Goal: Task Accomplishment & Management: Manage account settings

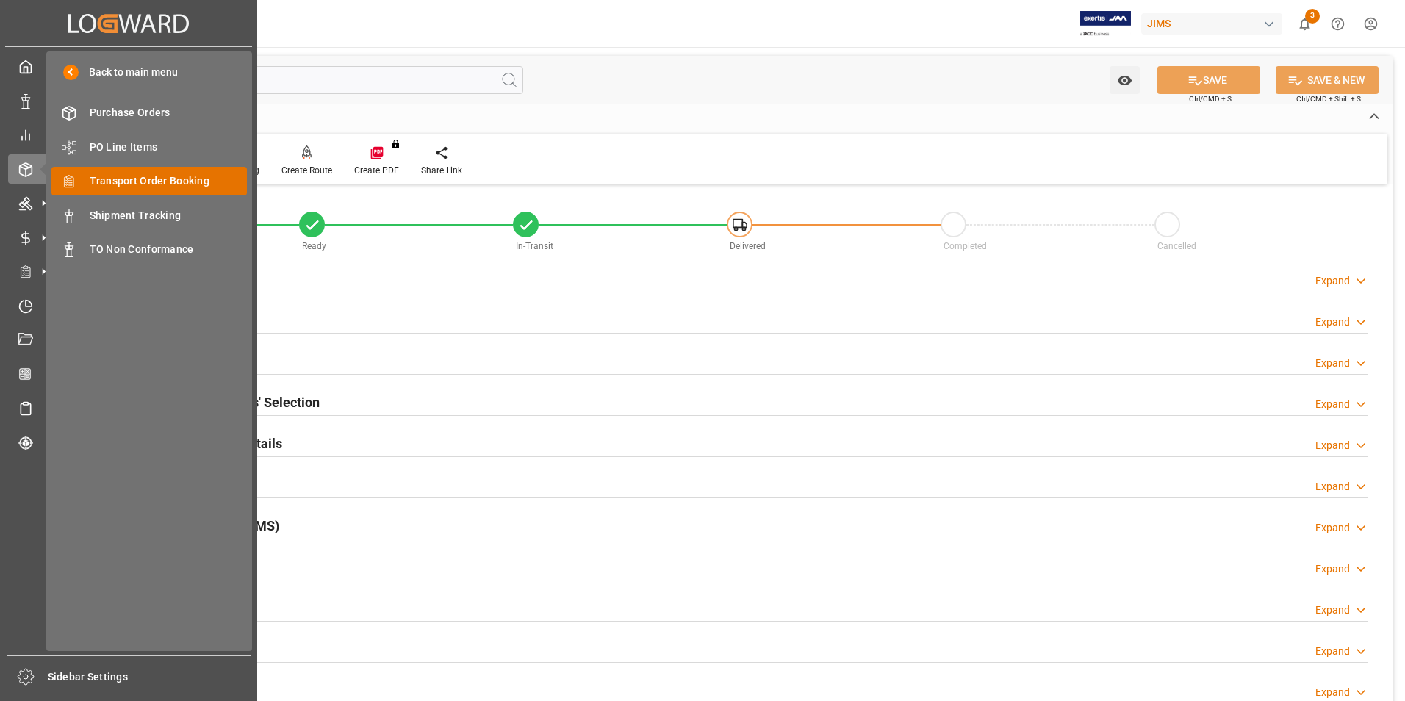
click at [132, 181] on span "Transport Order Booking" at bounding box center [169, 180] width 158 height 15
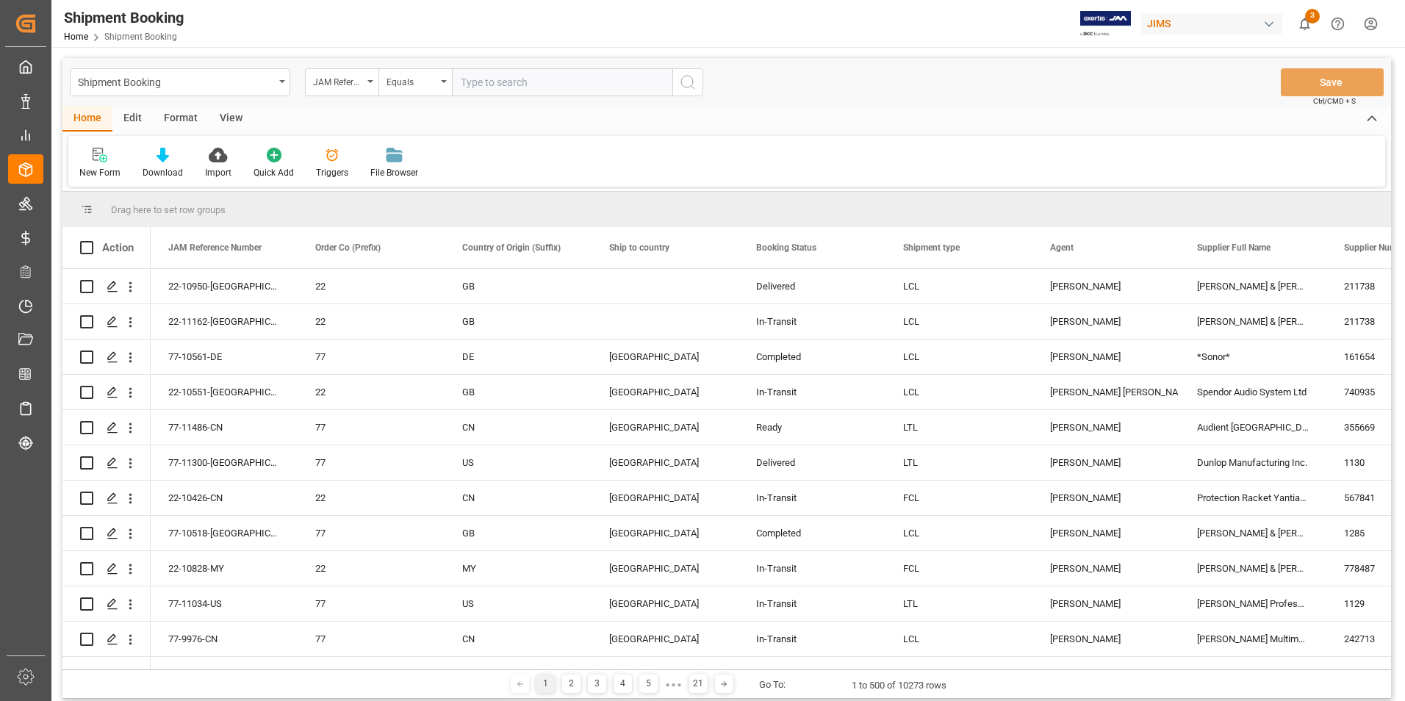
click at [510, 85] on input "text" at bounding box center [562, 82] width 221 height 28
type input "22-10942-[GEOGRAPHIC_DATA]"
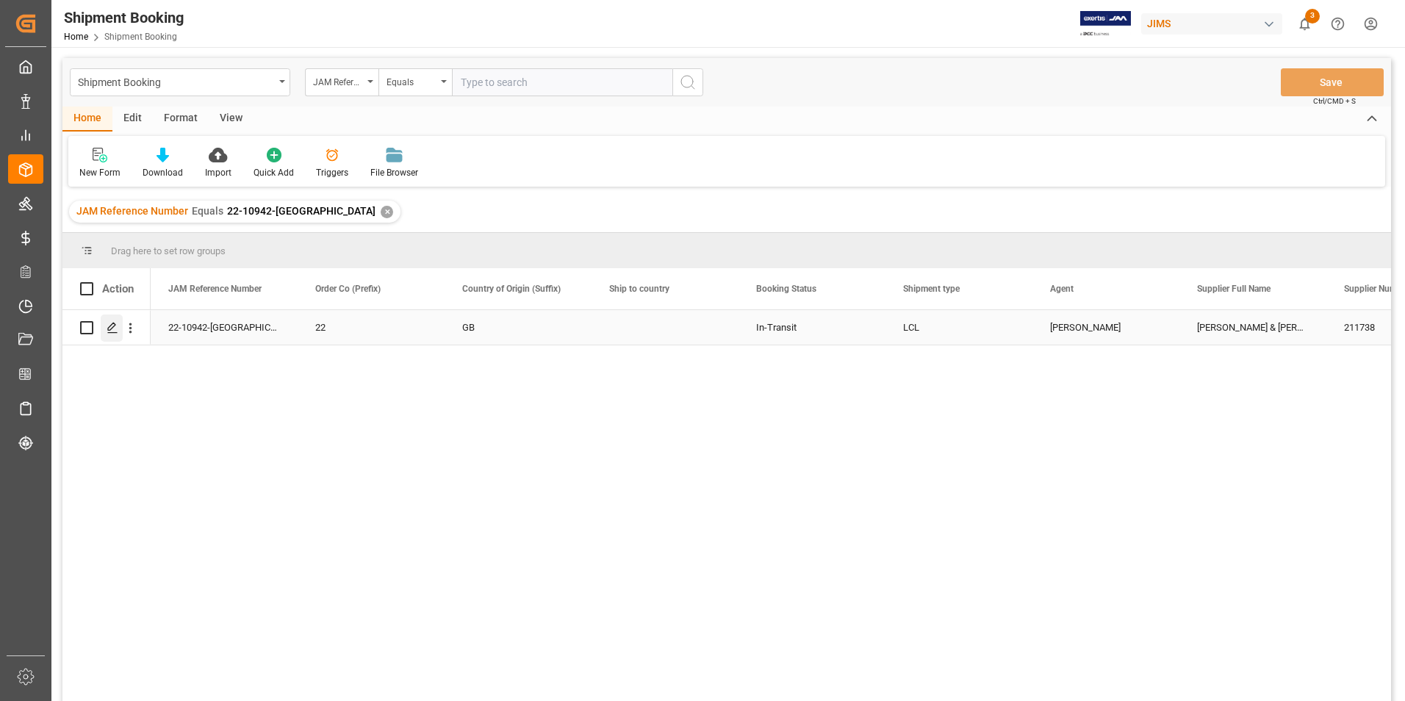
click at [108, 326] on icon "Press SPACE to select this row." at bounding box center [113, 328] width 12 height 12
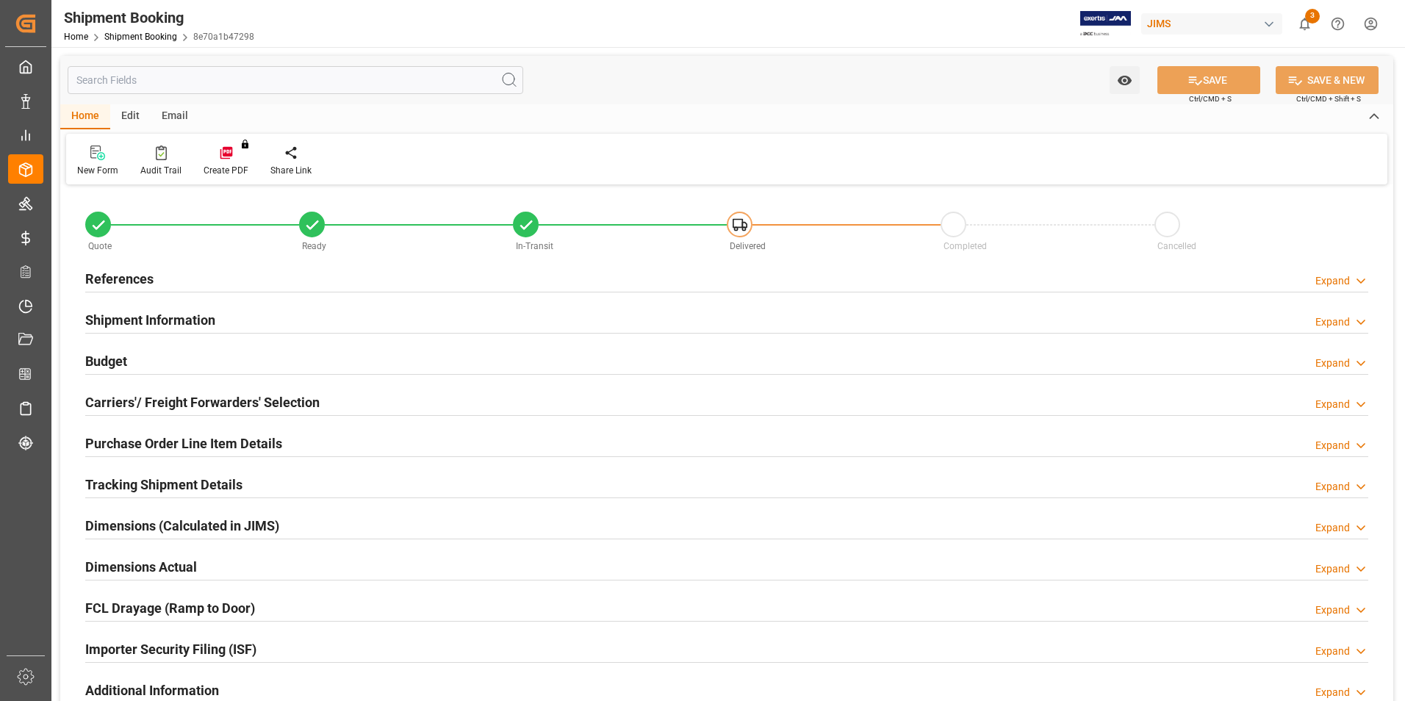
type input "605.8383"
type input "129.7956"
type input "1081.63"
click at [116, 269] on h2 "References" at bounding box center [119, 279] width 68 height 20
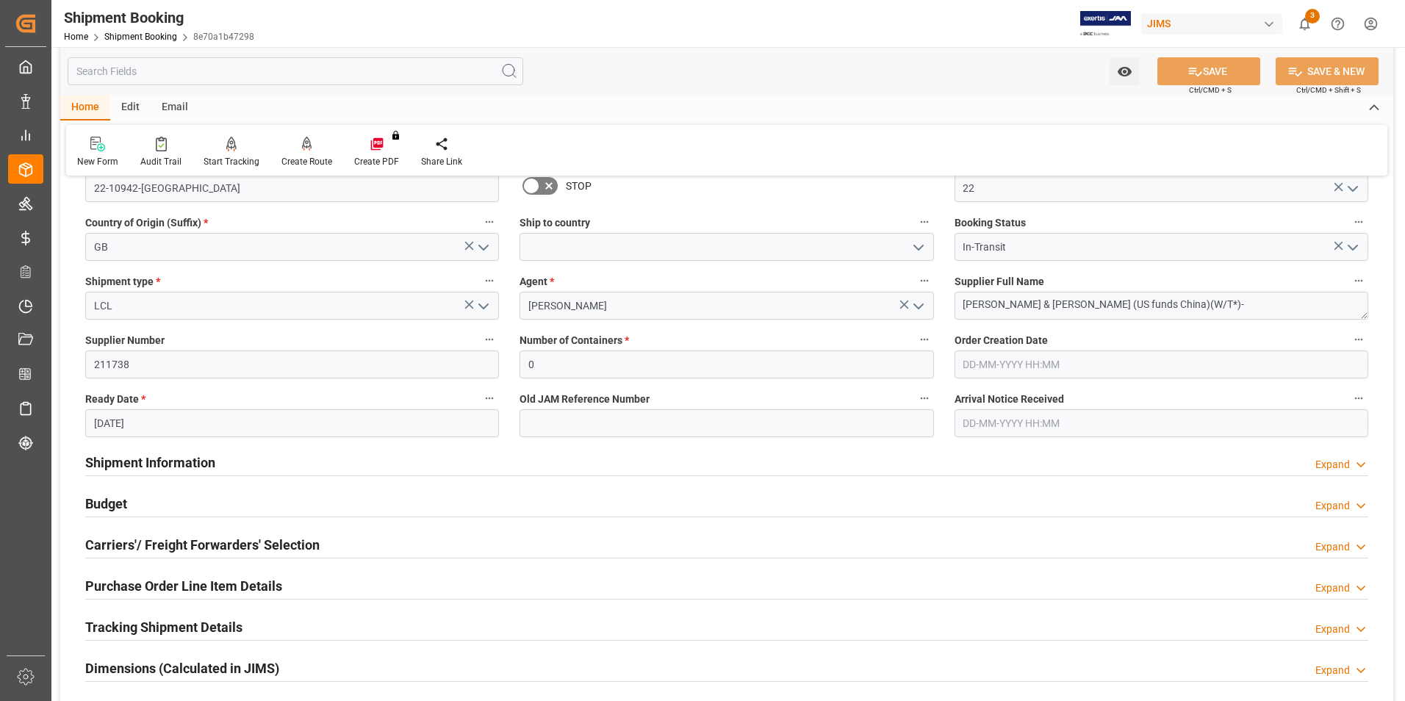
scroll to position [221, 0]
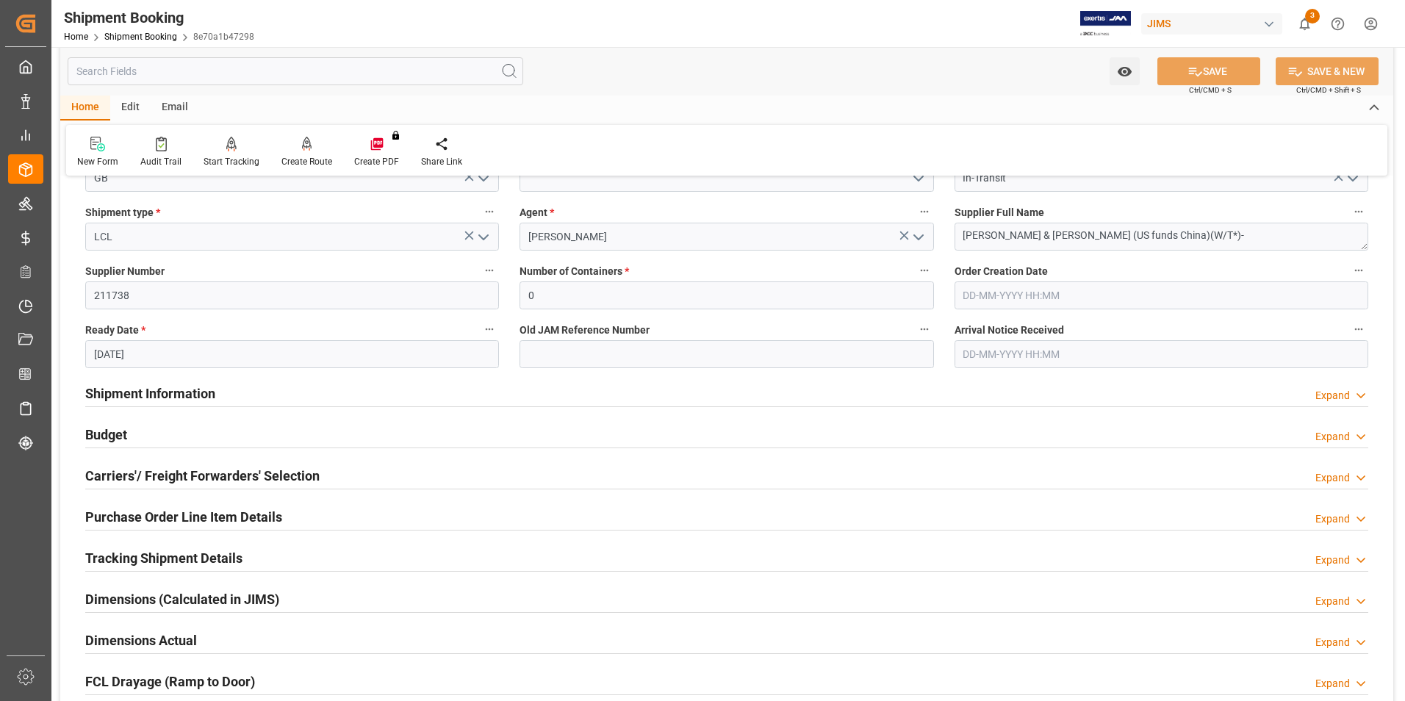
click at [144, 390] on h2 "Shipment Information" at bounding box center [150, 394] width 130 height 20
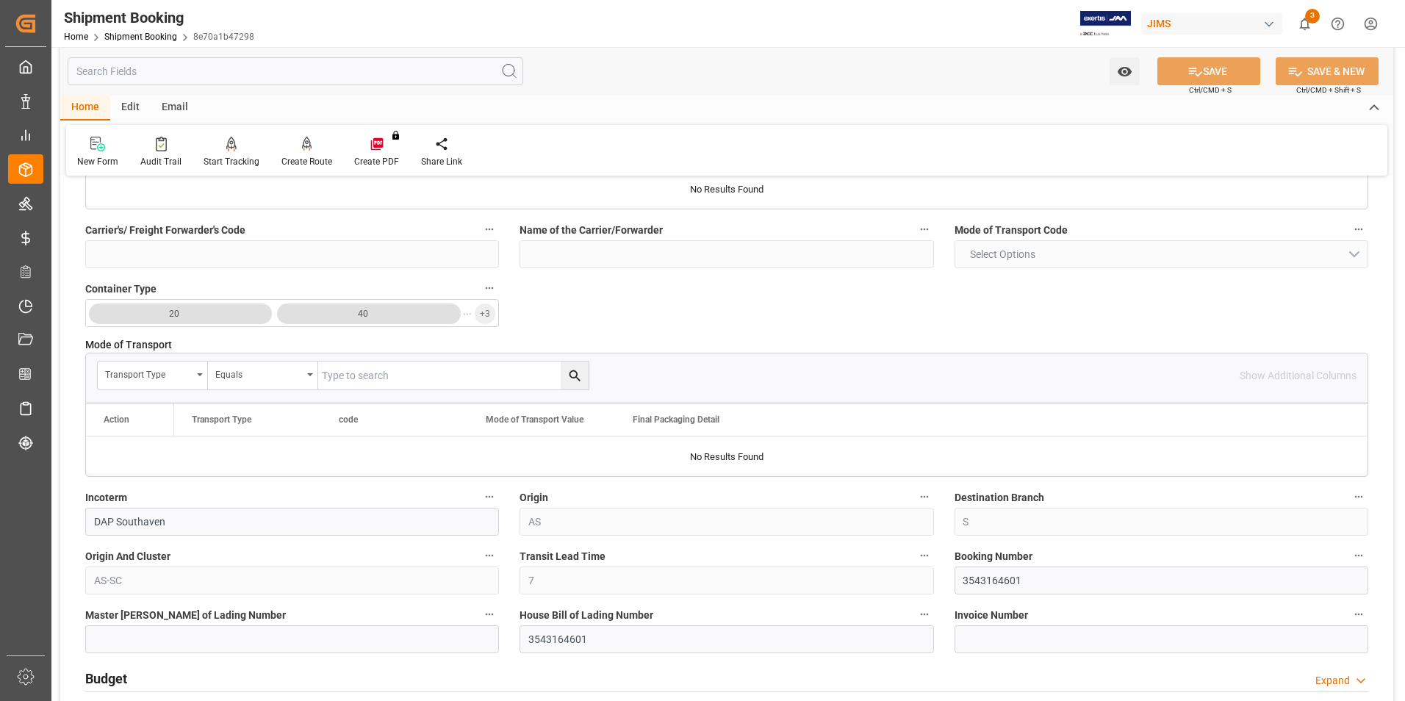
scroll to position [588, 0]
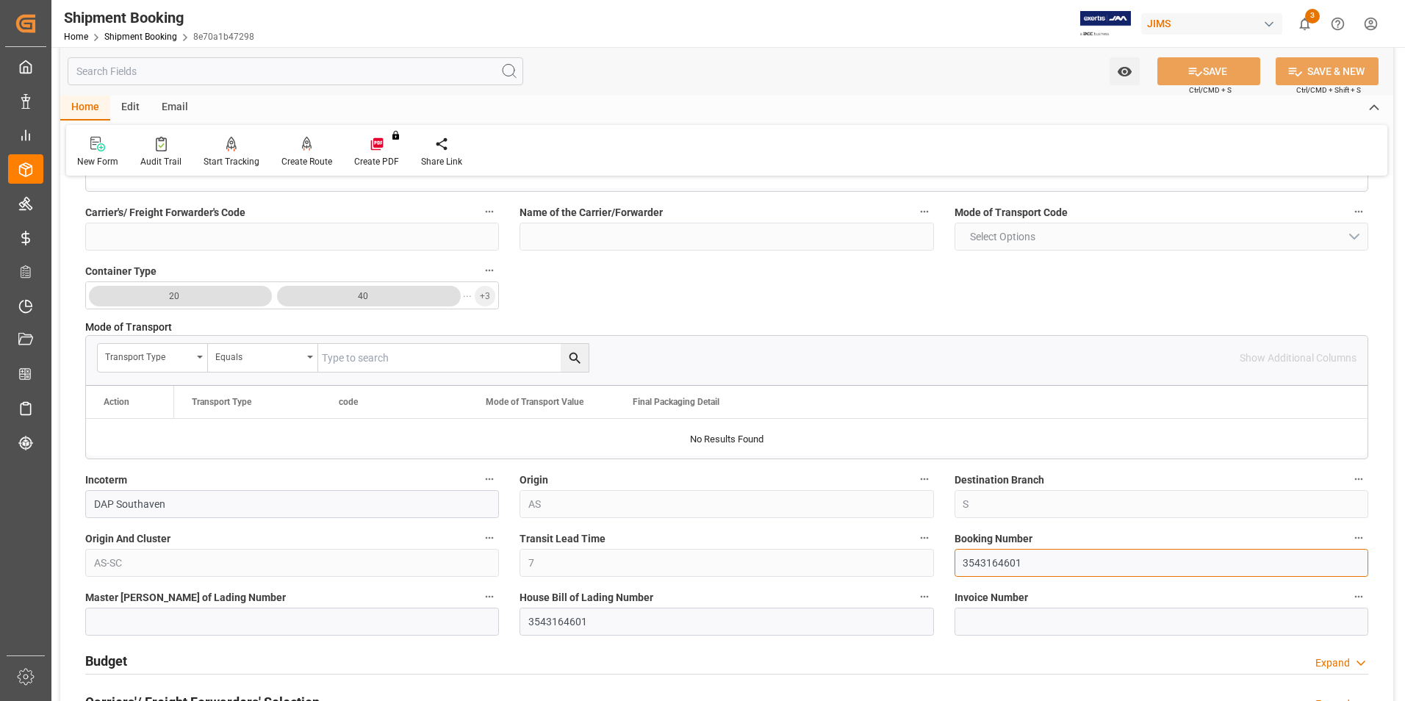
click at [908, 559] on div "Quote Ready In-Transit Delivered Completed Cancelled References Collapse JAM Re…" at bounding box center [726, 355] width 1333 height 1508
click at [192, 606] on label "Master [PERSON_NAME] of Lading Number" at bounding box center [292, 597] width 414 height 21
click at [480, 606] on button "Master [PERSON_NAME] of Lading Number" at bounding box center [489, 596] width 19 height 19
click at [200, 628] on div at bounding box center [702, 350] width 1405 height 701
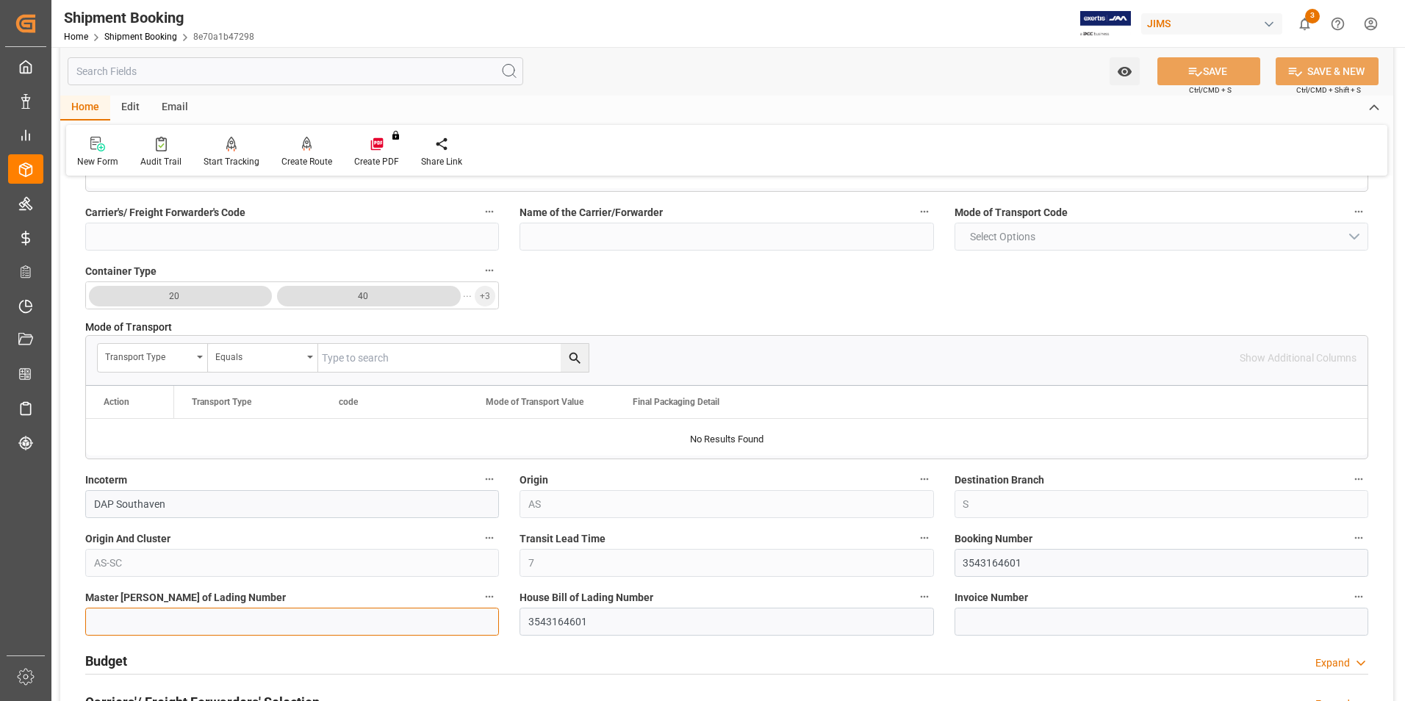
click at [183, 618] on input at bounding box center [292, 622] width 414 height 28
paste input "3543164601"
type input "3543164601"
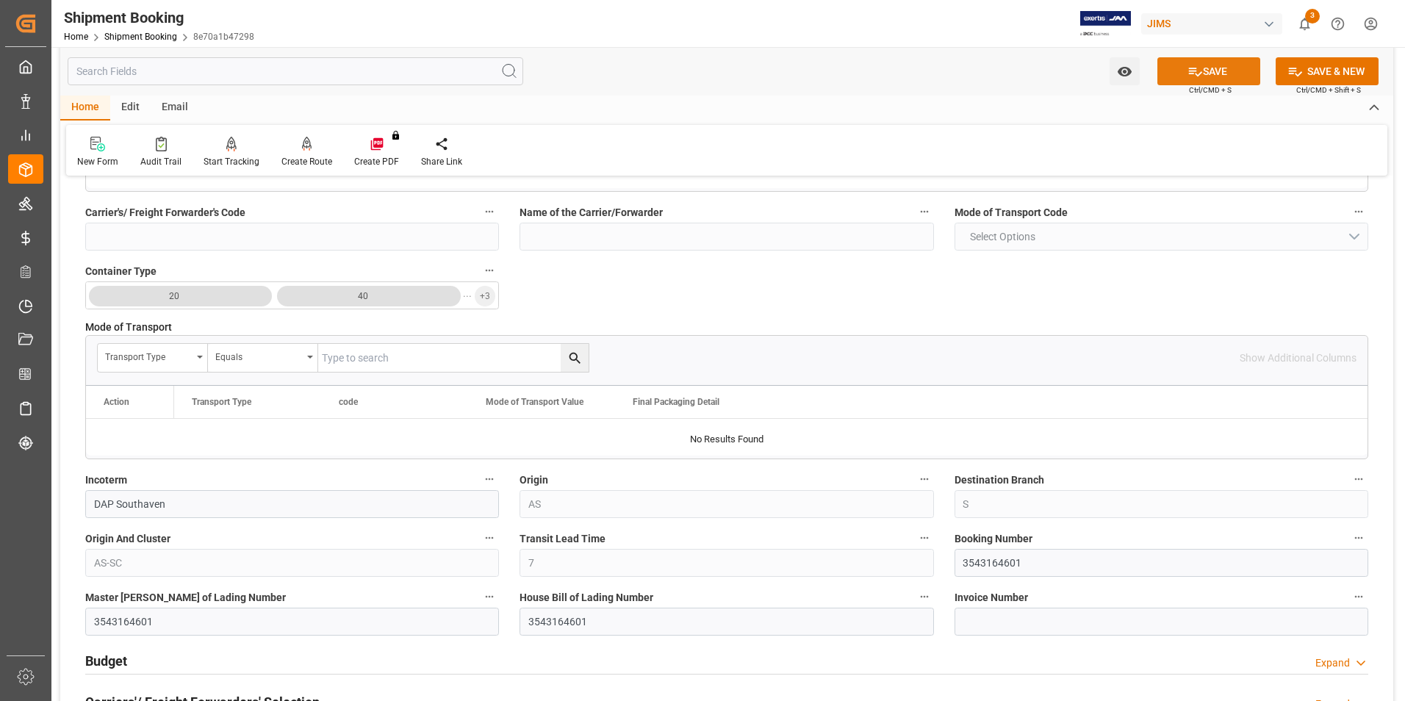
click at [1231, 72] on button "SAVE" at bounding box center [1209, 71] width 103 height 28
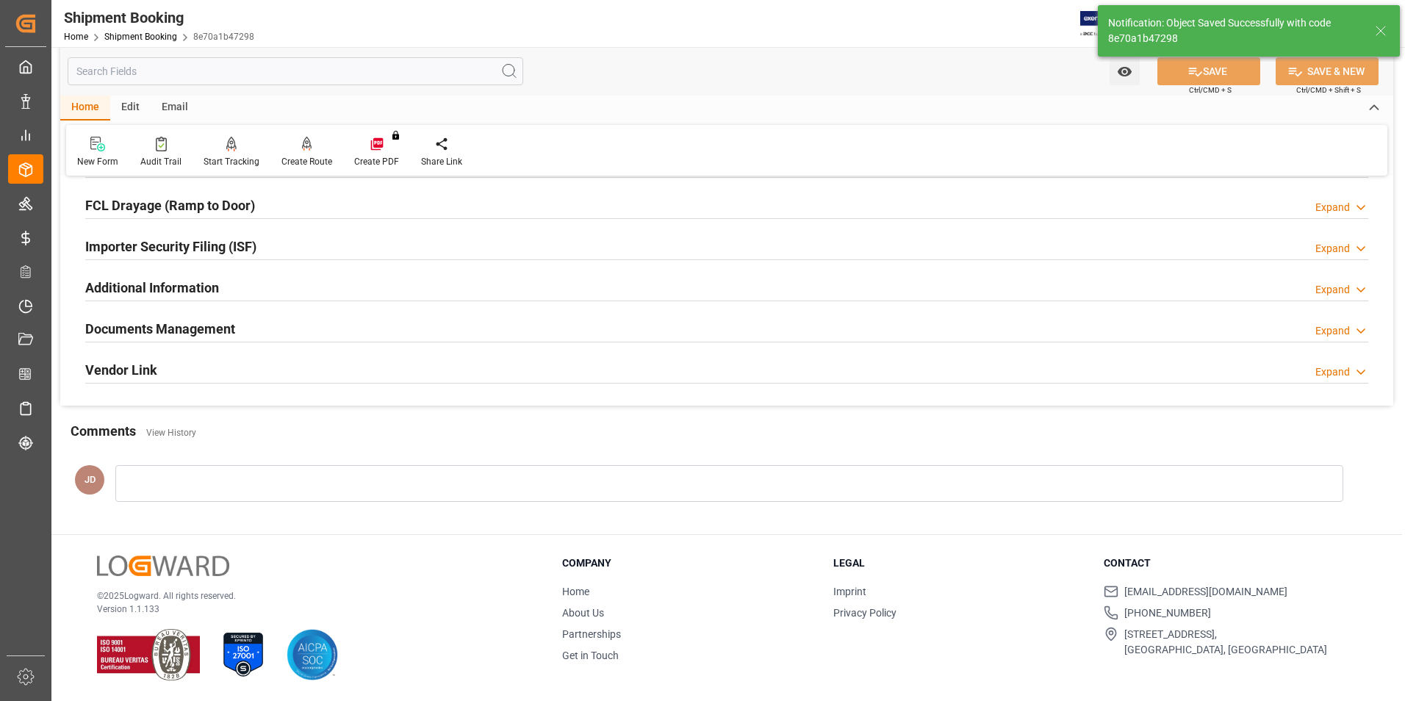
scroll to position [0, 0]
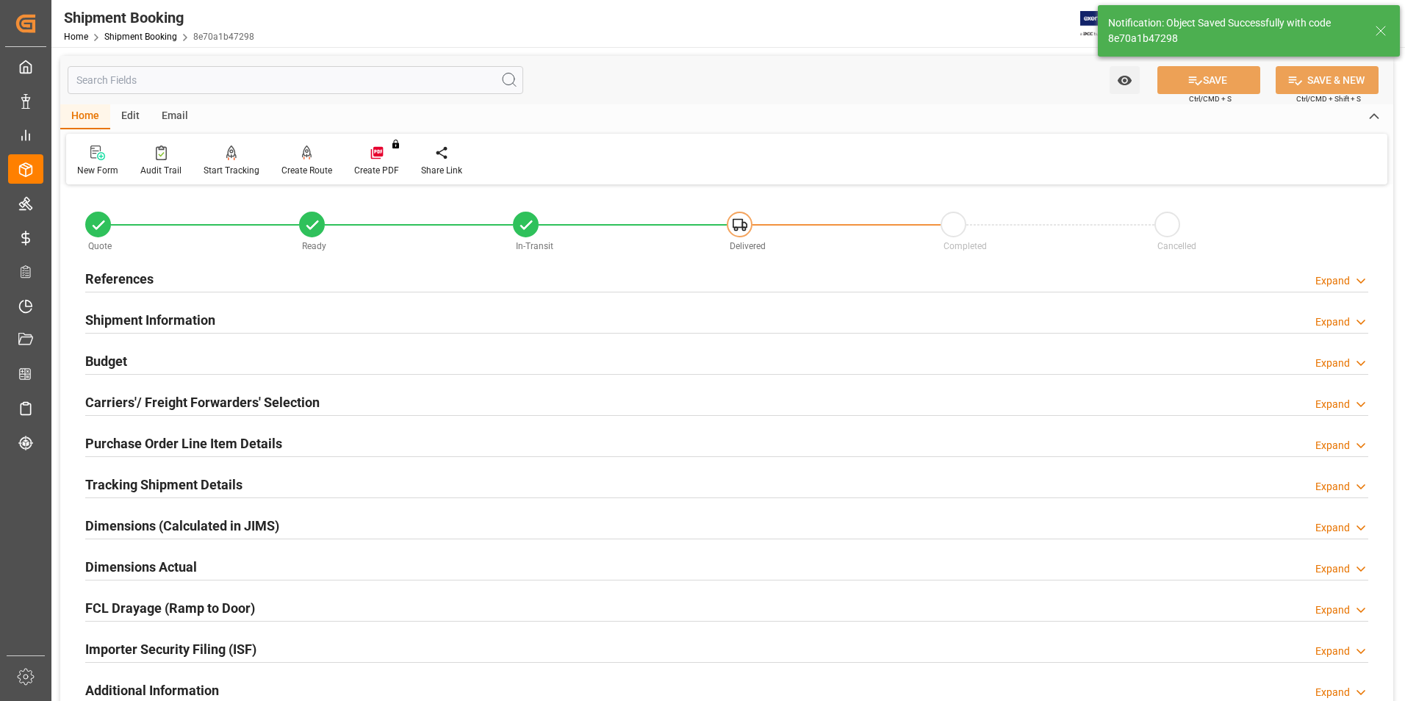
click at [115, 358] on h2 "Budget" at bounding box center [106, 361] width 42 height 20
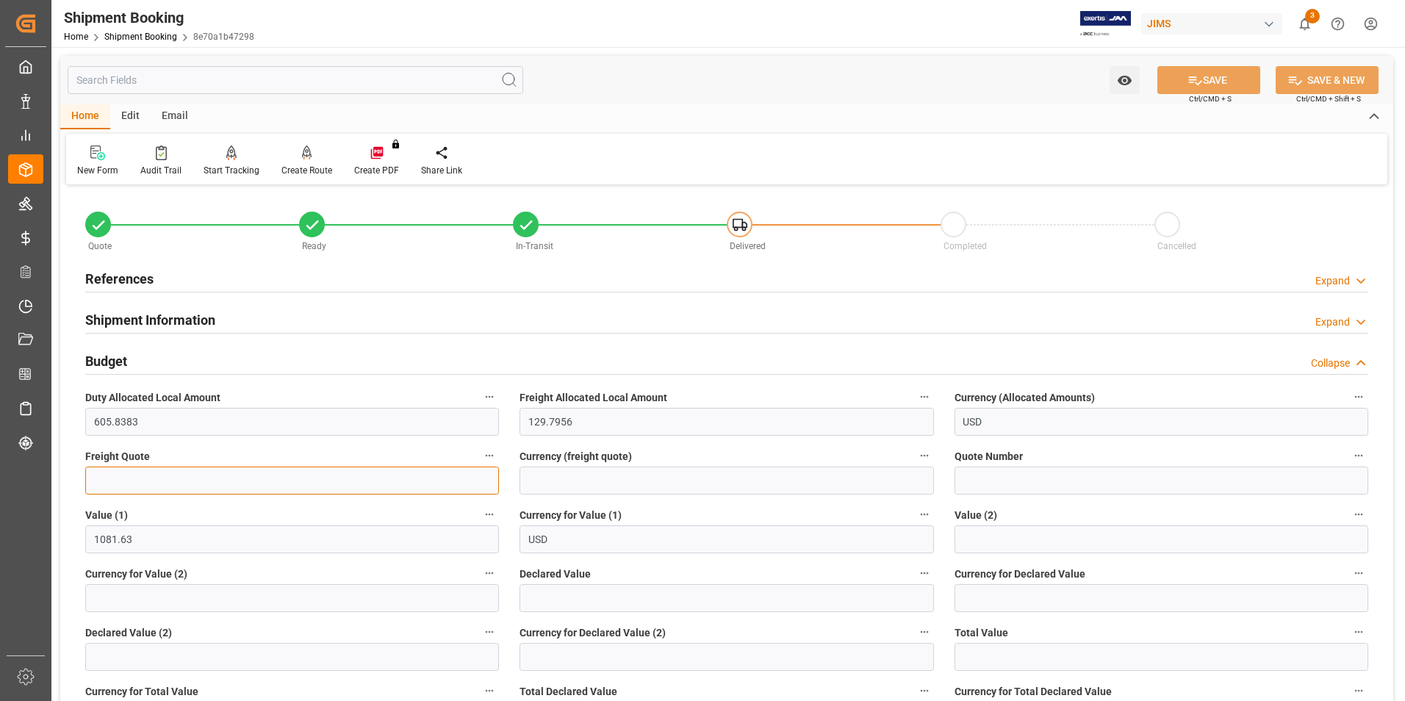
click at [185, 479] on input "text" at bounding box center [292, 481] width 414 height 28
type input "0"
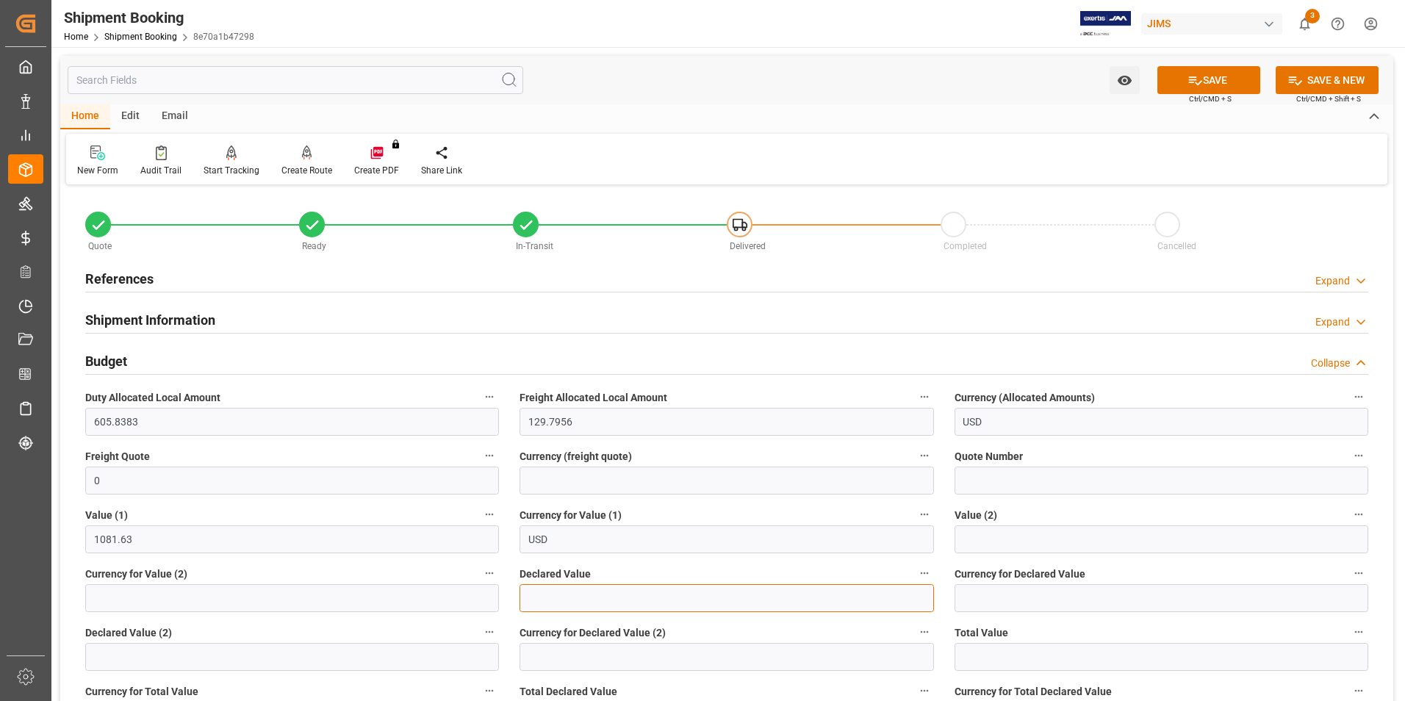
click at [561, 597] on input "text" at bounding box center [727, 598] width 414 height 28
click at [567, 594] on input "text" at bounding box center [727, 598] width 414 height 28
type input "1081.63"
click at [994, 599] on input at bounding box center [1162, 598] width 414 height 28
type input "usd"
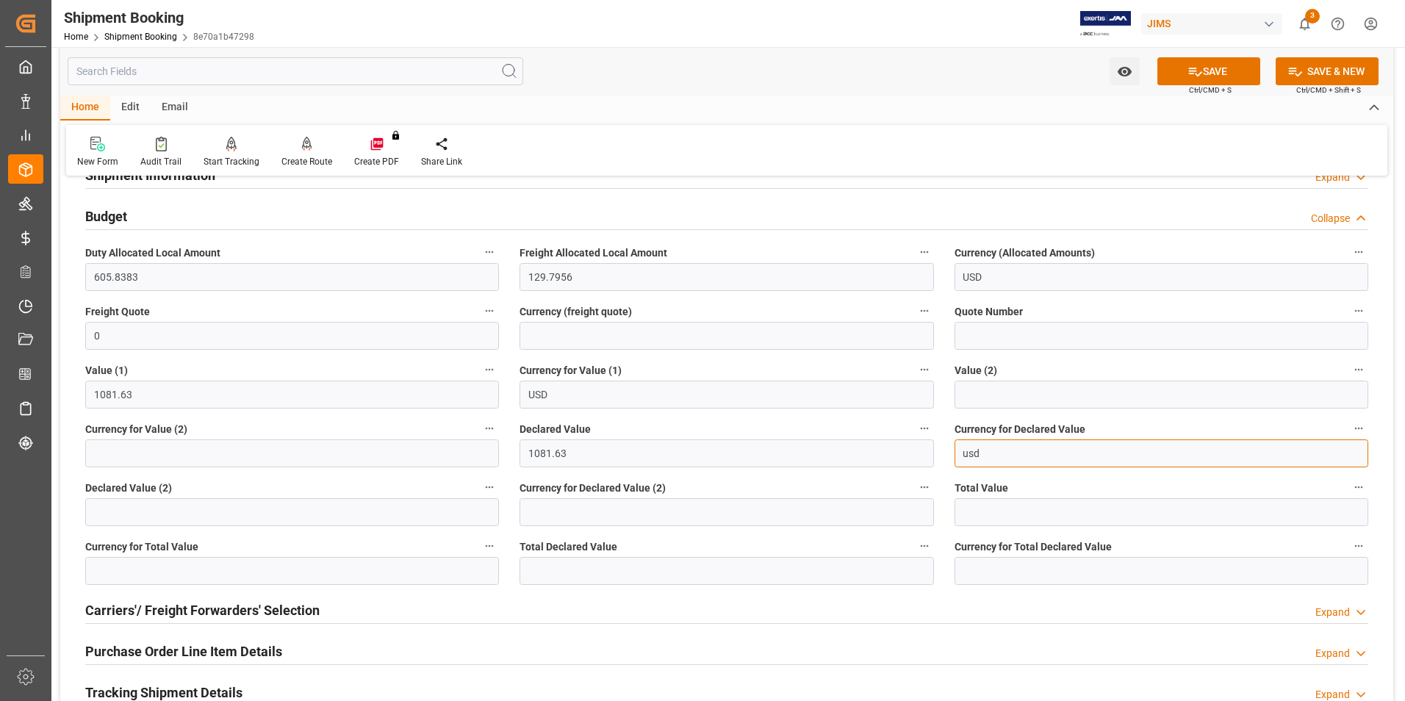
scroll to position [147, 0]
click at [1201, 65] on button "SAVE" at bounding box center [1209, 71] width 103 height 28
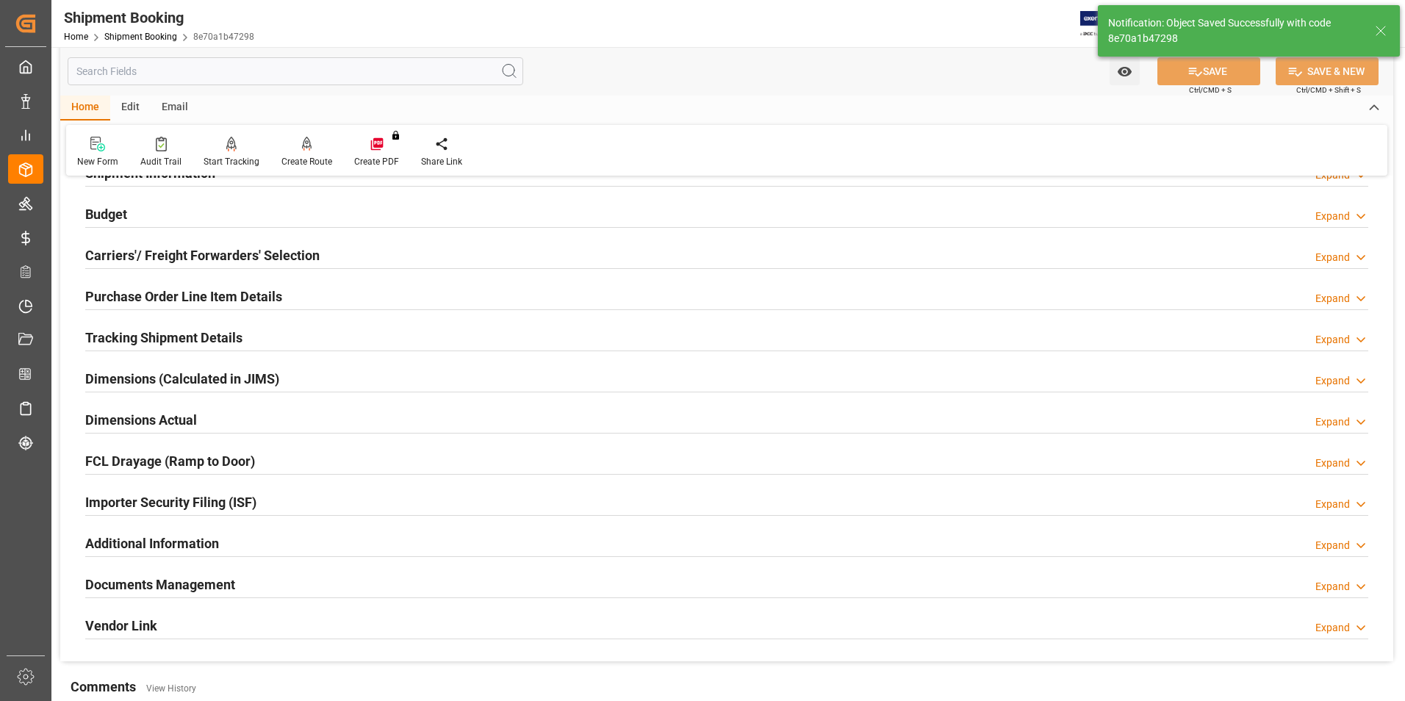
click at [203, 254] on h2 "Carriers'/ Freight Forwarders' Selection" at bounding box center [202, 256] width 234 height 20
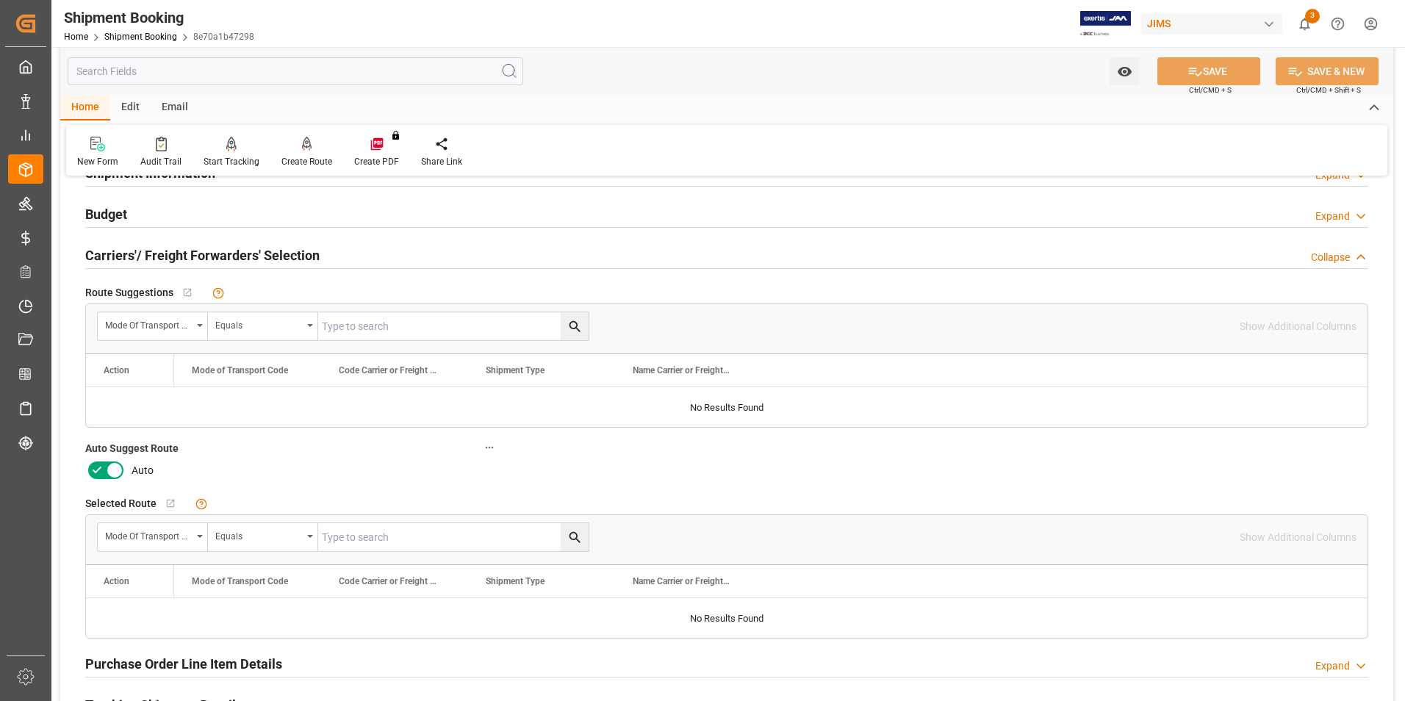
click at [98, 467] on icon at bounding box center [97, 471] width 18 height 18
click at [0, 0] on input "checkbox" at bounding box center [0, 0] width 0 height 0
click at [1200, 78] on icon at bounding box center [1195, 71] width 15 height 15
click at [289, 160] on div "Create Route" at bounding box center [307, 161] width 51 height 13
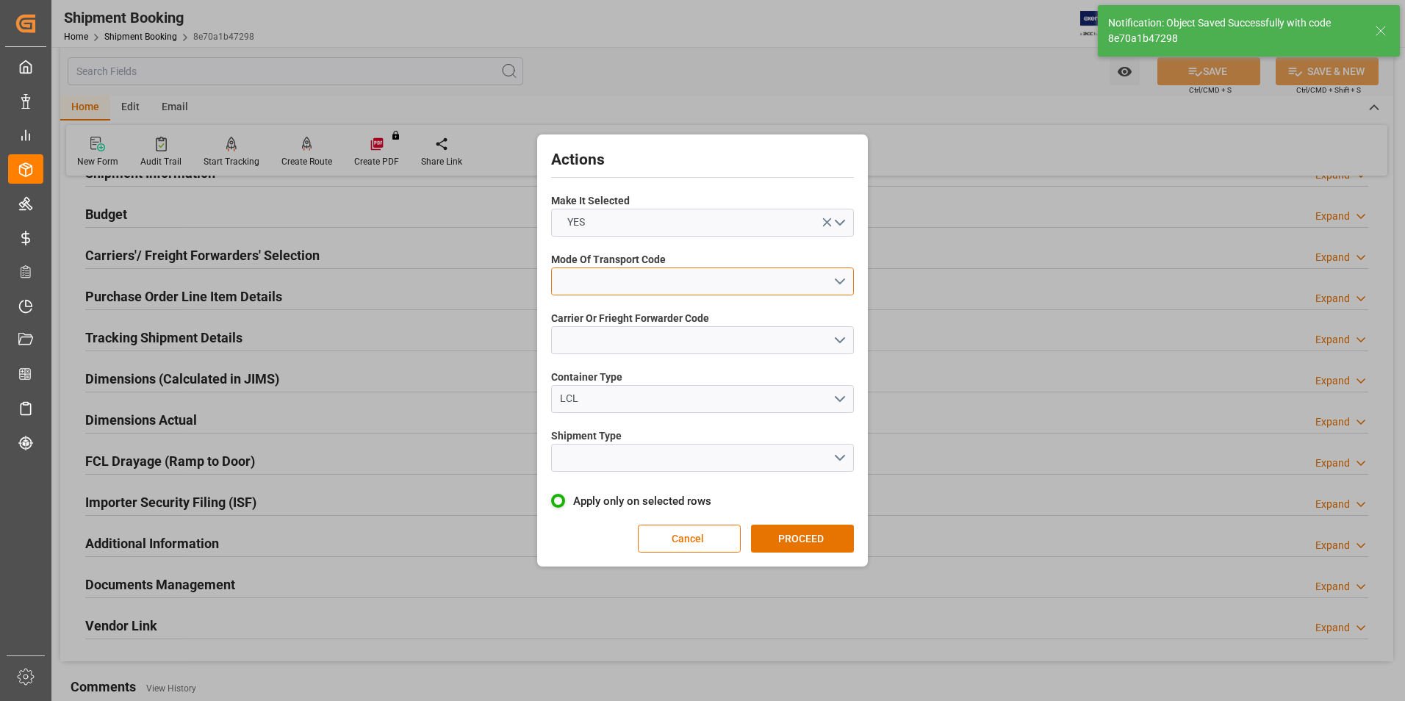
click at [614, 270] on button "open menu" at bounding box center [702, 282] width 303 height 28
click at [624, 312] on div "2- COURIER AIR" at bounding box center [702, 316] width 301 height 31
click at [624, 339] on button "open menu" at bounding box center [702, 340] width 303 height 28
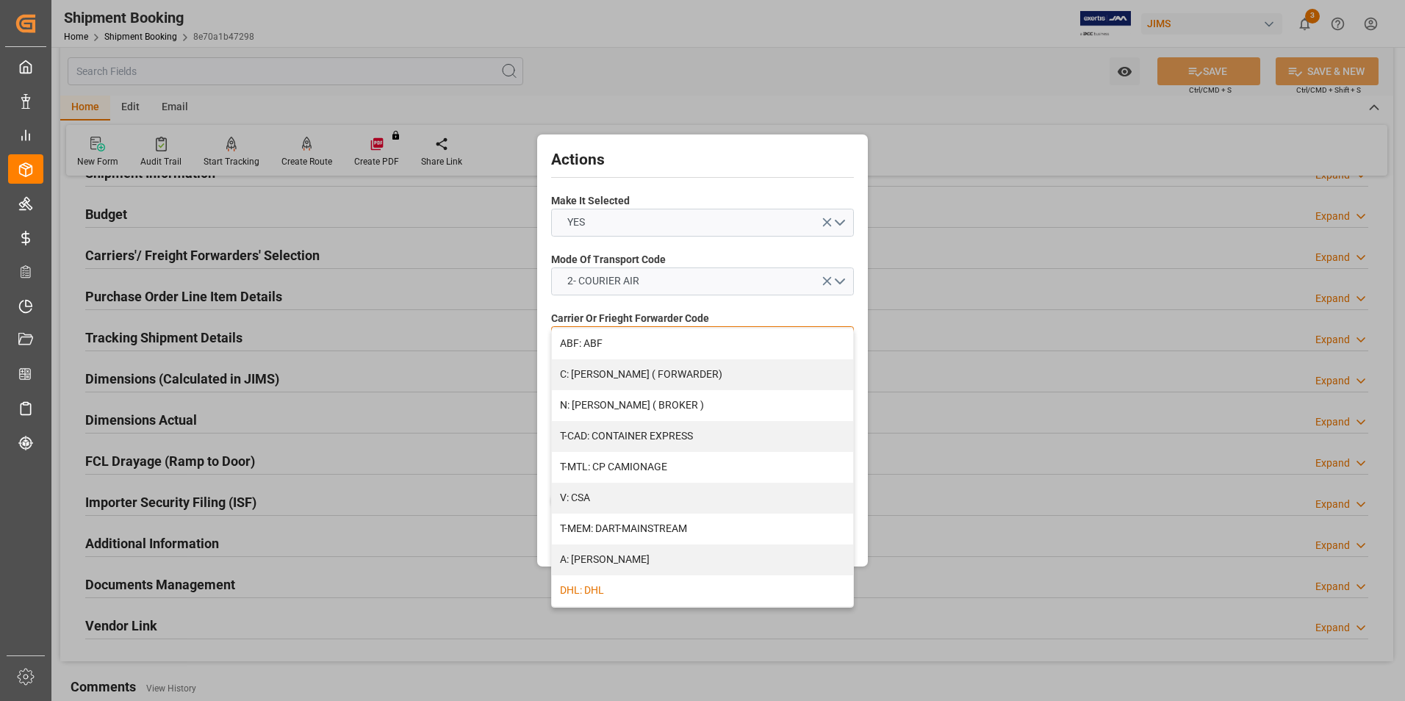
click at [653, 592] on div "DHL: DHL" at bounding box center [702, 591] width 301 height 31
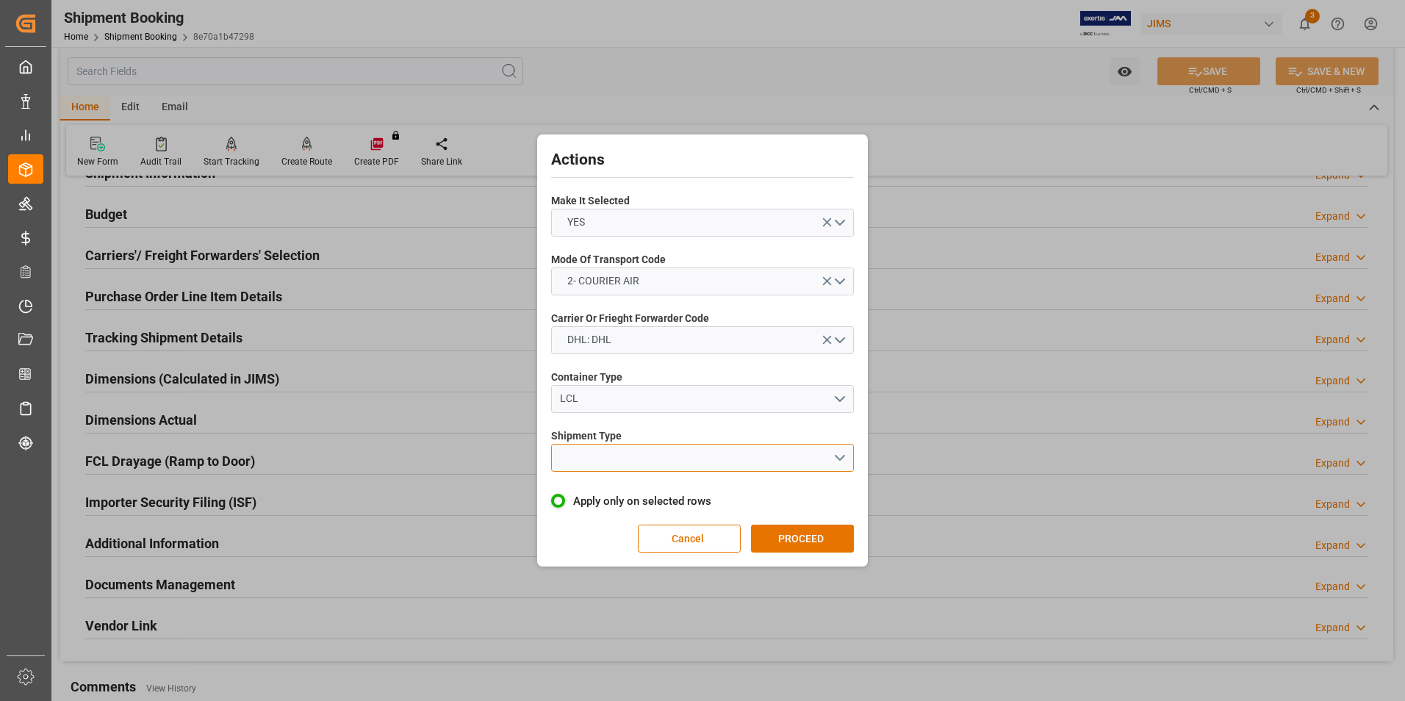
click at [653, 453] on button "open menu" at bounding box center [702, 458] width 303 height 28
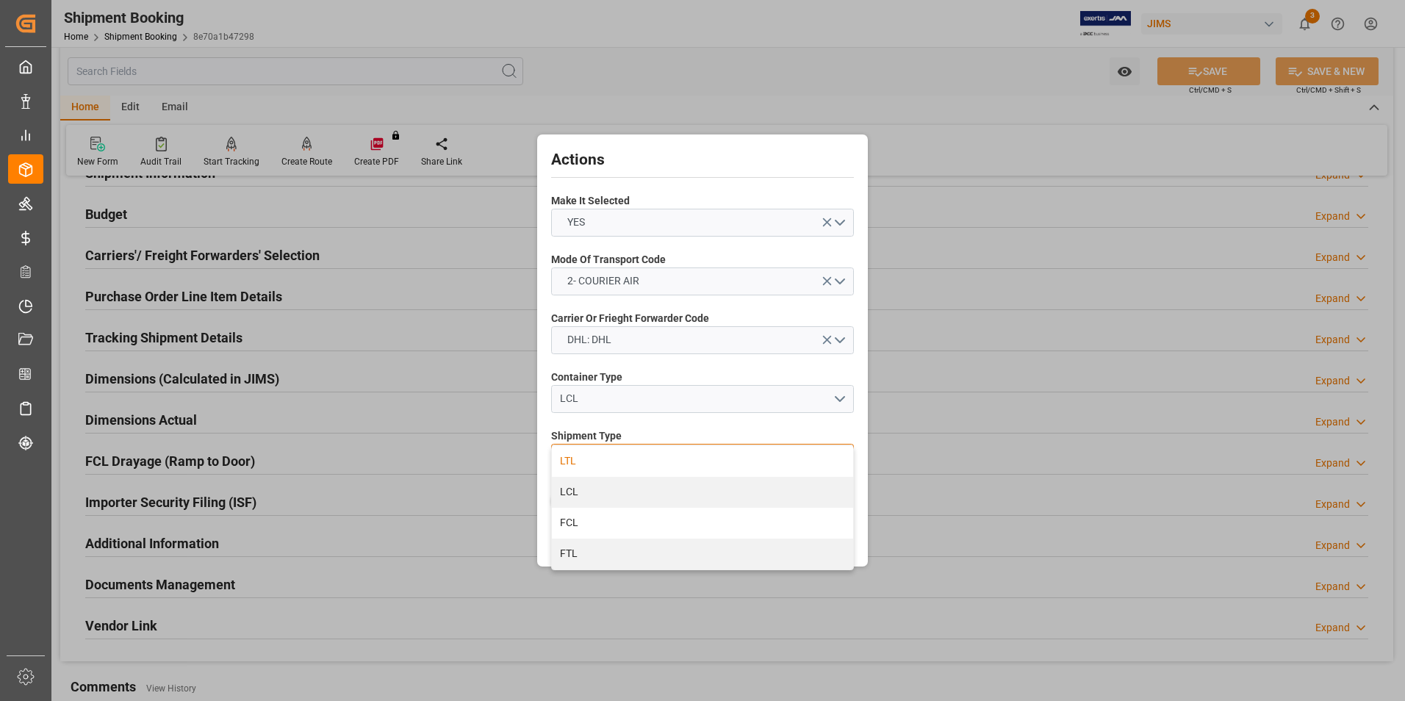
click at [645, 464] on div "LTL" at bounding box center [702, 461] width 301 height 31
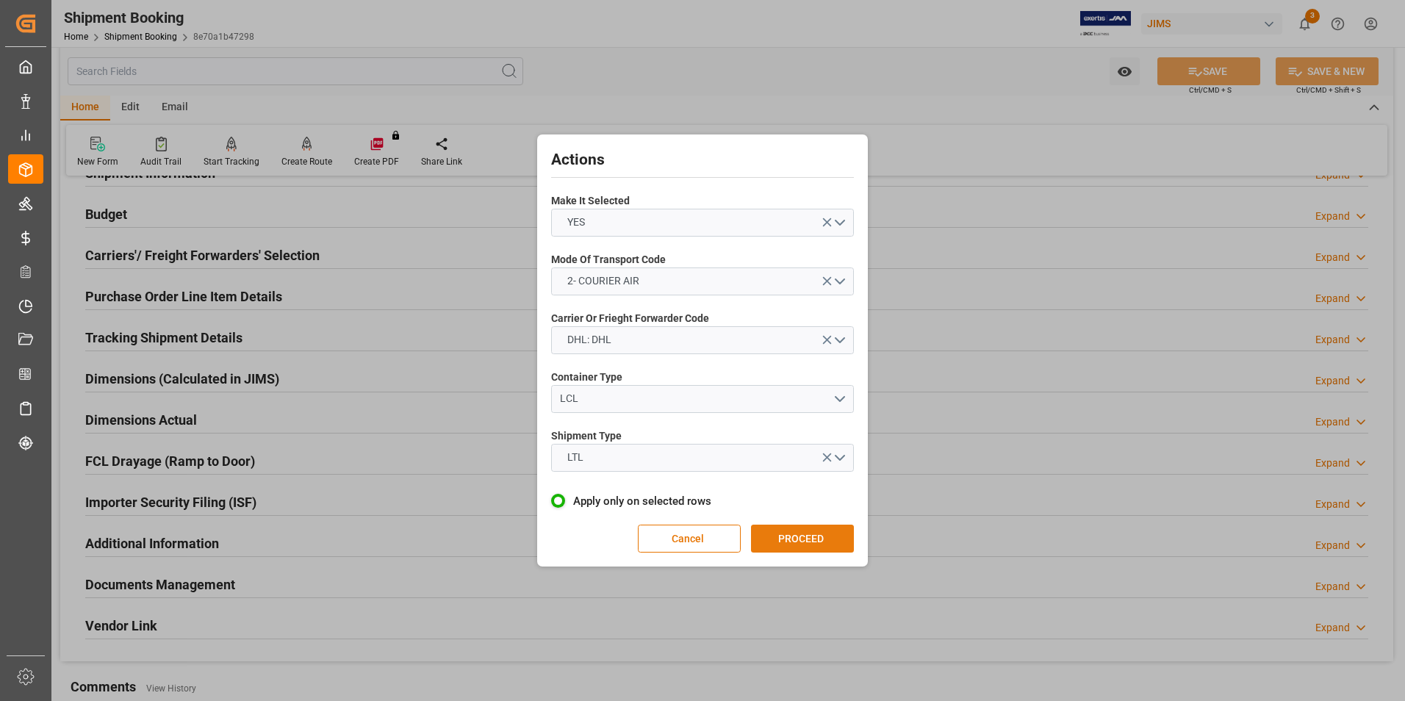
click at [816, 539] on button "PROCEED" at bounding box center [802, 539] width 103 height 28
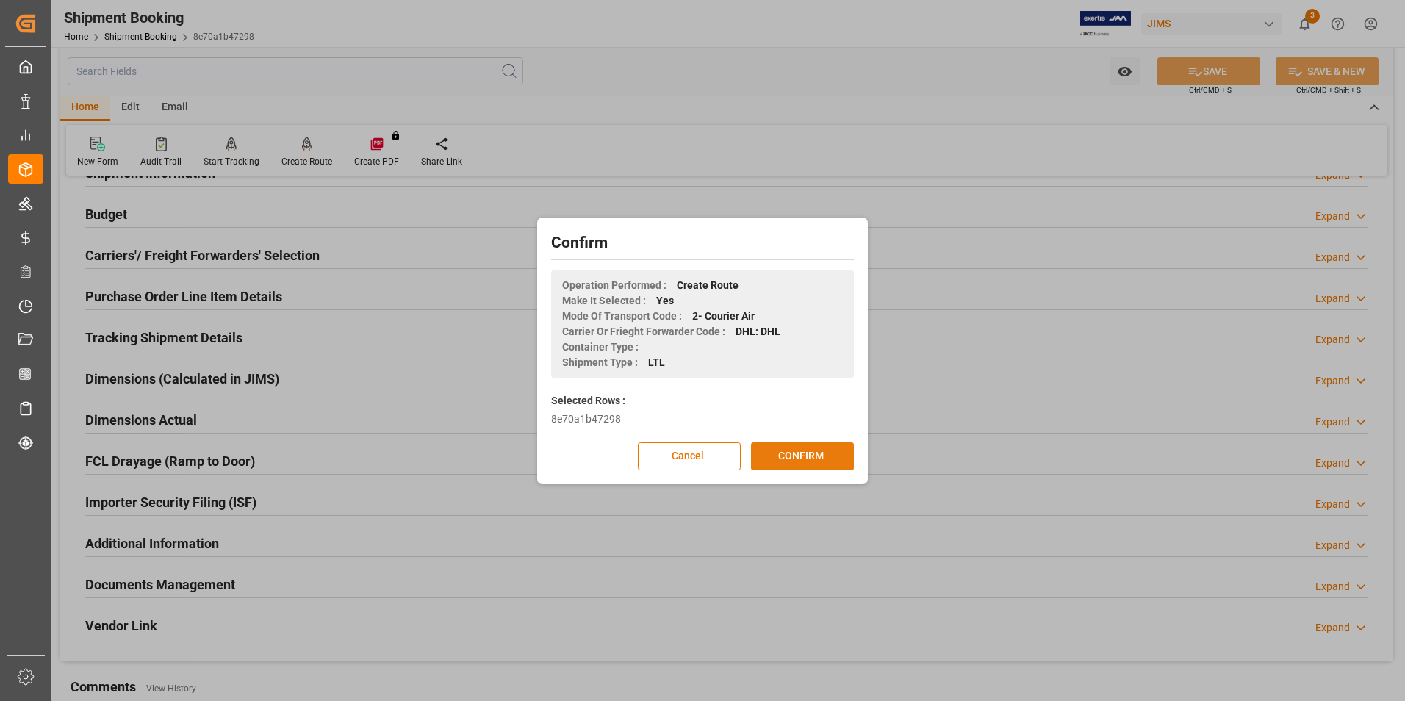
click at [810, 460] on button "CONFIRM" at bounding box center [802, 456] width 103 height 28
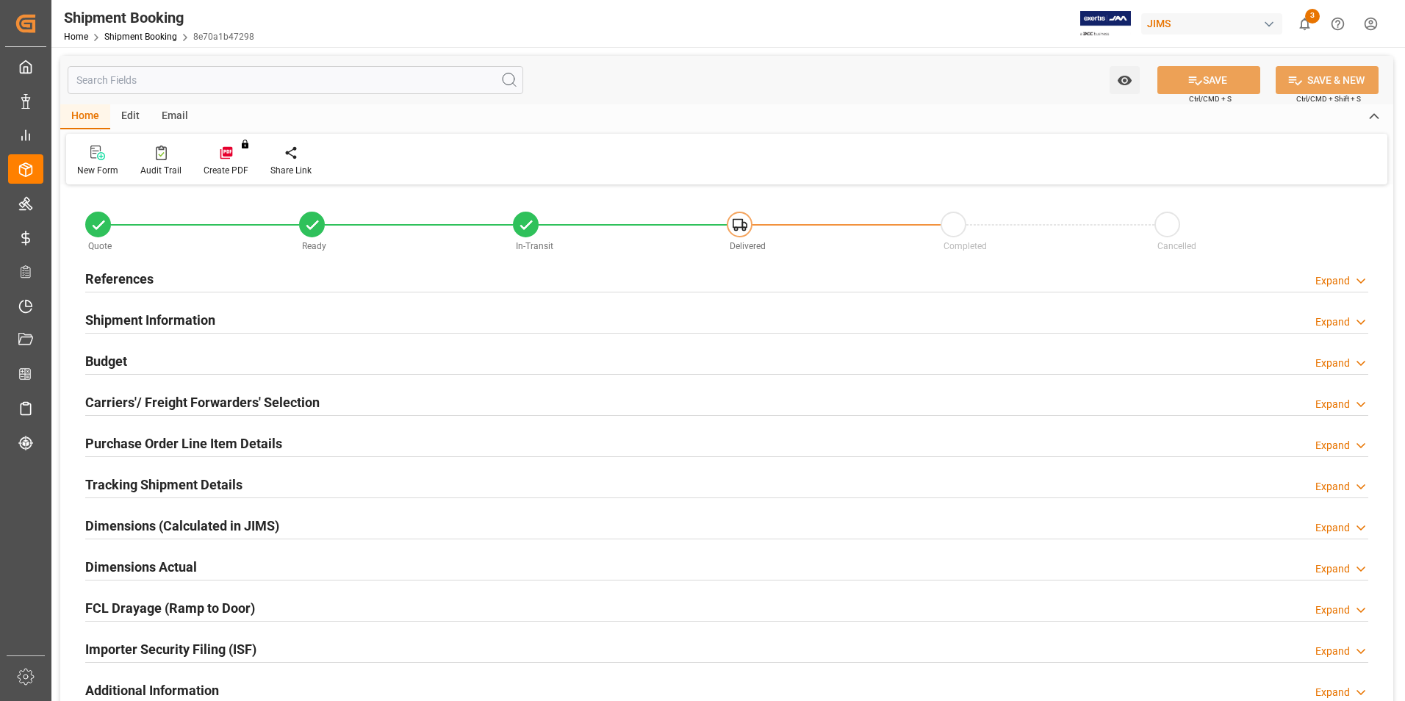
type input "0"
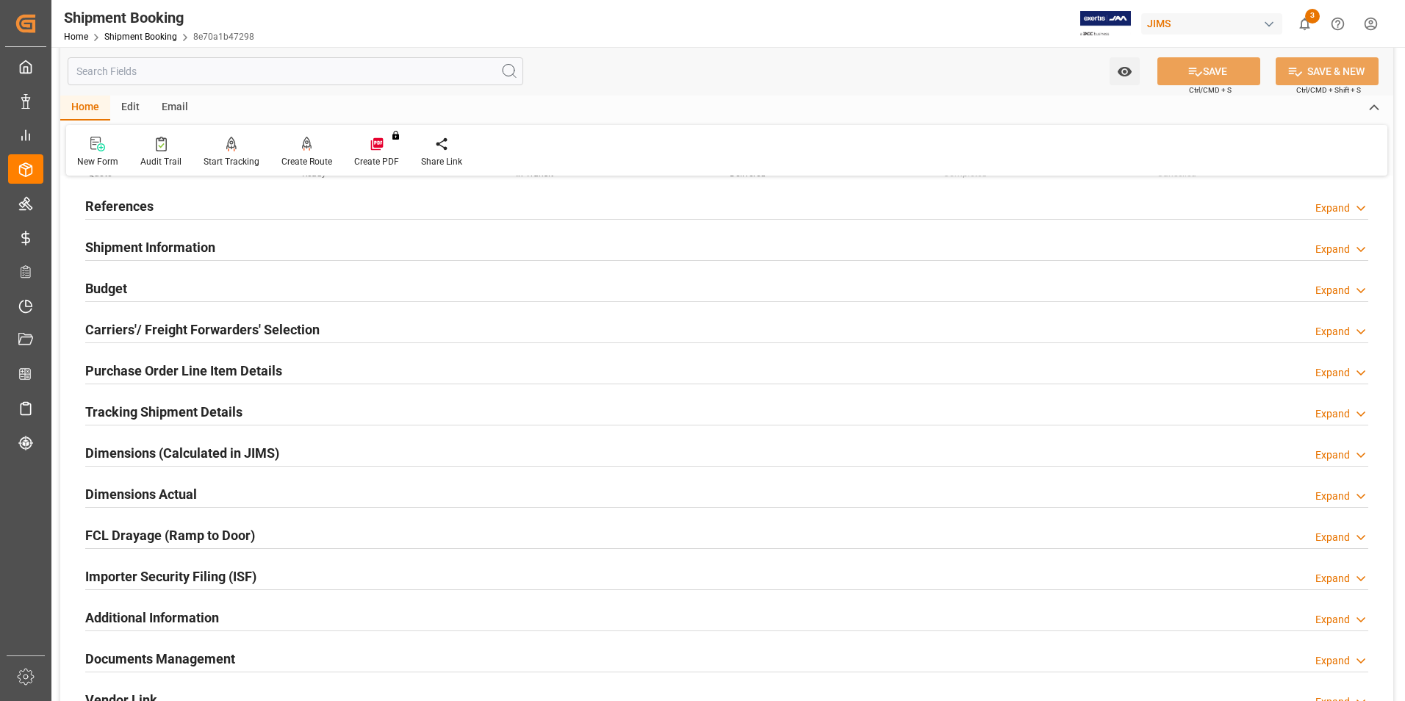
scroll to position [147, 0]
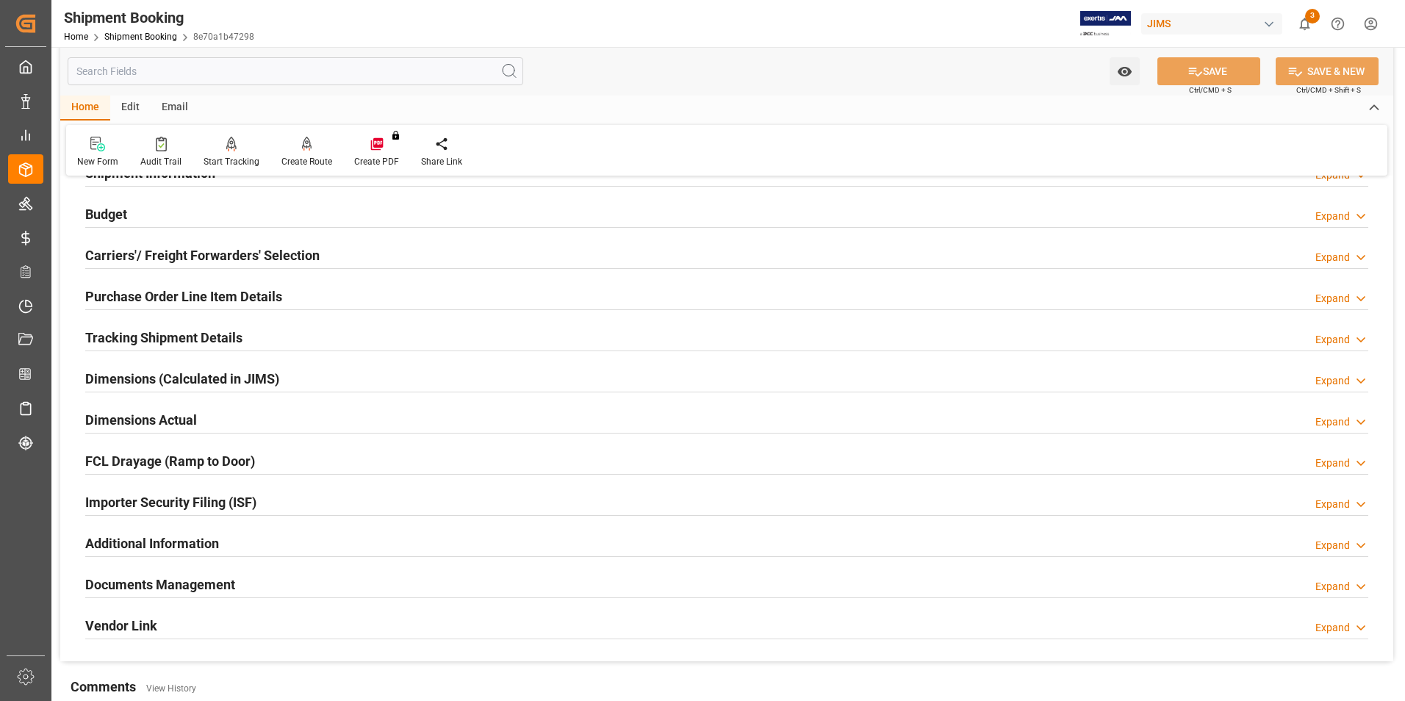
click at [116, 412] on h2 "Dimensions Actual" at bounding box center [141, 420] width 112 height 20
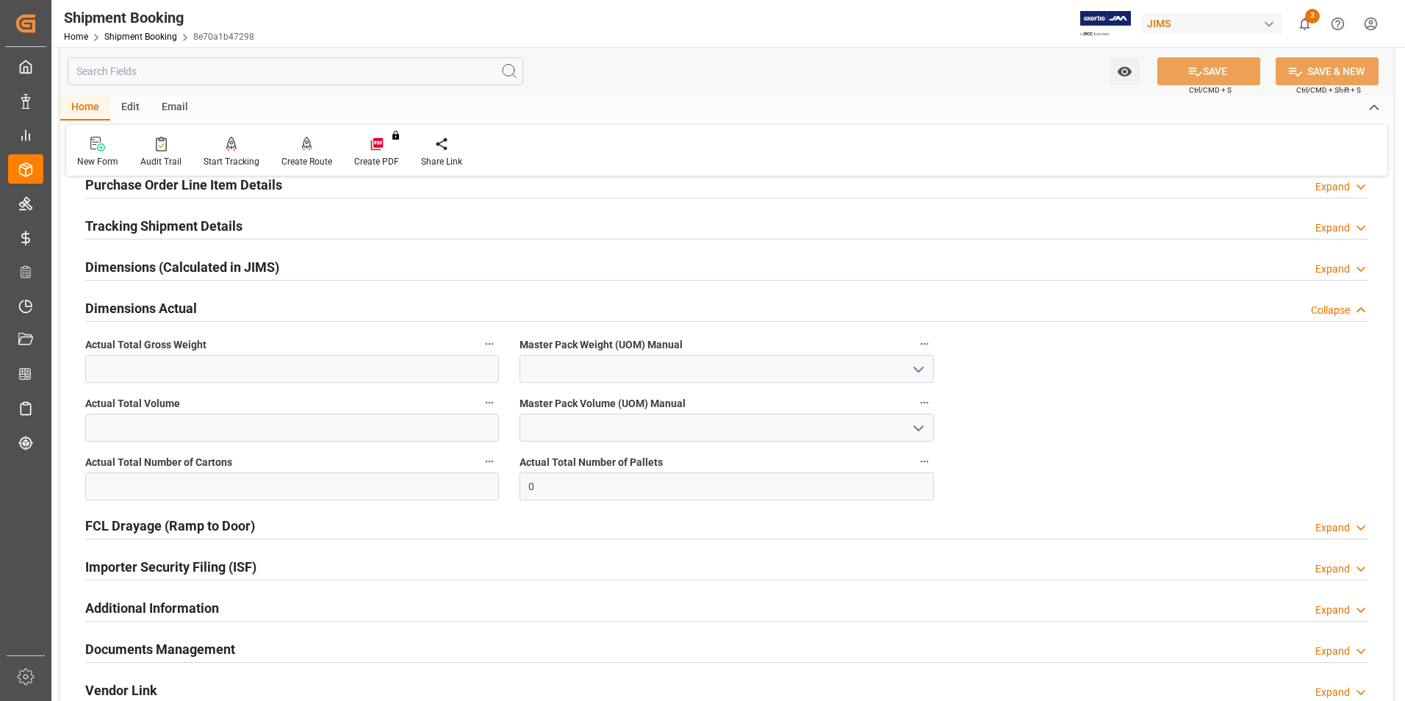
scroll to position [294, 0]
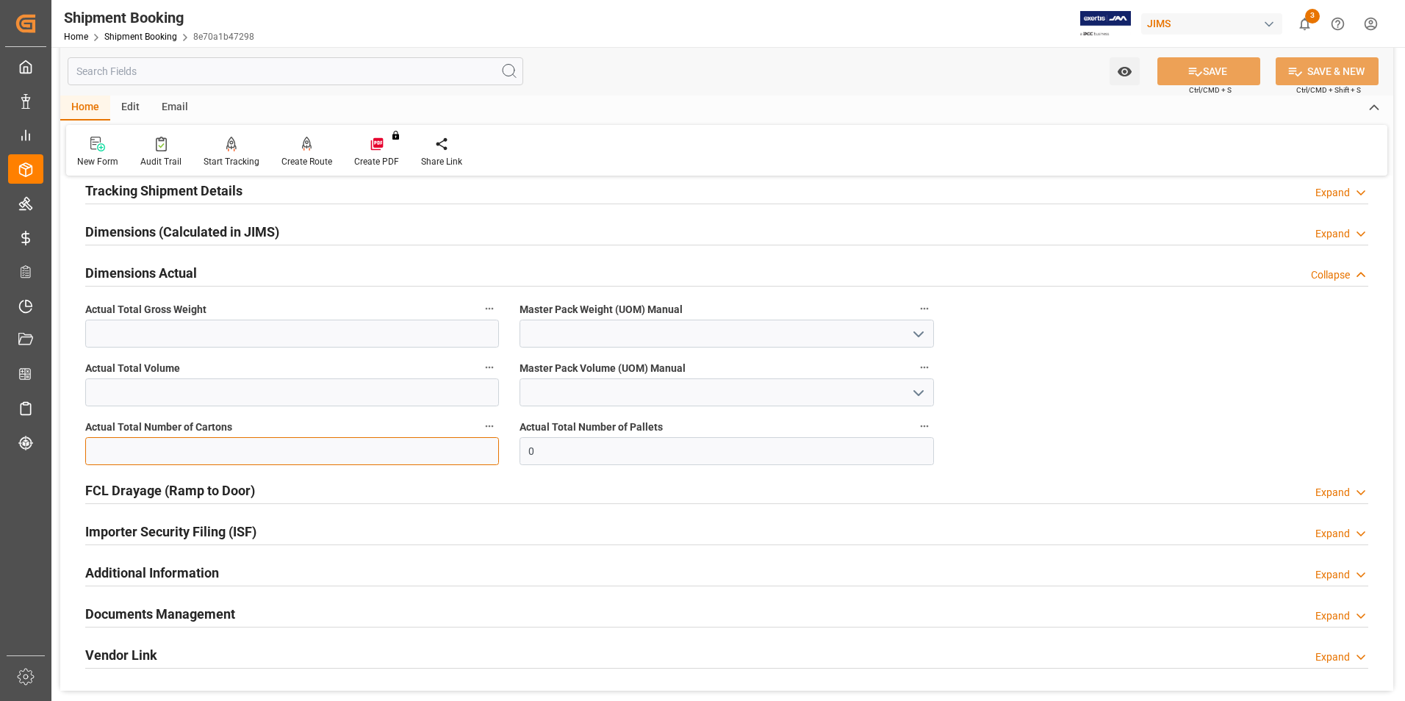
click at [282, 453] on input "text" at bounding box center [292, 451] width 414 height 28
type input "5"
click at [132, 336] on input "text" at bounding box center [292, 334] width 414 height 28
type input "3"
click at [622, 334] on input at bounding box center [727, 334] width 414 height 28
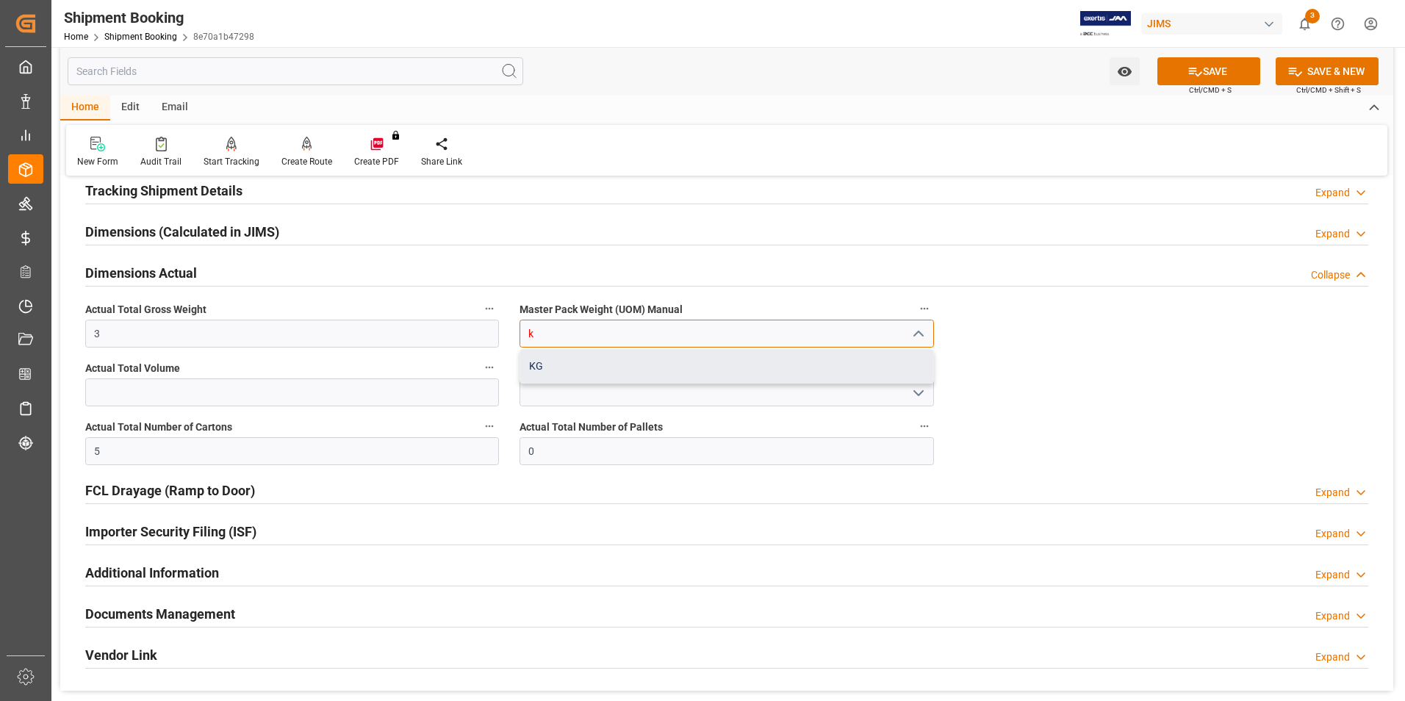
click at [614, 364] on div "KG" at bounding box center [726, 366] width 412 height 33
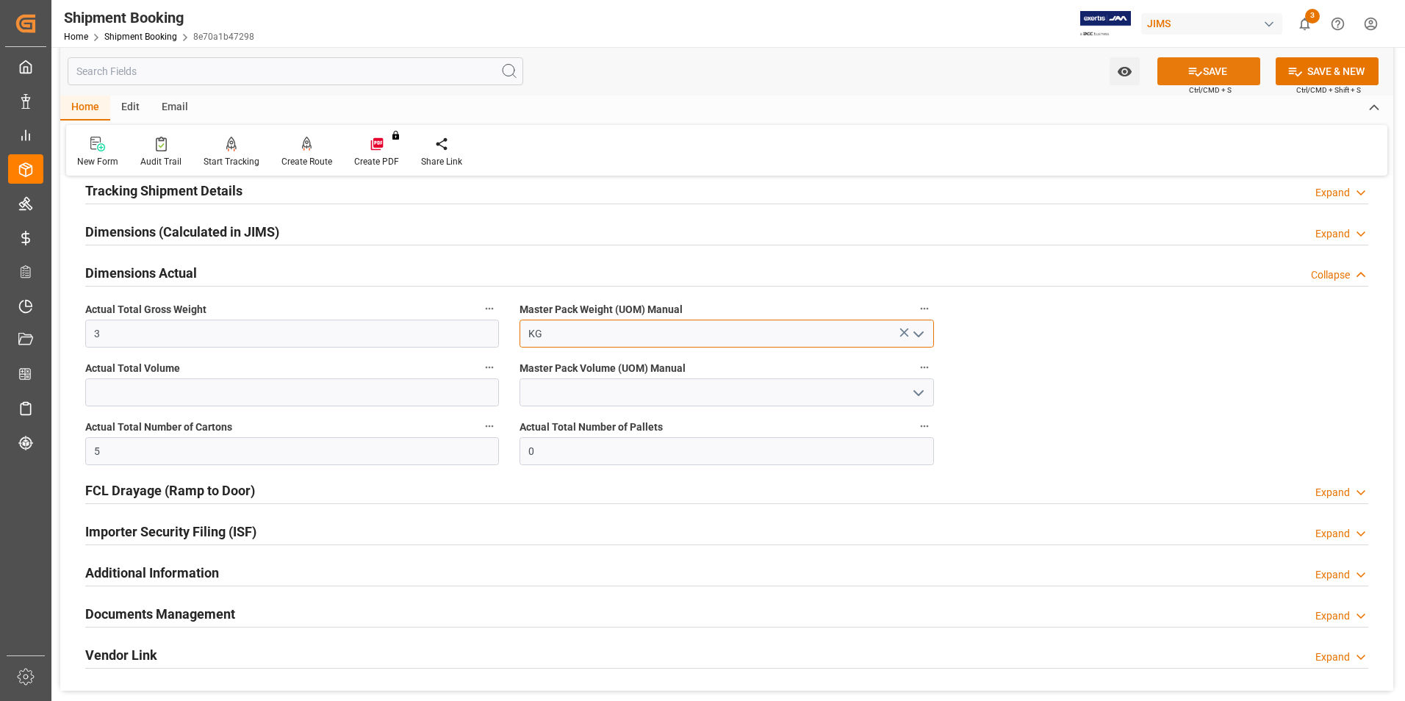
type input "KG"
click at [1214, 75] on button "SAVE" at bounding box center [1209, 71] width 103 height 28
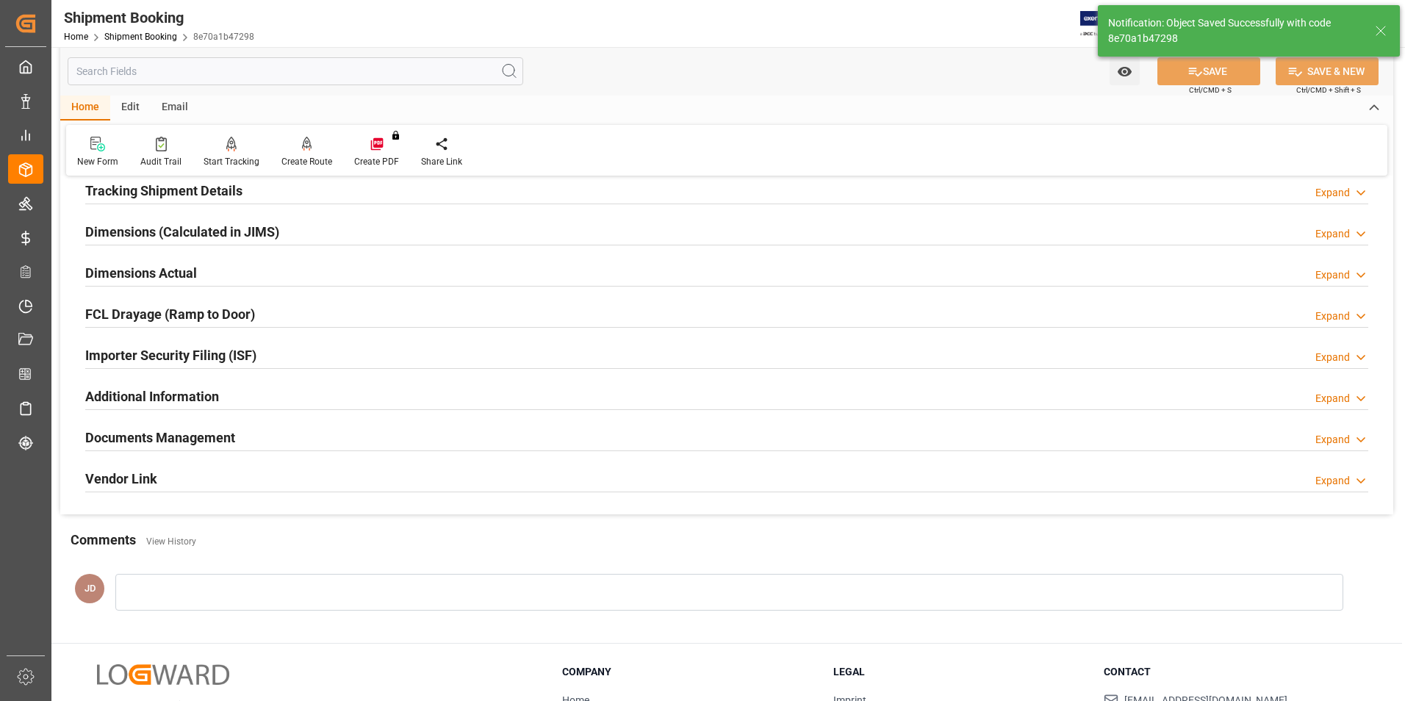
click at [162, 185] on h2 "Tracking Shipment Details" at bounding box center [163, 191] width 157 height 20
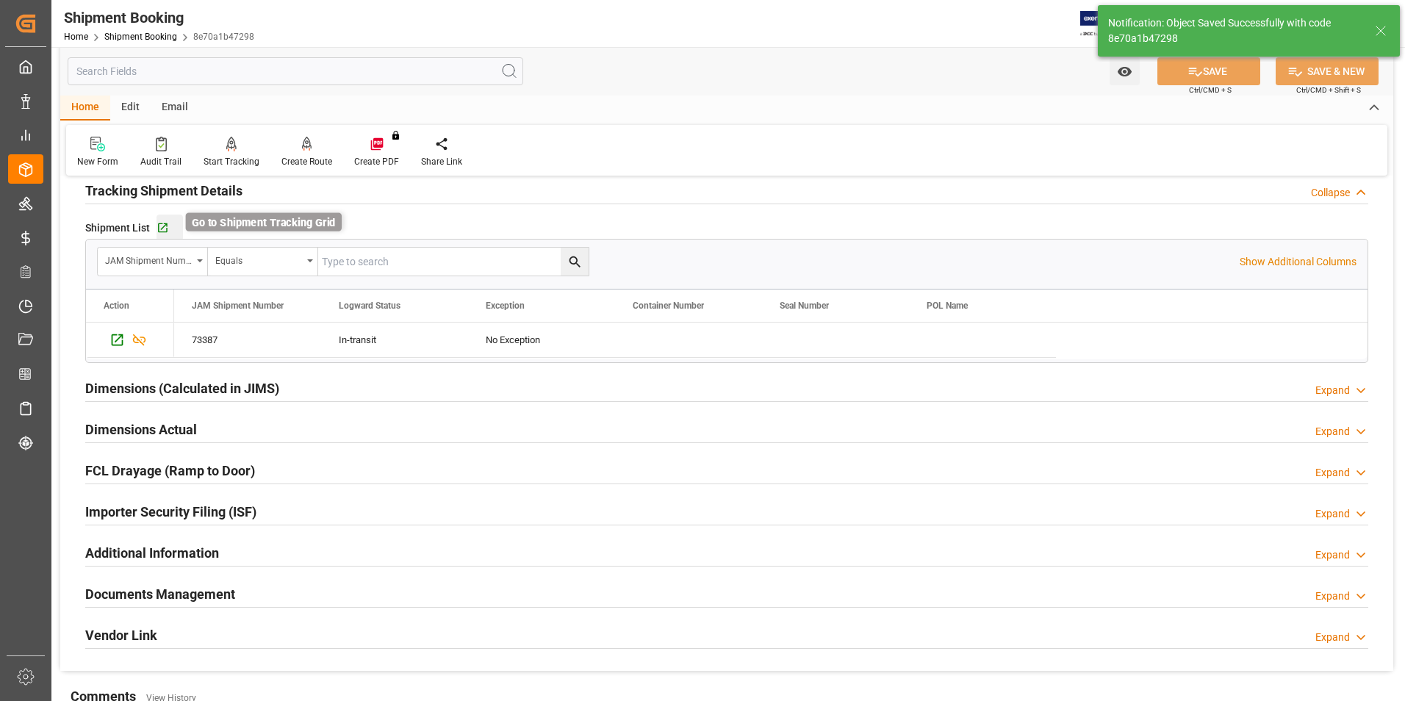
click at [161, 225] on icon "button" at bounding box center [163, 228] width 12 height 12
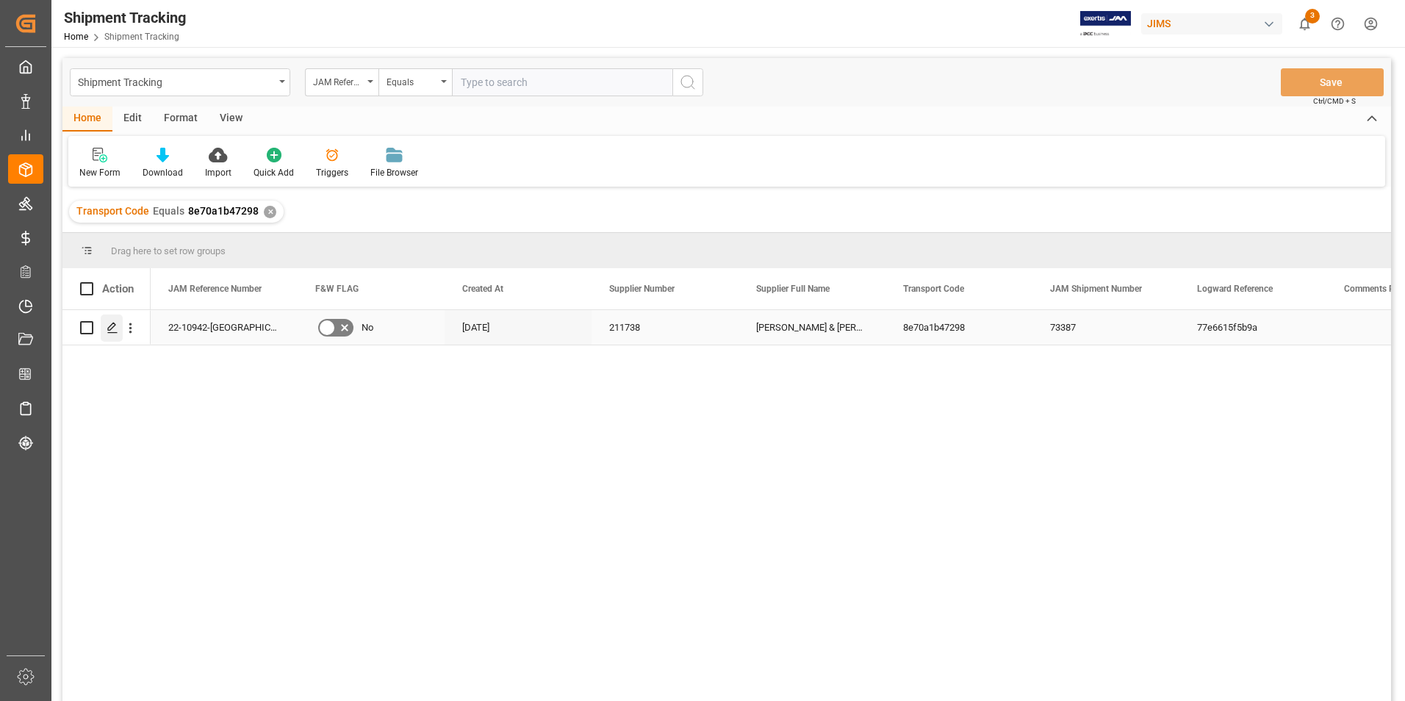
click at [112, 325] on icon "Press SPACE to select this row." at bounding box center [113, 328] width 12 height 12
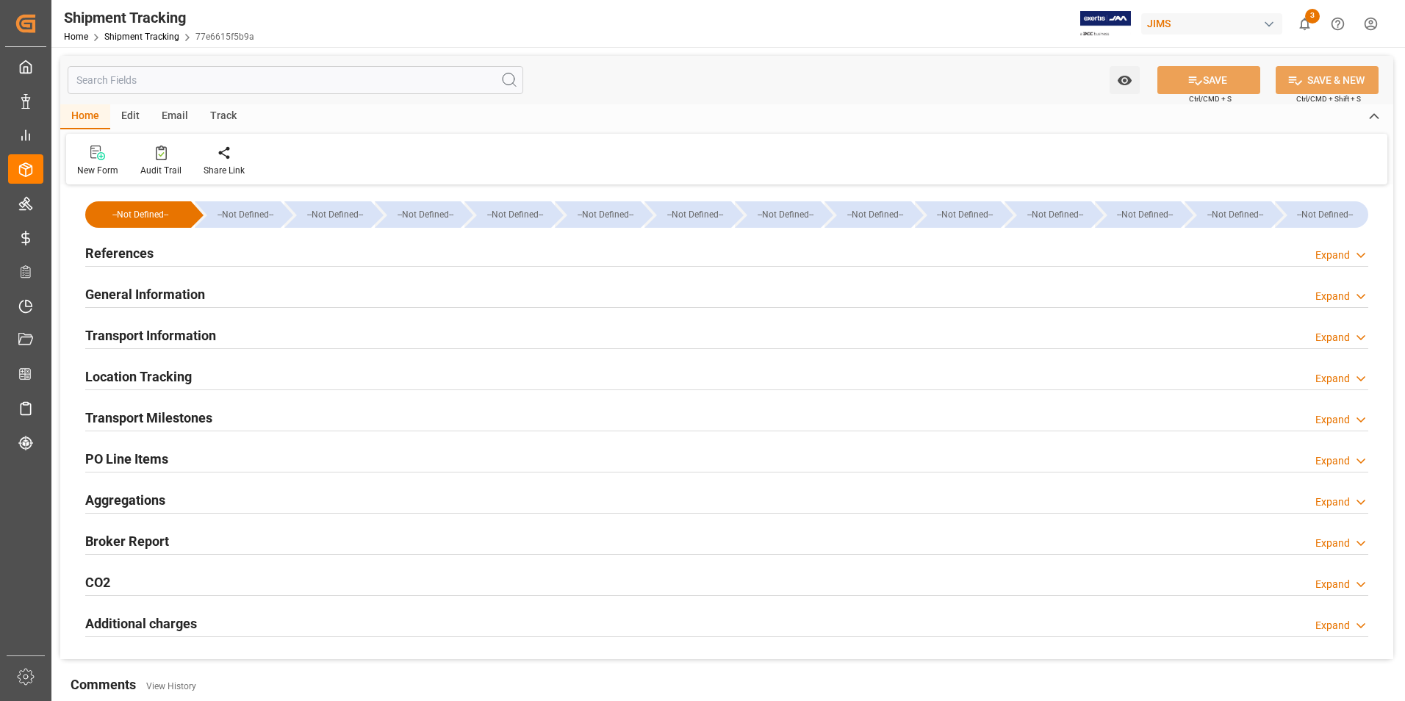
type input "08-09-2025"
click at [122, 251] on h2 "References" at bounding box center [119, 253] width 68 height 20
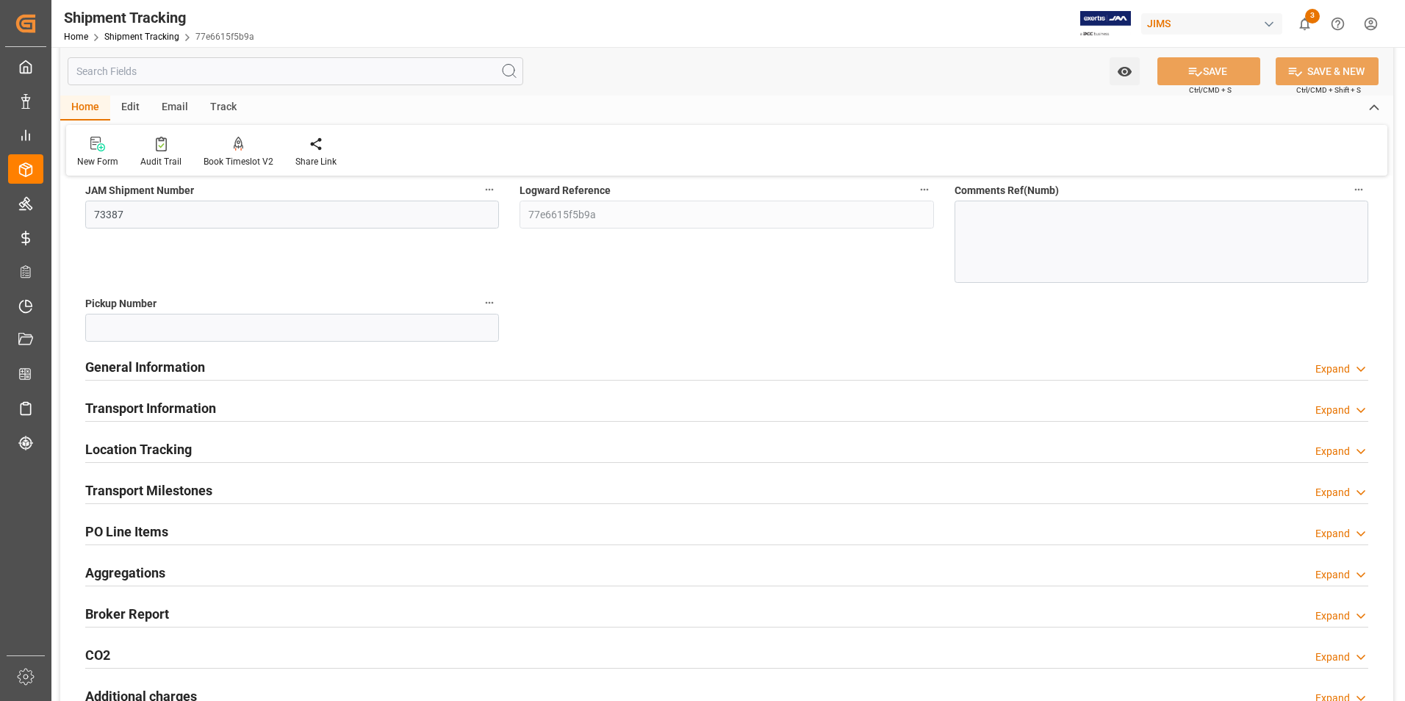
scroll to position [221, 0]
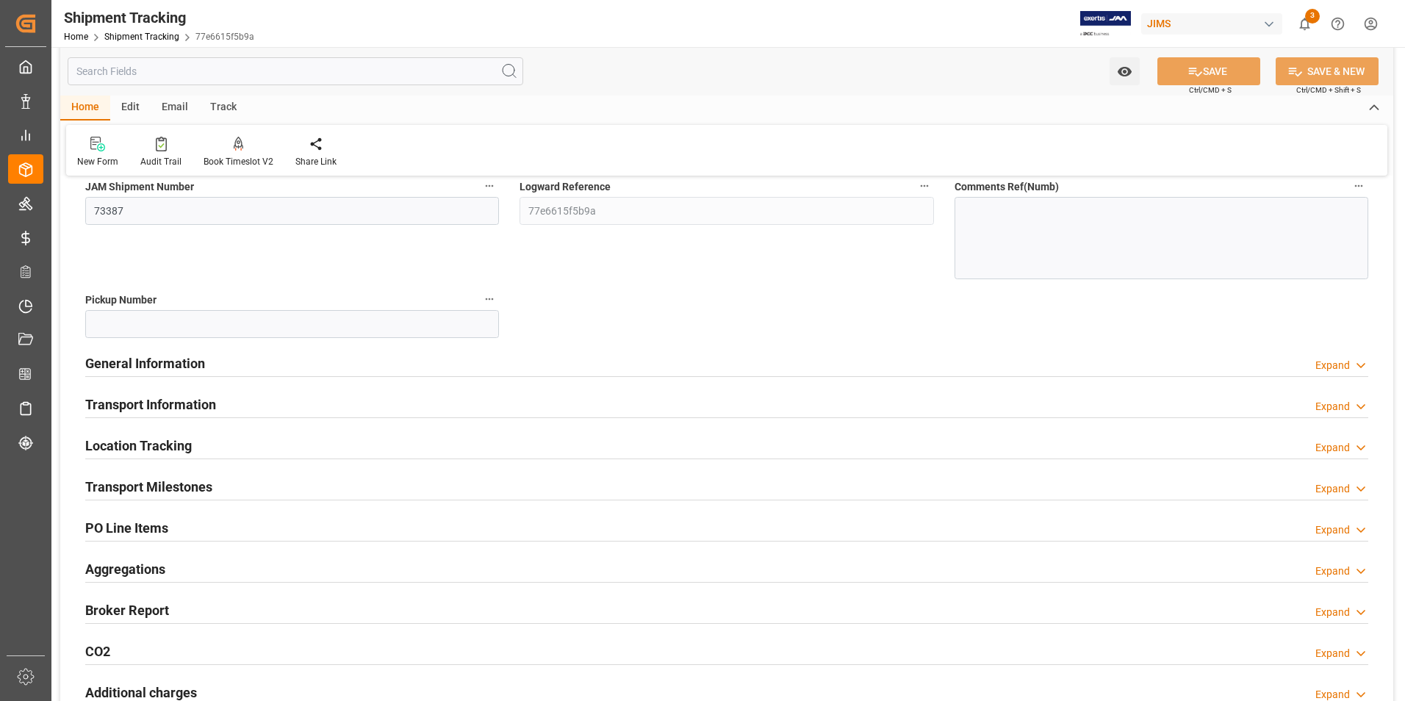
click at [198, 399] on h2 "Transport Information" at bounding box center [150, 405] width 131 height 20
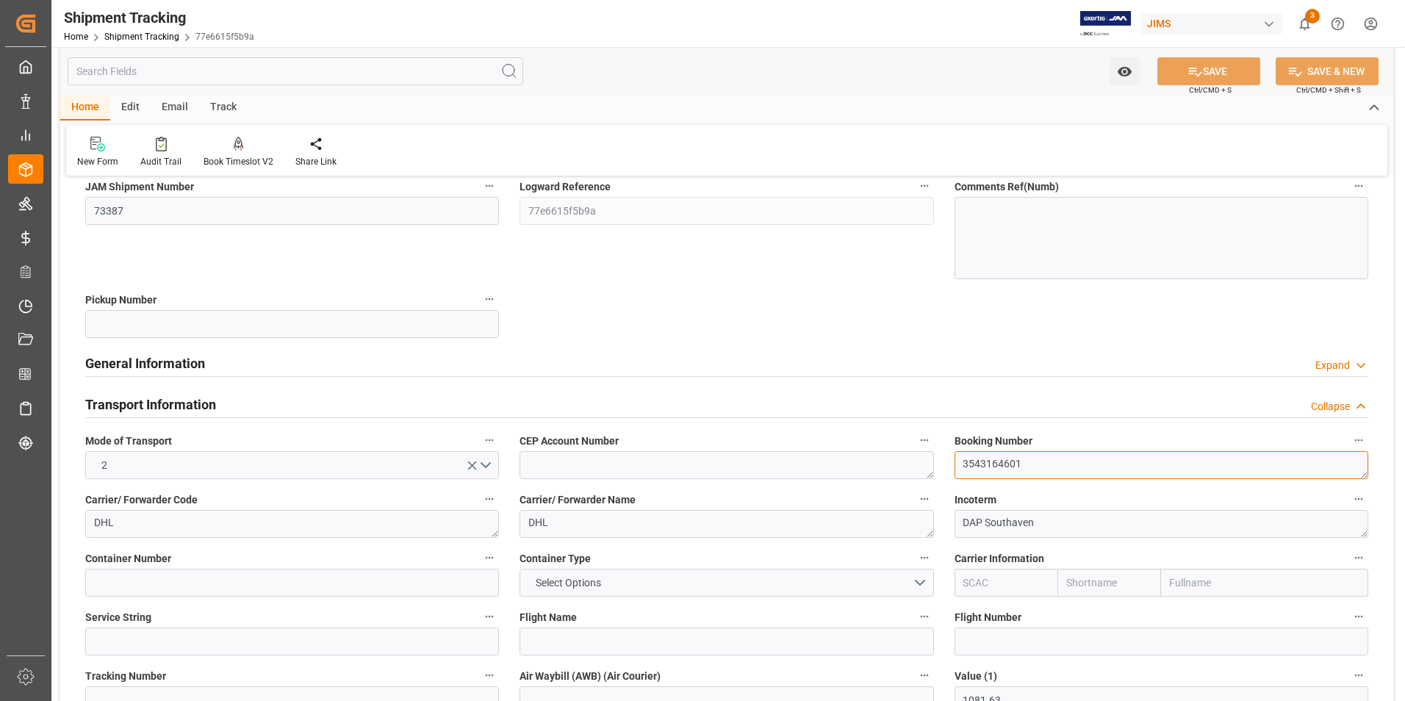
drag, startPoint x: 1032, startPoint y: 462, endPoint x: 923, endPoint y: 461, distance: 108.8
click at [923, 461] on div "--Not Defined-- --Not Defined-- --Not Defined-- --Not Defined-- --Not Defined--…" at bounding box center [726, 612] width 1333 height 1289
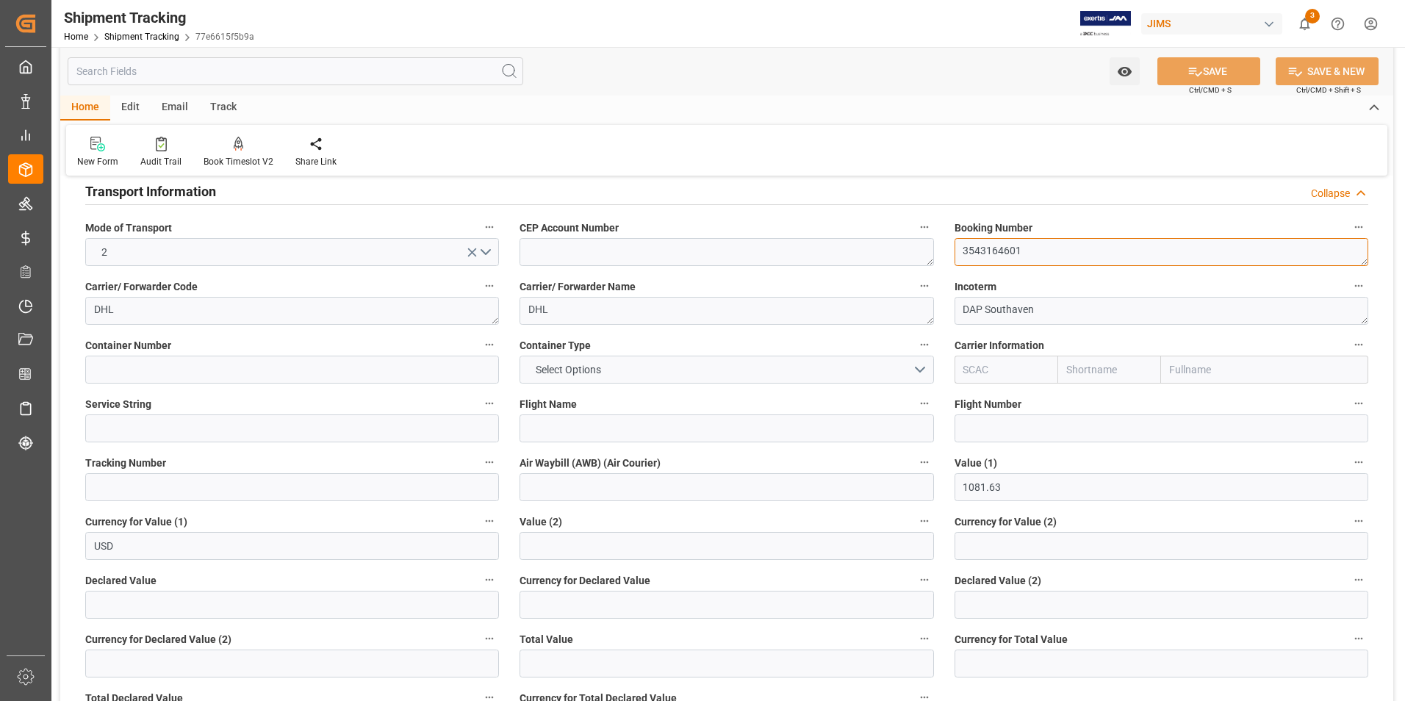
scroll to position [441, 0]
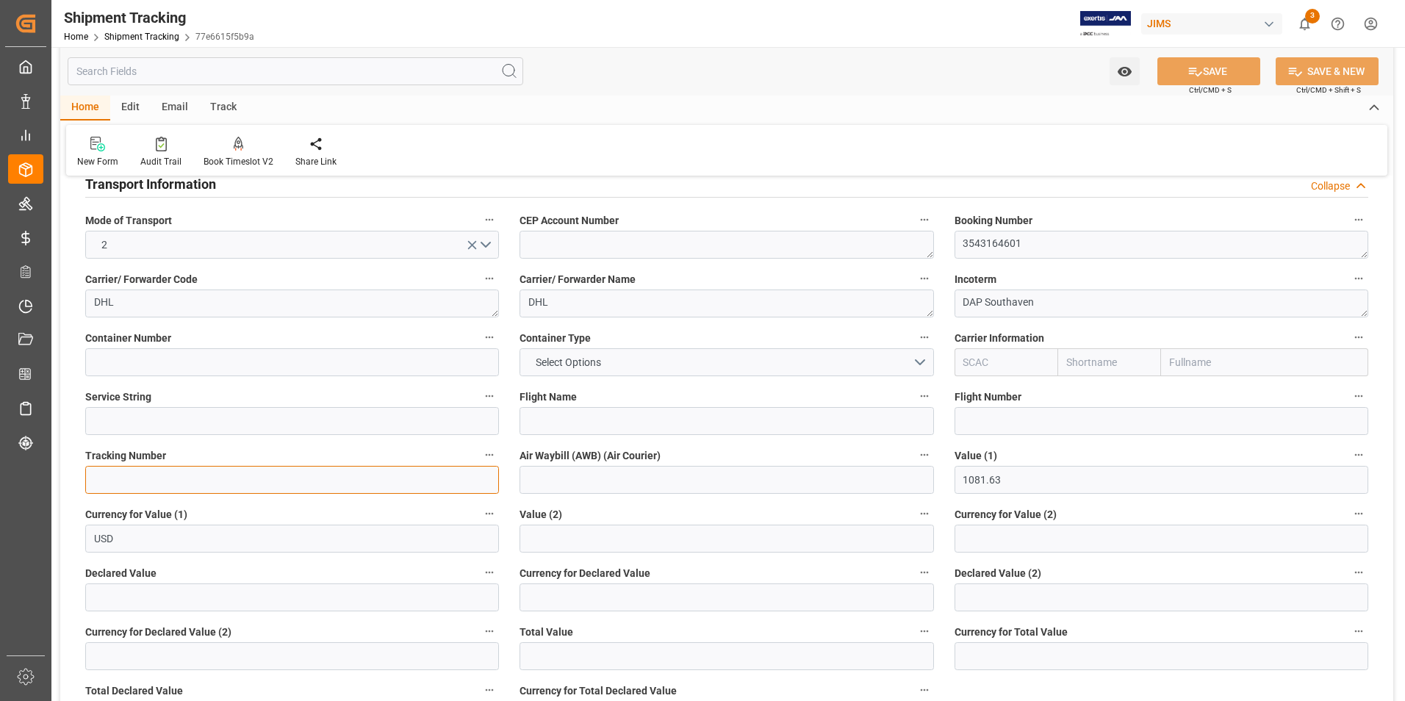
click at [210, 473] on input at bounding box center [292, 480] width 414 height 28
paste input "3543164601"
type input "3543164601"
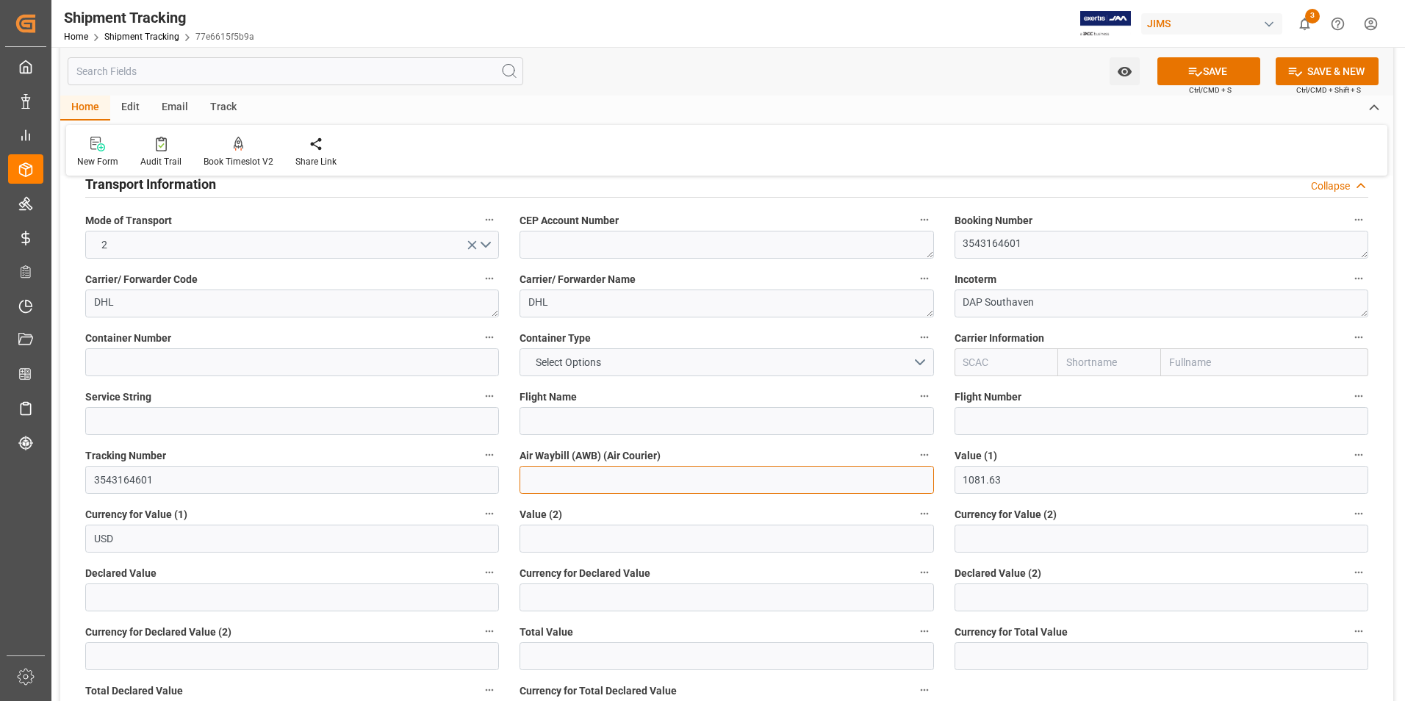
click at [603, 484] on input at bounding box center [727, 480] width 414 height 28
paste input "3543164601"
type input "3543164601"
click at [1220, 67] on button "SAVE" at bounding box center [1209, 71] width 103 height 28
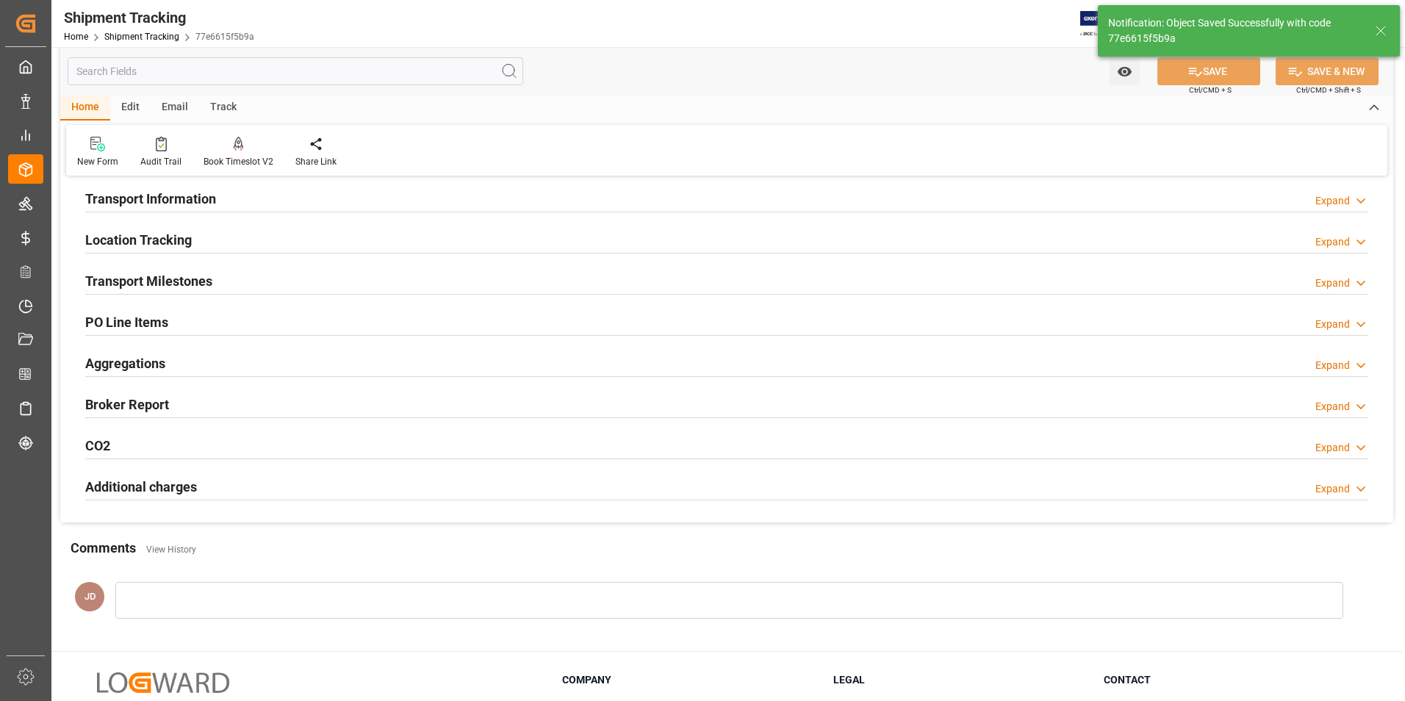
scroll to position [100, 0]
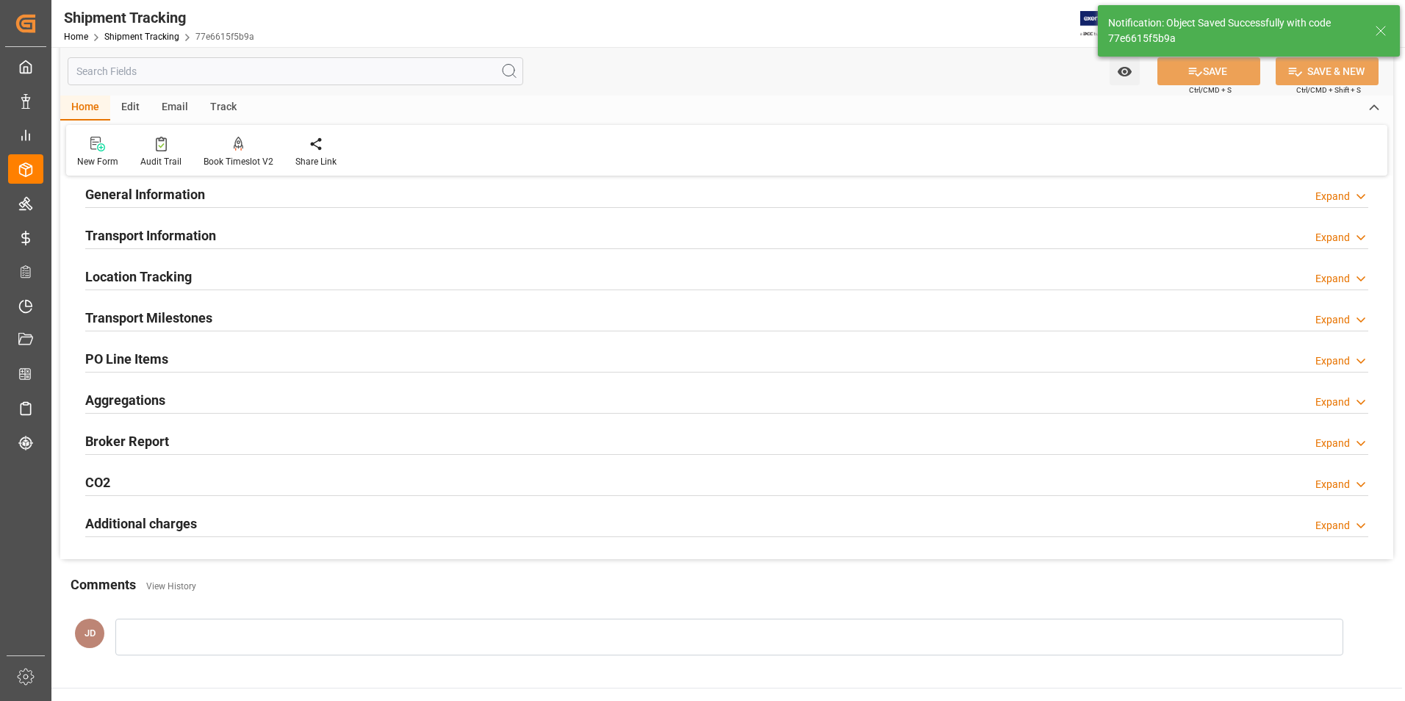
click at [192, 320] on h2 "Transport Milestones" at bounding box center [148, 318] width 127 height 20
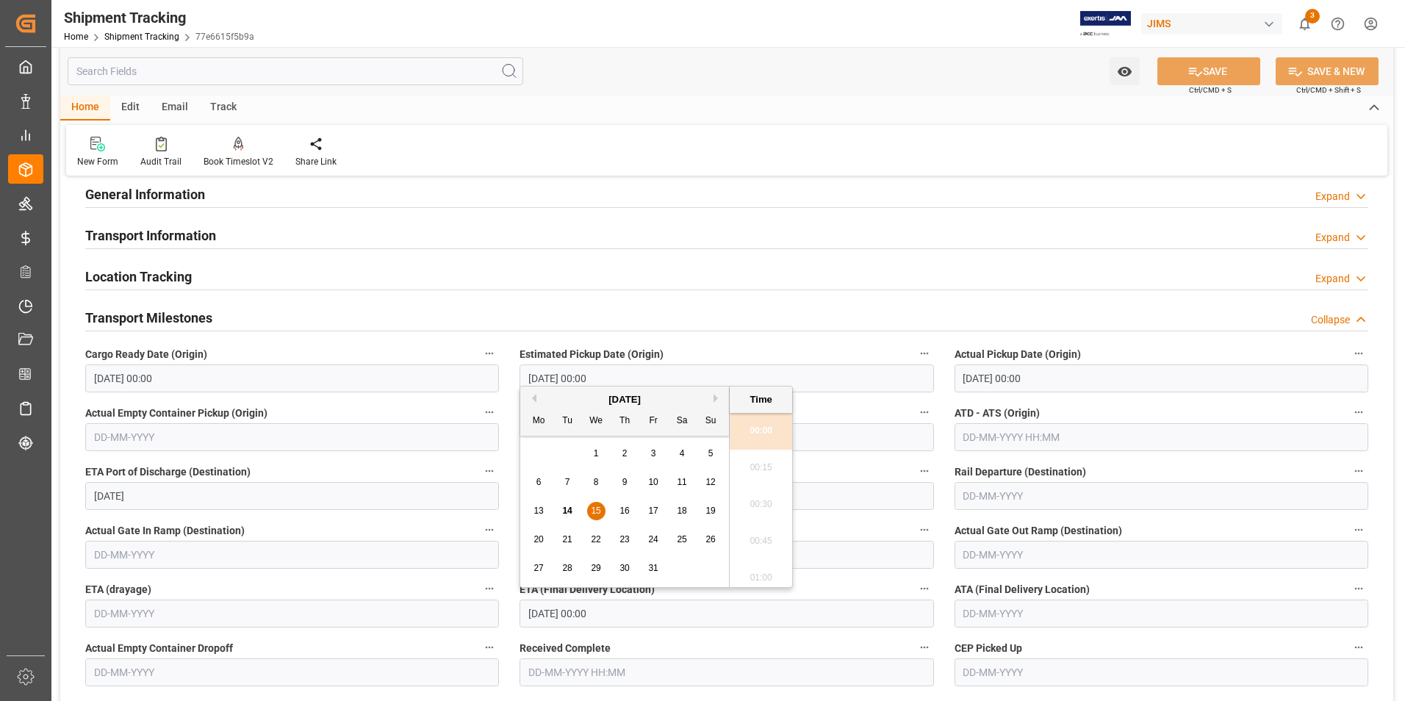
click at [612, 611] on input "15-10-2025 00:00" at bounding box center [727, 614] width 414 height 28
click at [542, 540] on span "20" at bounding box center [539, 539] width 10 height 10
type input "20-10-2025 00:00"
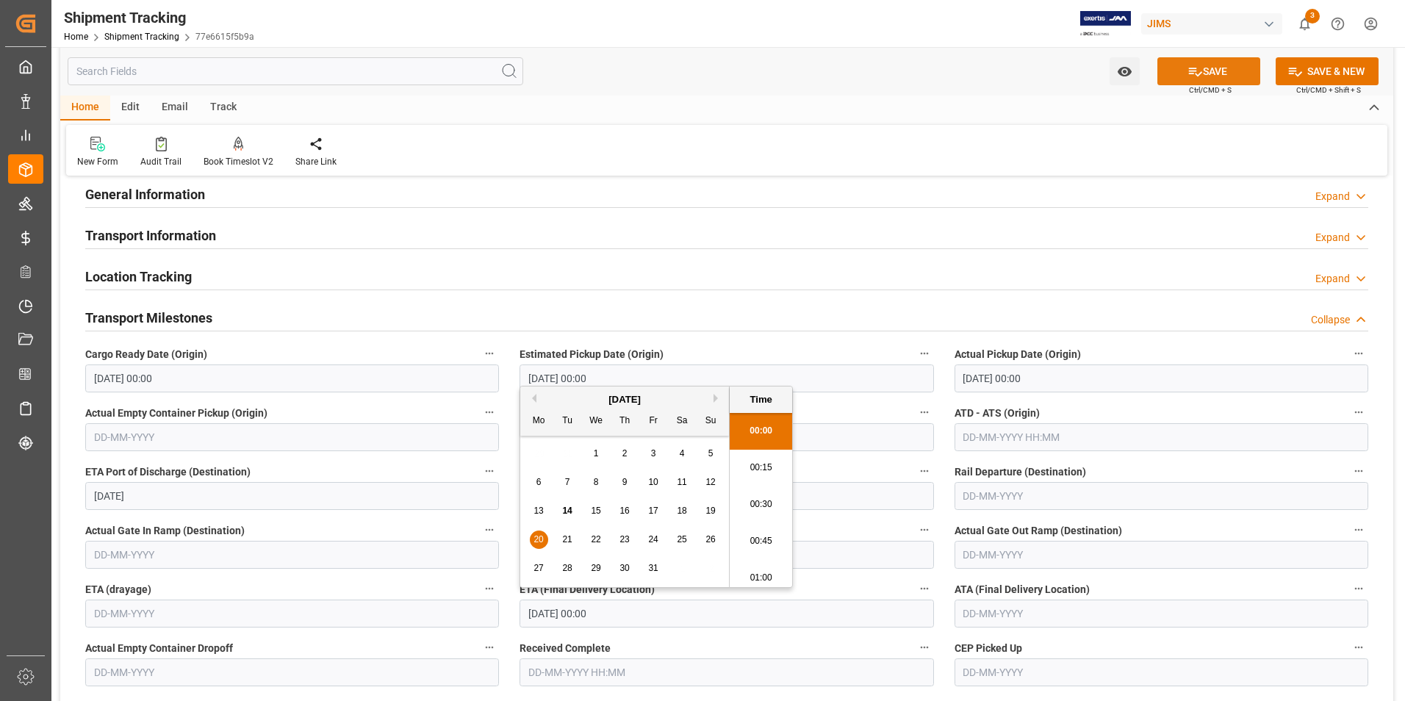
click at [1230, 71] on button "SAVE" at bounding box center [1209, 71] width 103 height 28
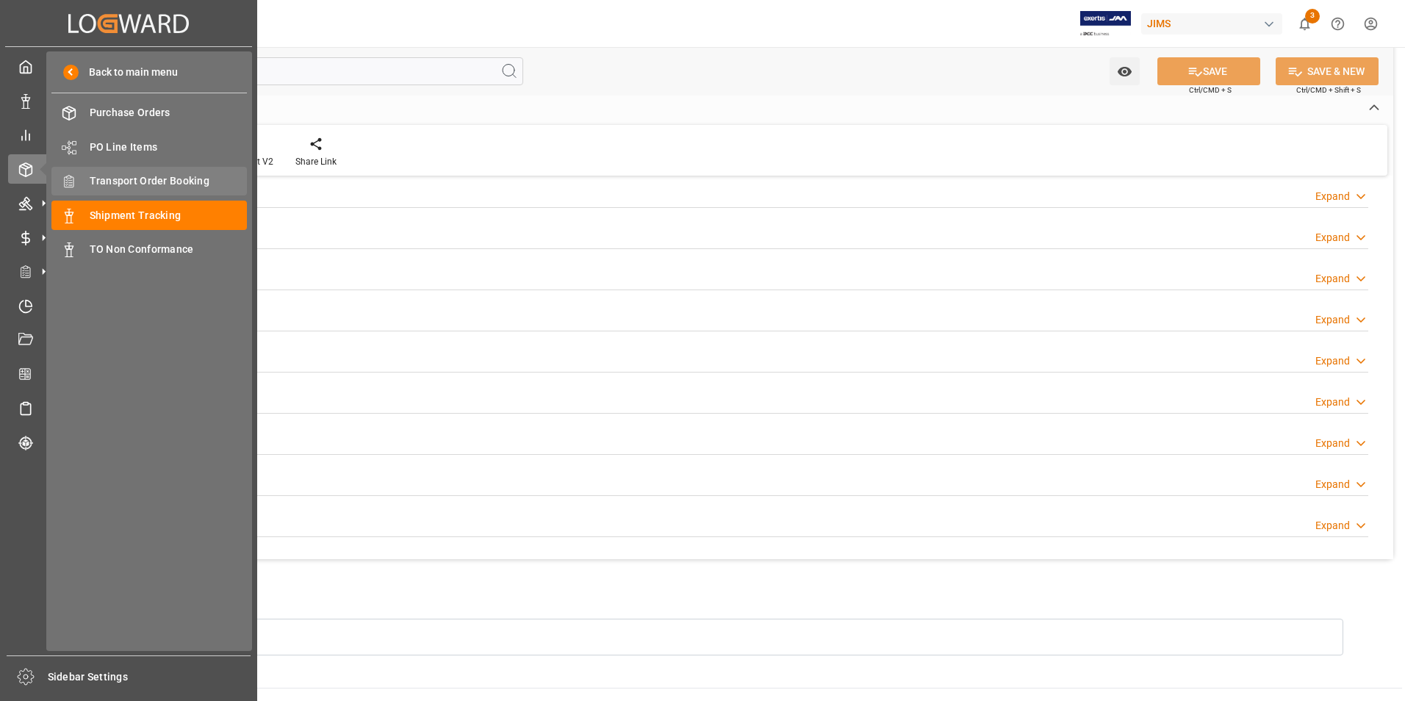
click at [179, 175] on span "Transport Order Booking" at bounding box center [169, 180] width 158 height 15
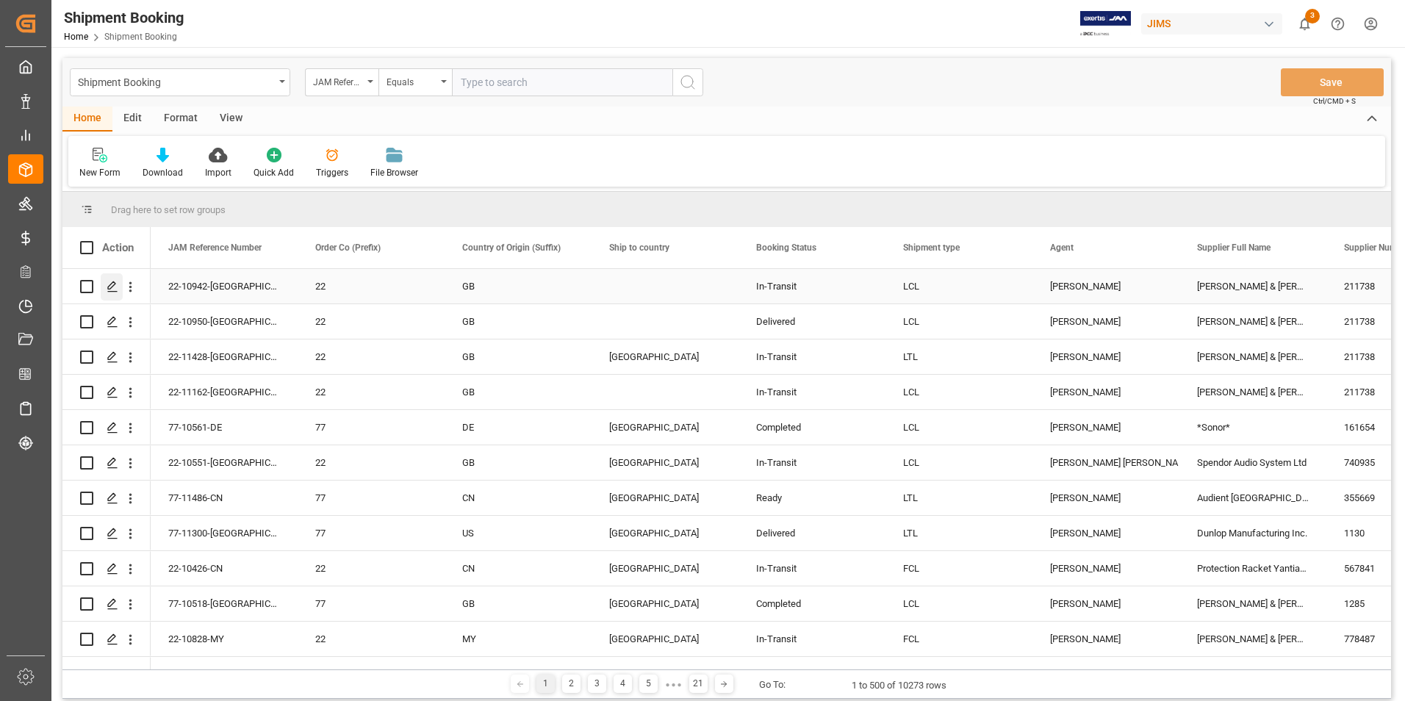
click at [114, 287] on icon "Press SPACE to select this row." at bounding box center [113, 287] width 12 height 12
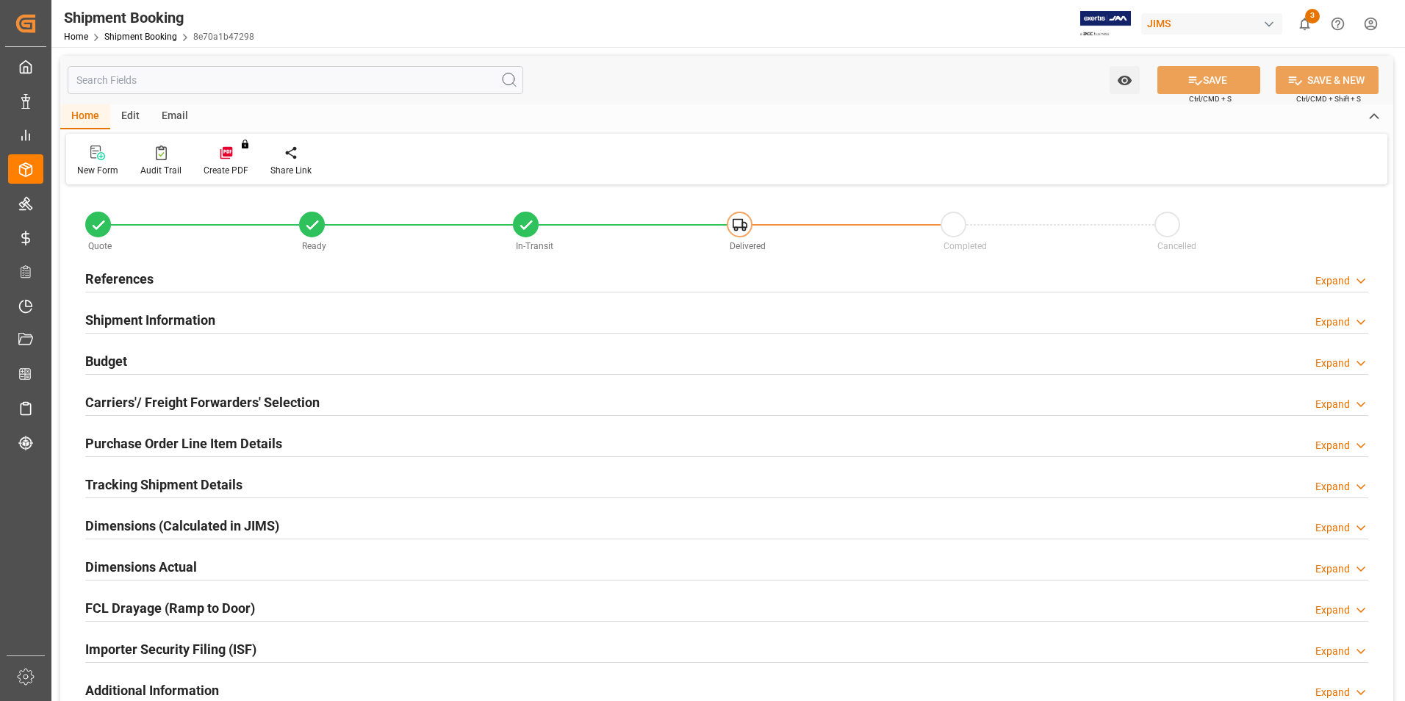
type input "6"
click at [176, 440] on h2 "Purchase Order Line Item Details" at bounding box center [183, 444] width 197 height 20
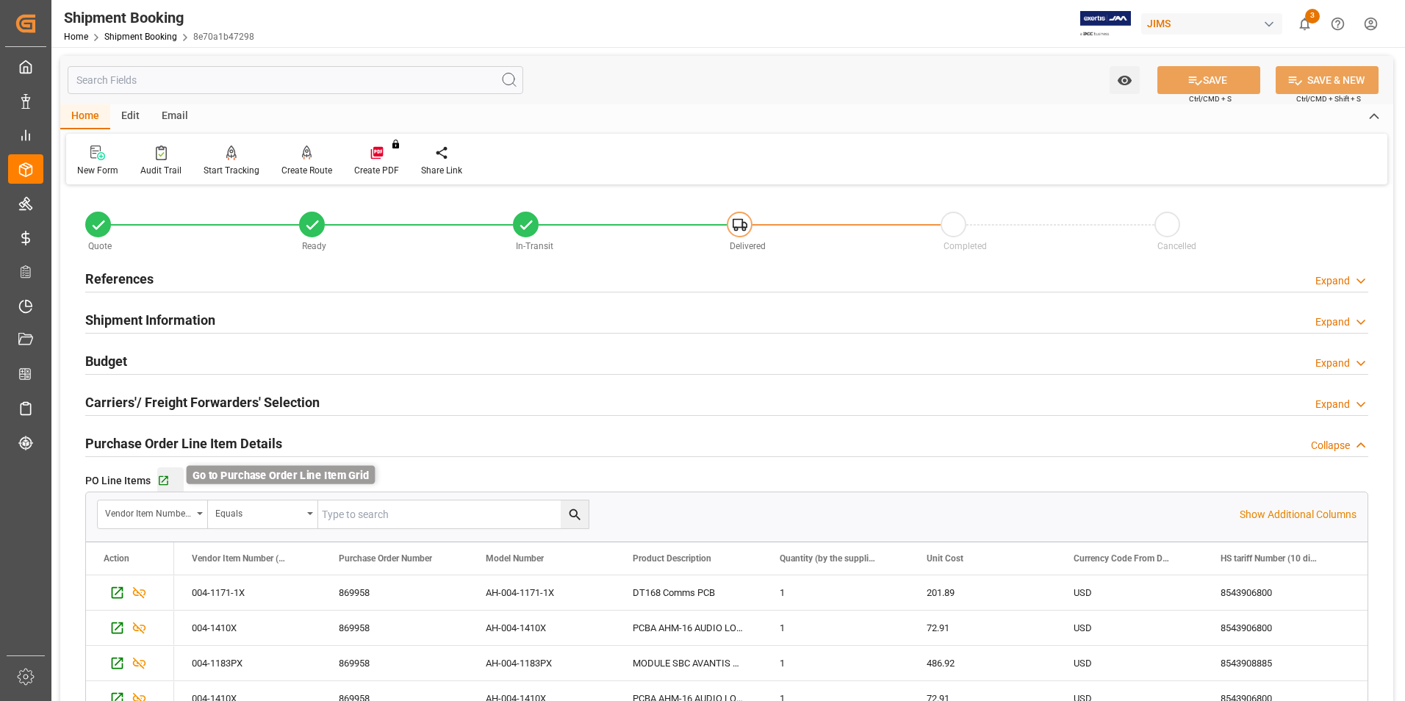
click at [167, 481] on icon "button" at bounding box center [164, 481] width 10 height 10
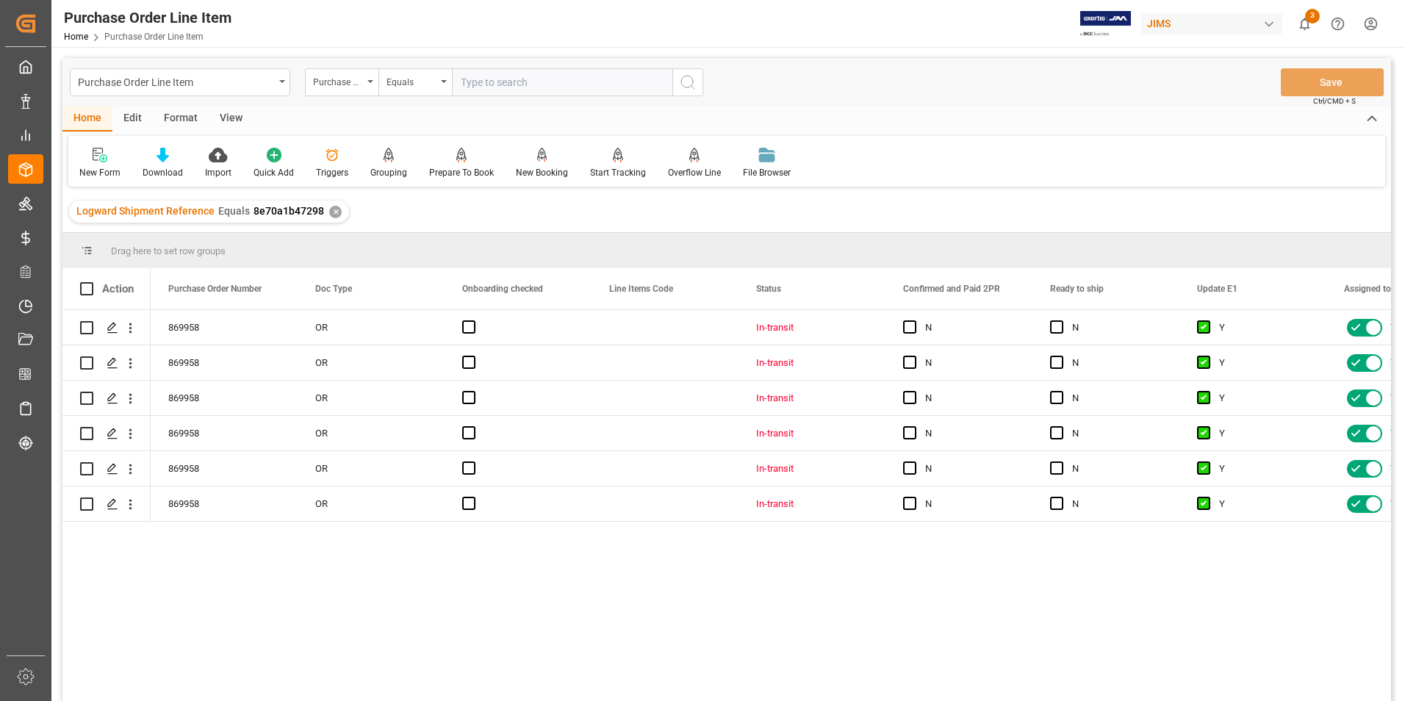
click at [226, 115] on div "View" at bounding box center [231, 119] width 45 height 25
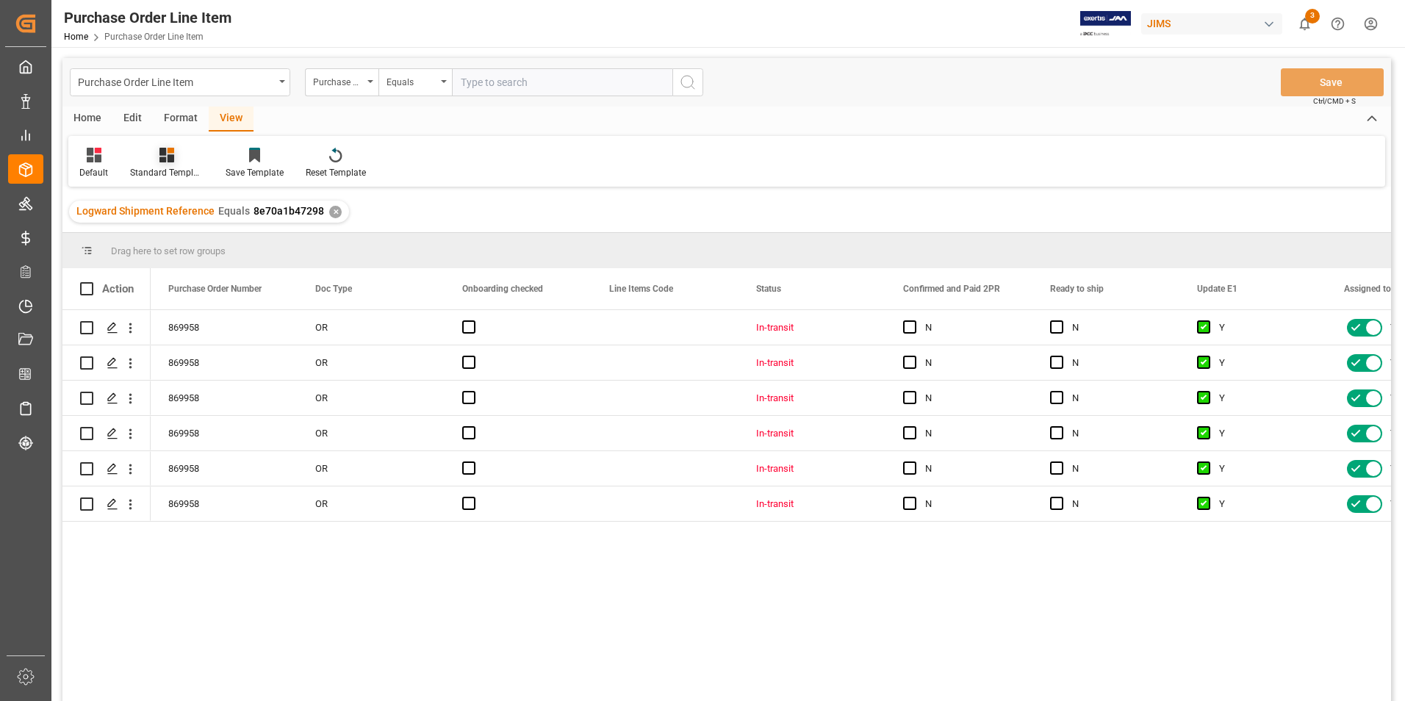
click at [167, 167] on div "Standard Templates" at bounding box center [167, 172] width 74 height 13
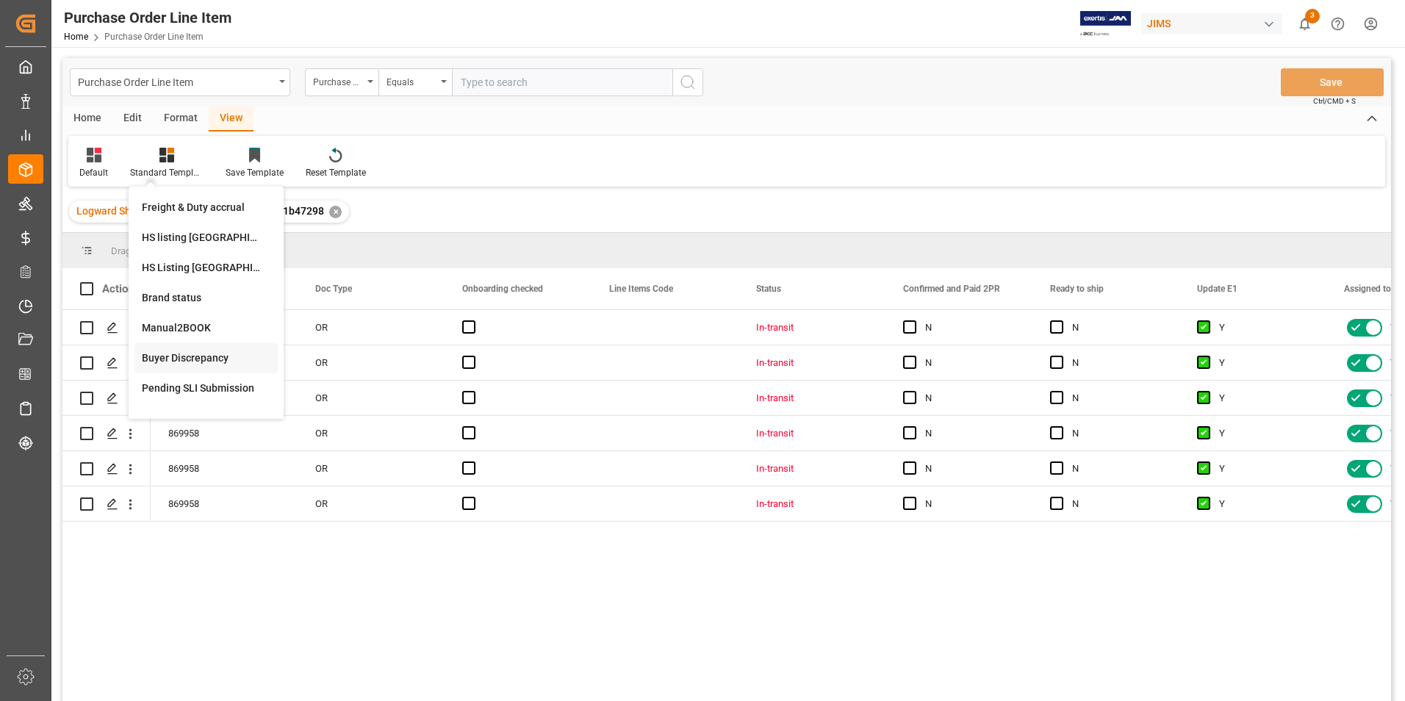
click at [179, 357] on div "Buyer Discrepancy" at bounding box center [206, 358] width 129 height 15
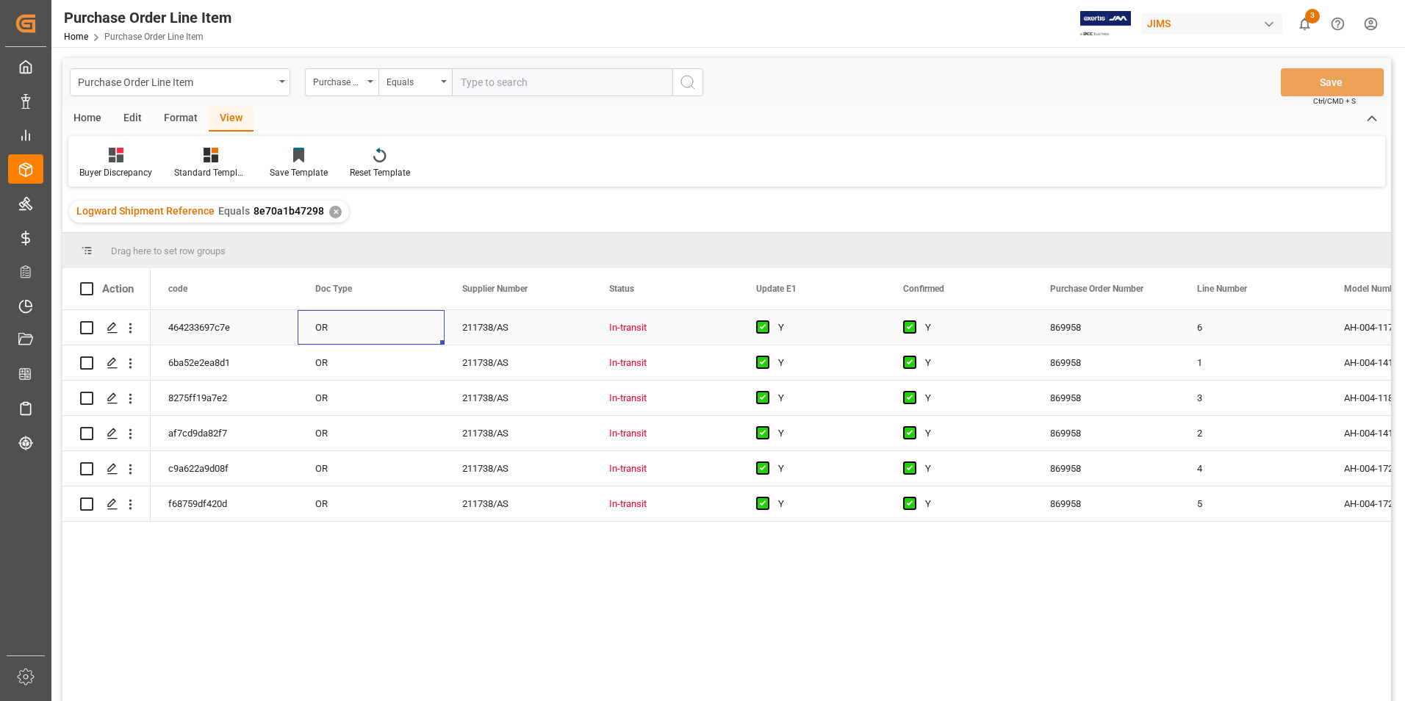
click at [394, 334] on div "OR" at bounding box center [371, 327] width 147 height 35
click at [558, 327] on div "211738/AS" at bounding box center [518, 327] width 147 height 35
click at [87, 287] on span at bounding box center [86, 288] width 13 height 13
click at [91, 282] on input "checkbox" at bounding box center [91, 282] width 0 height 0
checkbox input "true"
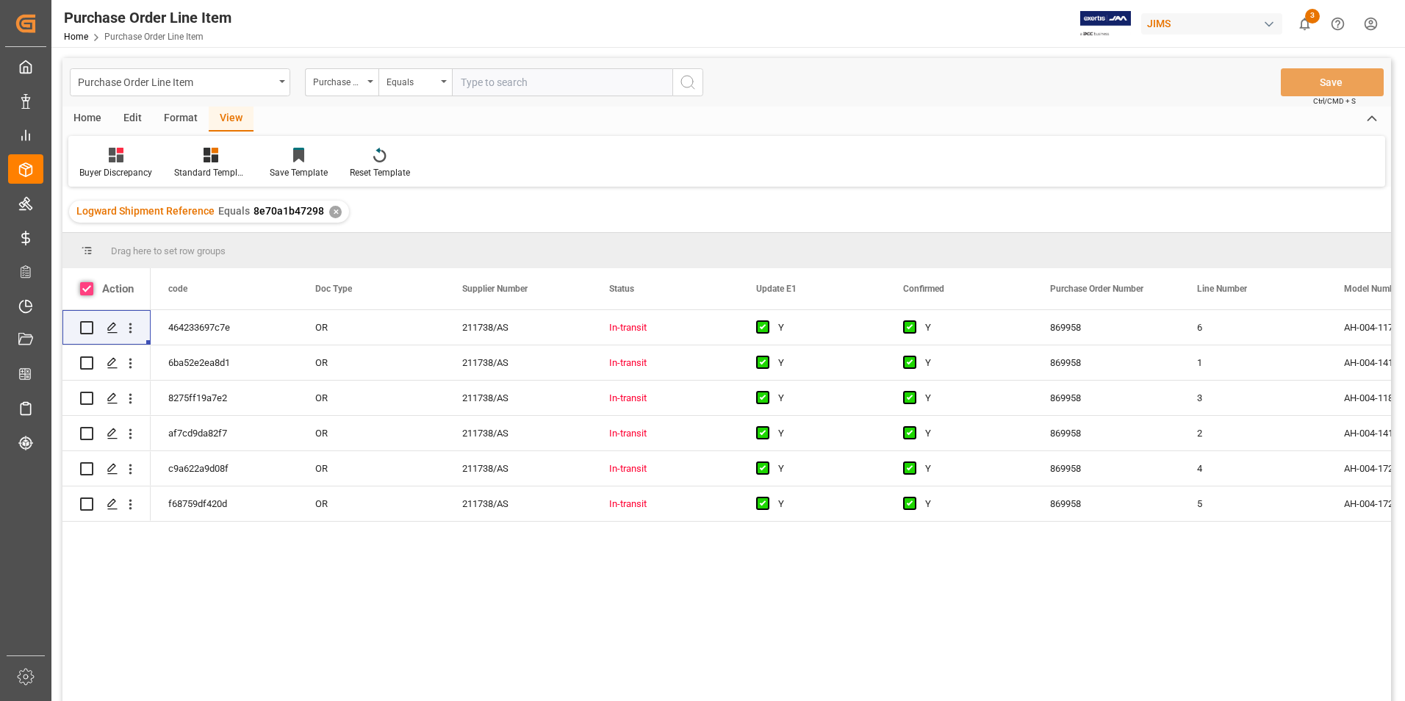
checkbox input "true"
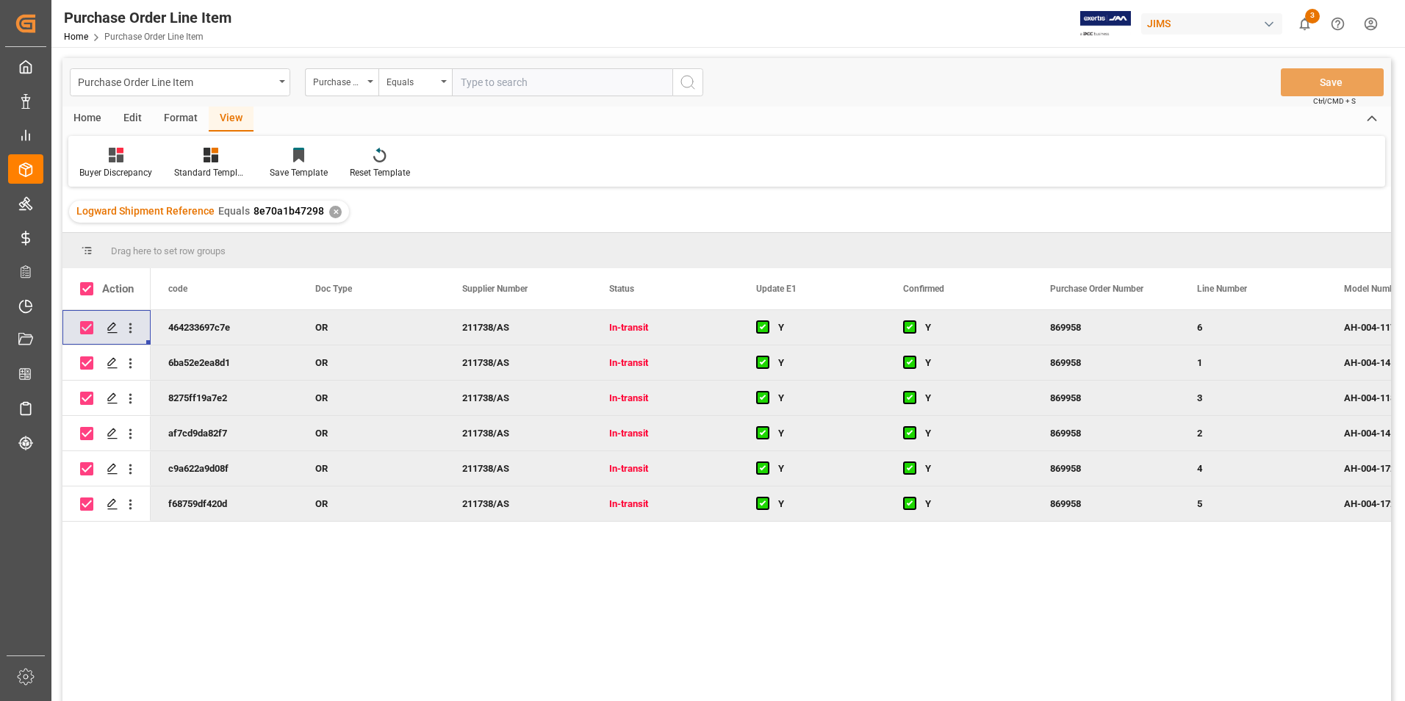
click at [92, 117] on div "Home" at bounding box center [87, 119] width 50 height 25
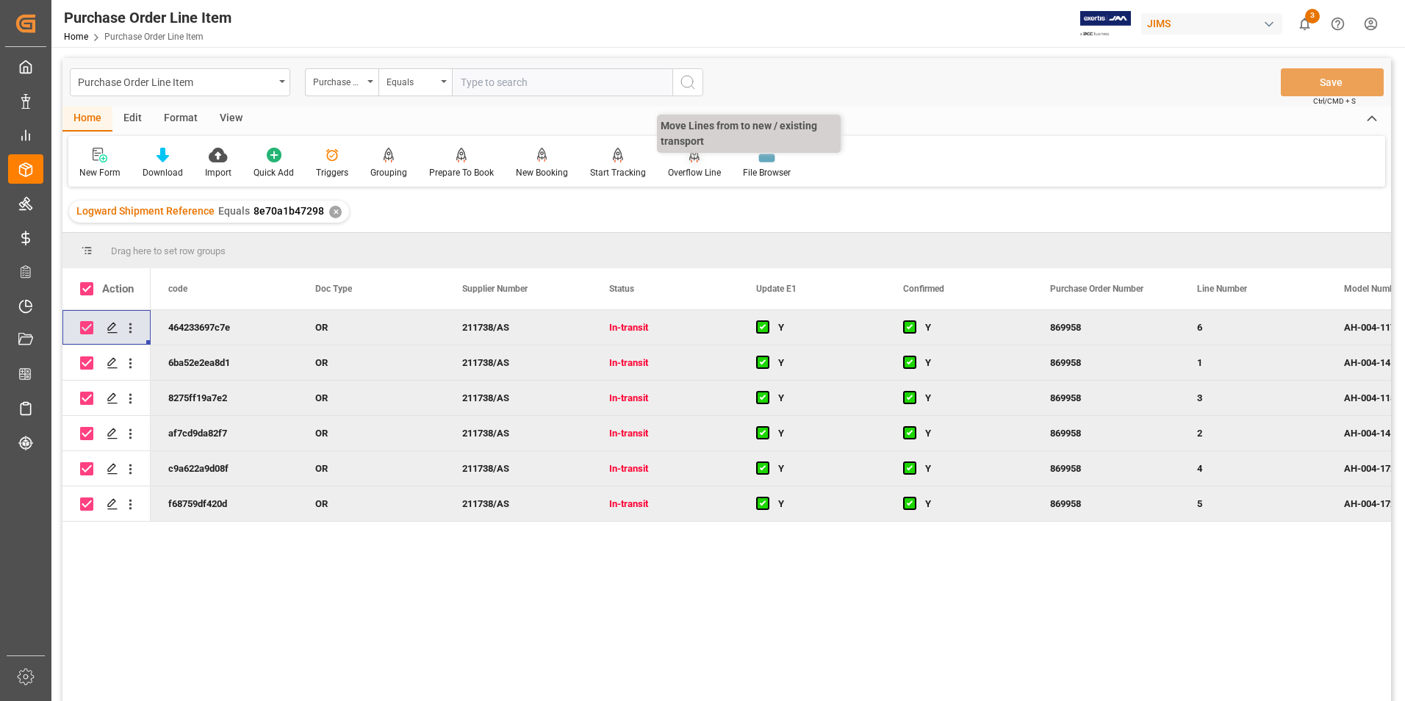
click at [688, 170] on div "Overflow Line" at bounding box center [694, 172] width 53 height 13
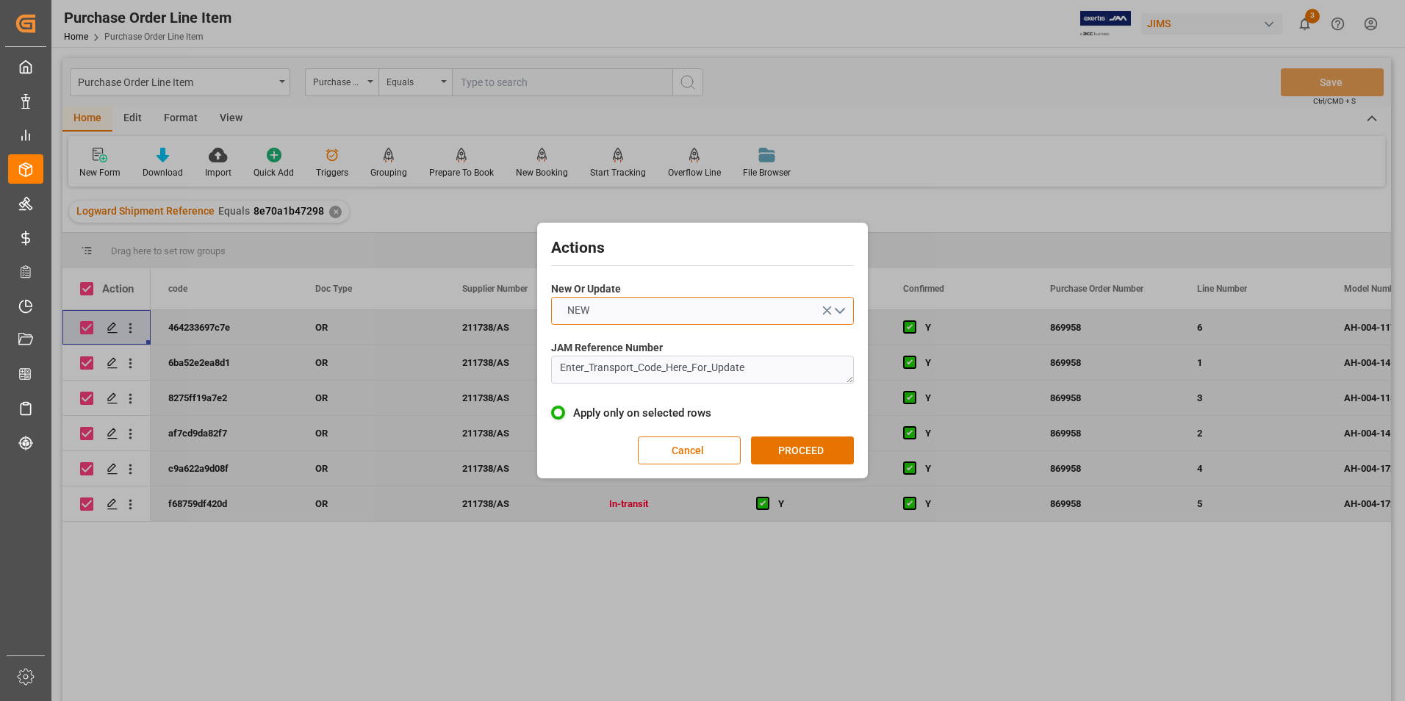
click at [637, 303] on button "NEW" at bounding box center [702, 311] width 303 height 28
click at [624, 336] on div "UPDATE" at bounding box center [702, 345] width 301 height 31
drag, startPoint x: 781, startPoint y: 373, endPoint x: 490, endPoint y: 379, distance: 291.9
click at [490, 379] on div "Actions New Or Update UPDATE JAM Reference Number Enter_Transport_Code_Here_For…" at bounding box center [702, 350] width 1405 height 701
type textarea "22-10942-[GEOGRAPHIC_DATA]"
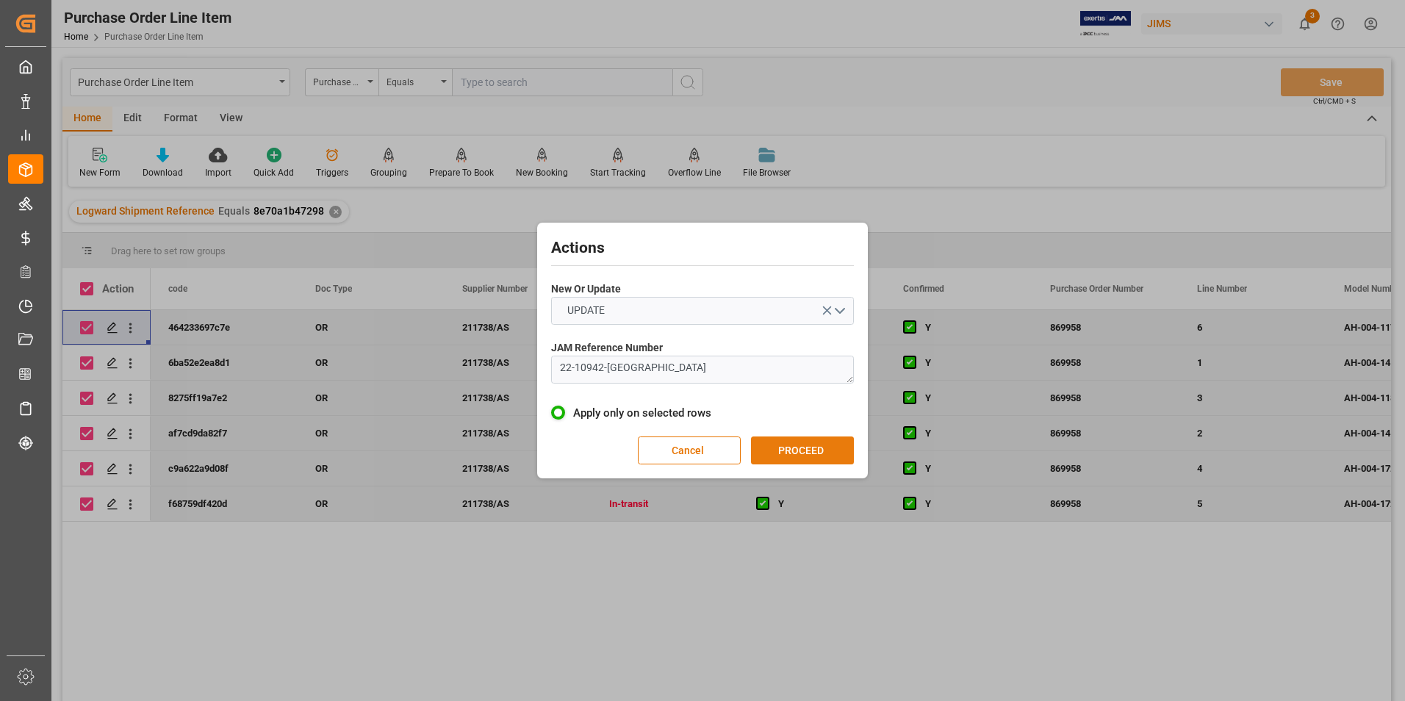
click at [803, 444] on button "PROCEED" at bounding box center [802, 451] width 103 height 28
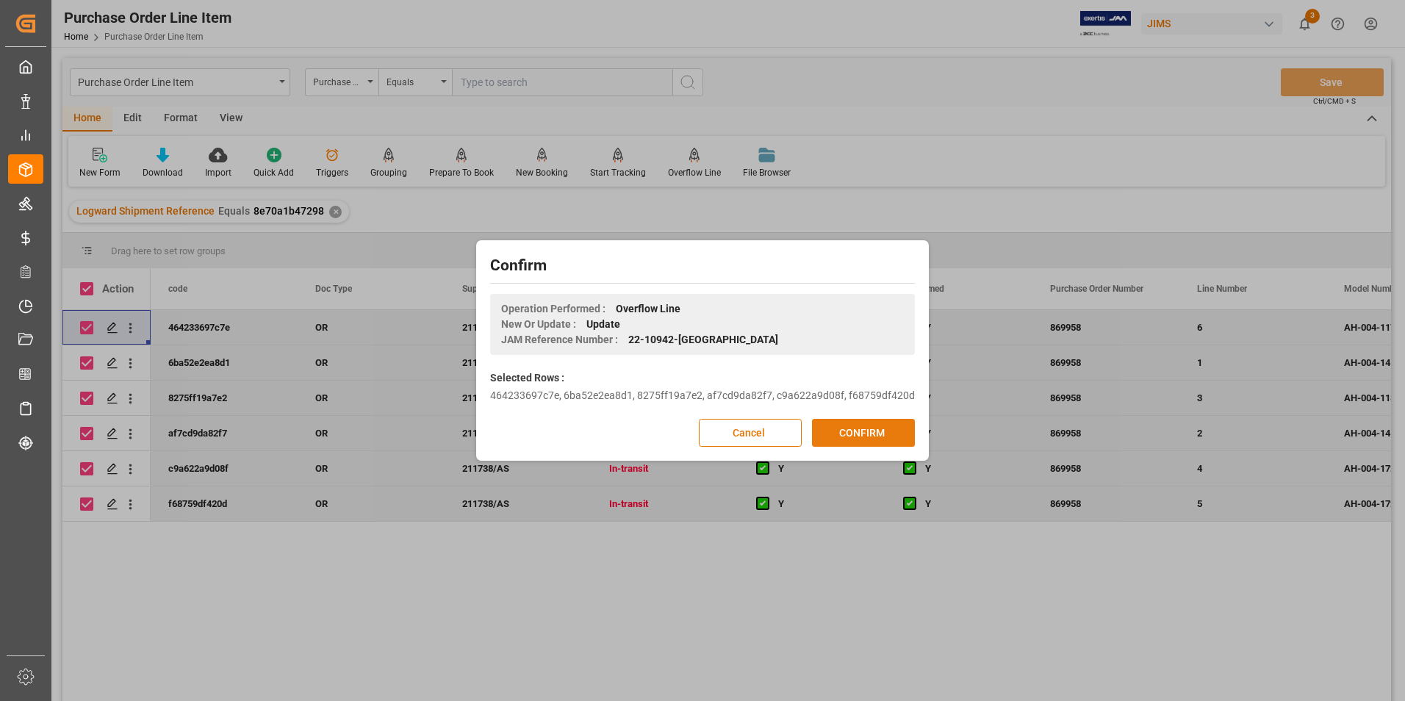
click at [870, 428] on button "CONFIRM" at bounding box center [863, 433] width 103 height 28
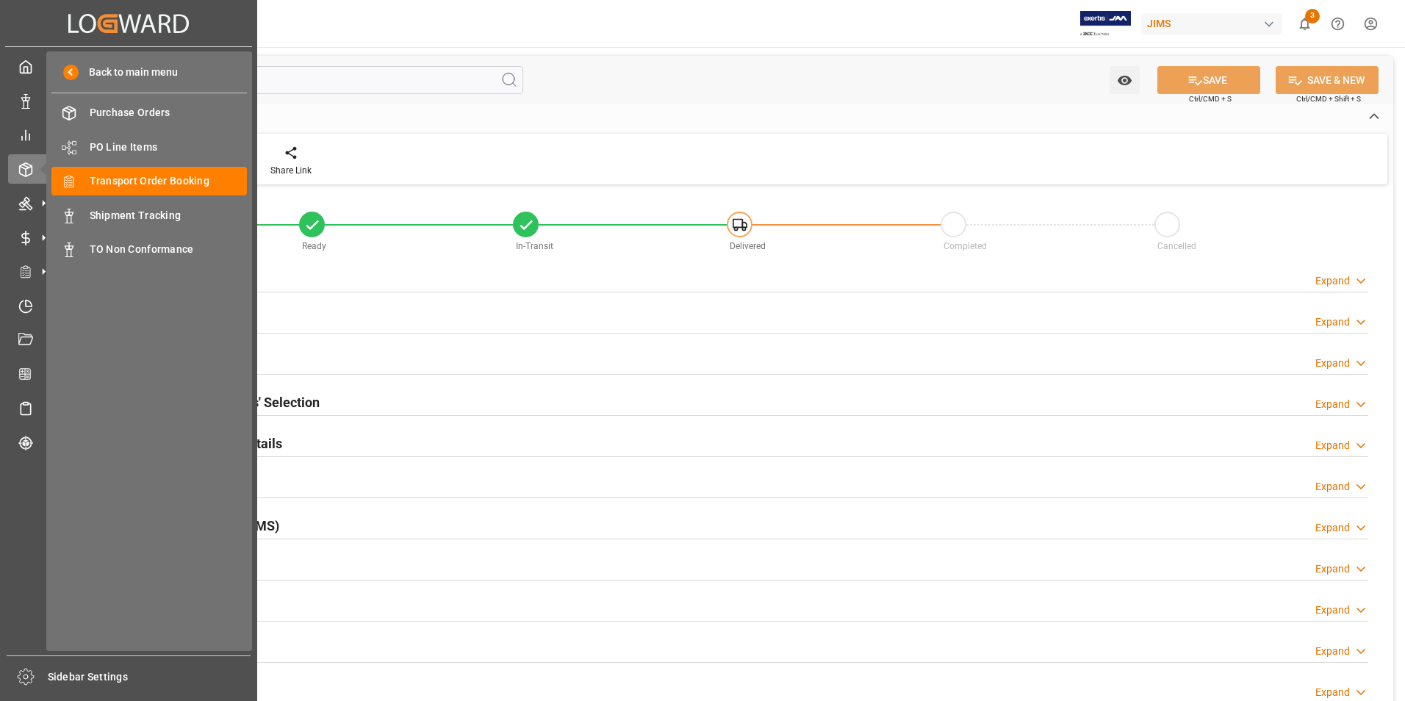
type input "6"
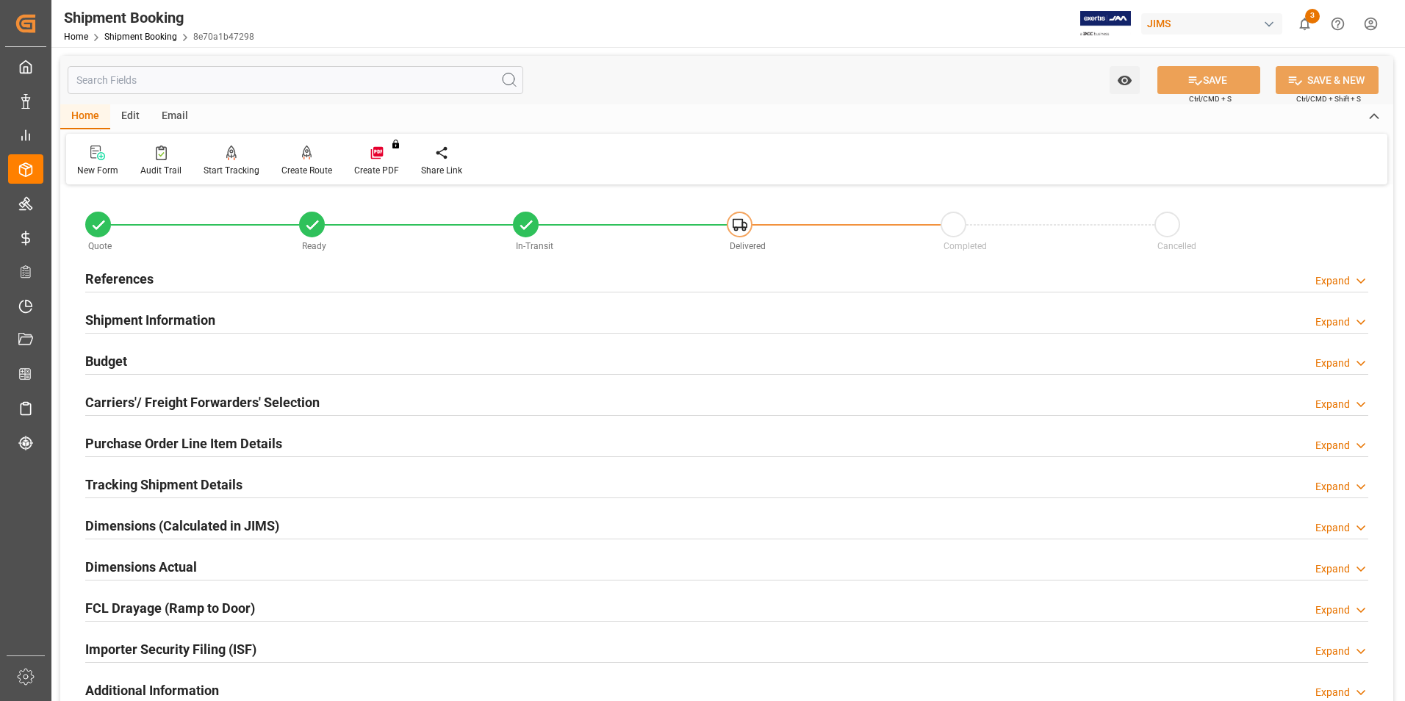
click at [160, 444] on h2 "Purchase Order Line Item Details" at bounding box center [183, 444] width 197 height 20
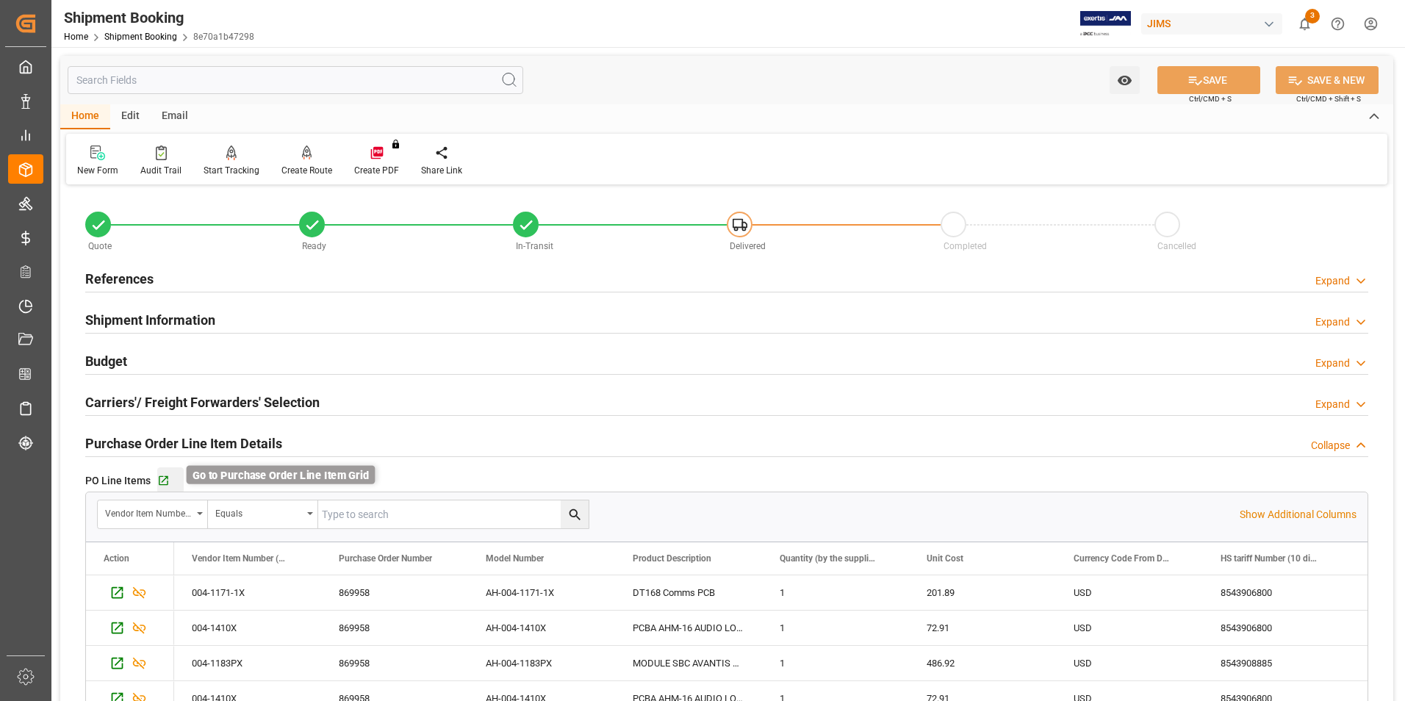
click at [162, 477] on icon "button" at bounding box center [163, 481] width 12 height 12
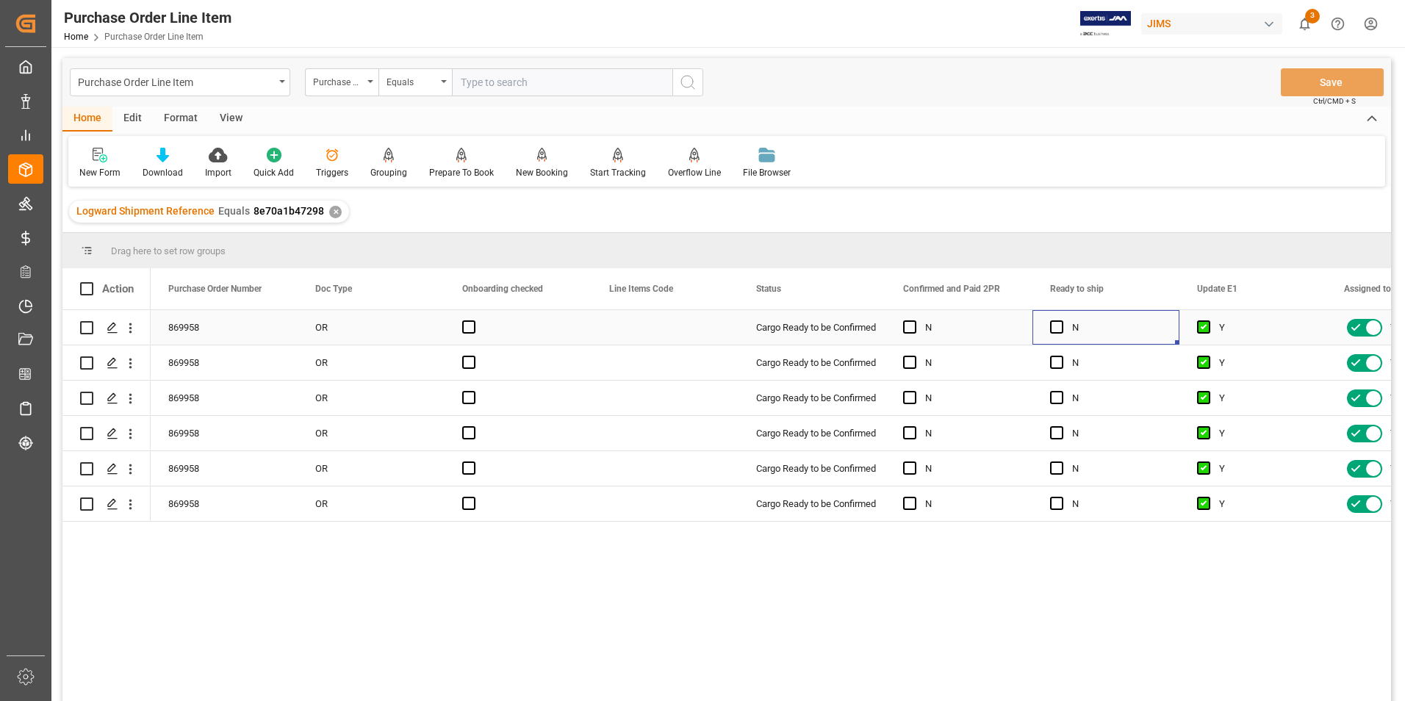
drag, startPoint x: 1056, startPoint y: 325, endPoint x: 1083, endPoint y: 339, distance: 29.9
click at [1058, 325] on span "Press SPACE to select this row." at bounding box center [1056, 326] width 13 height 13
click at [1061, 320] on input "Press SPACE to select this row." at bounding box center [1061, 320] width 0 height 0
drag, startPoint x: 1178, startPoint y: 343, endPoint x: 1171, endPoint y: 498, distance: 155.2
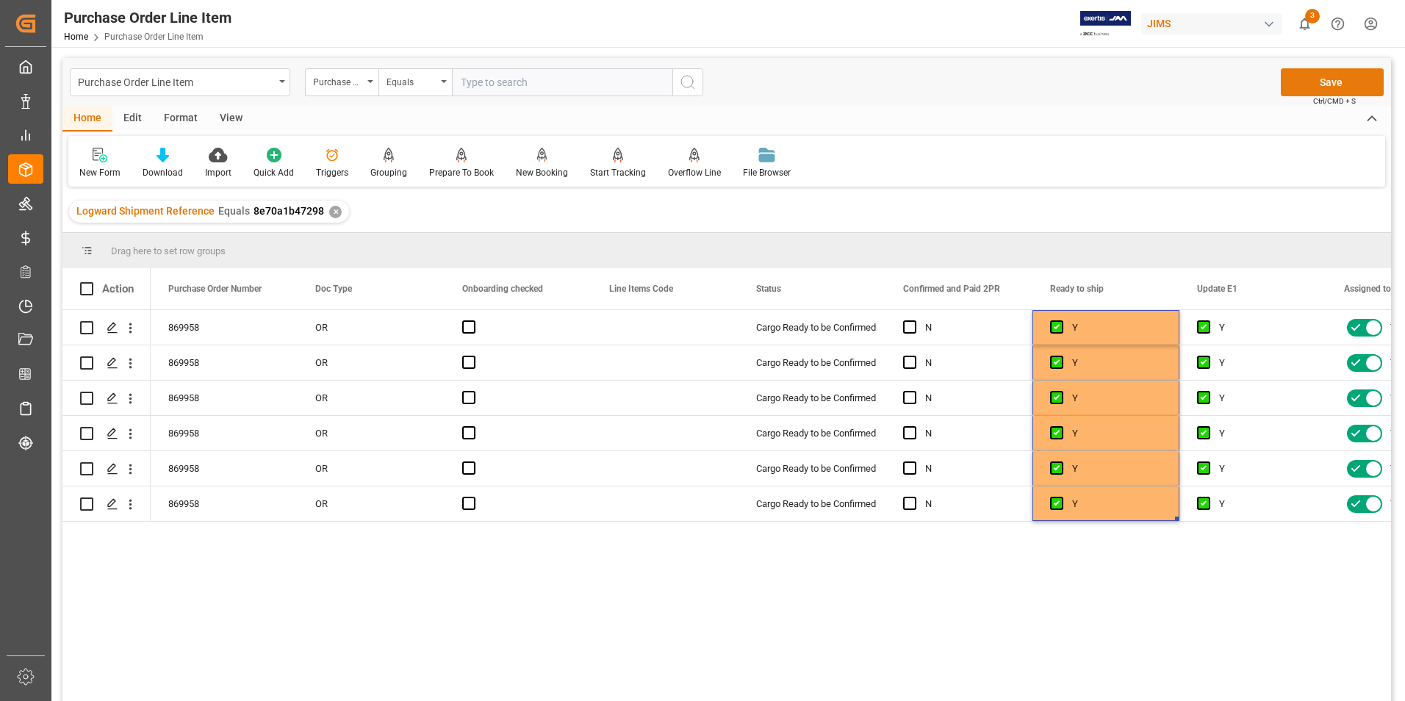
click at [1344, 77] on button "Save" at bounding box center [1332, 82] width 103 height 28
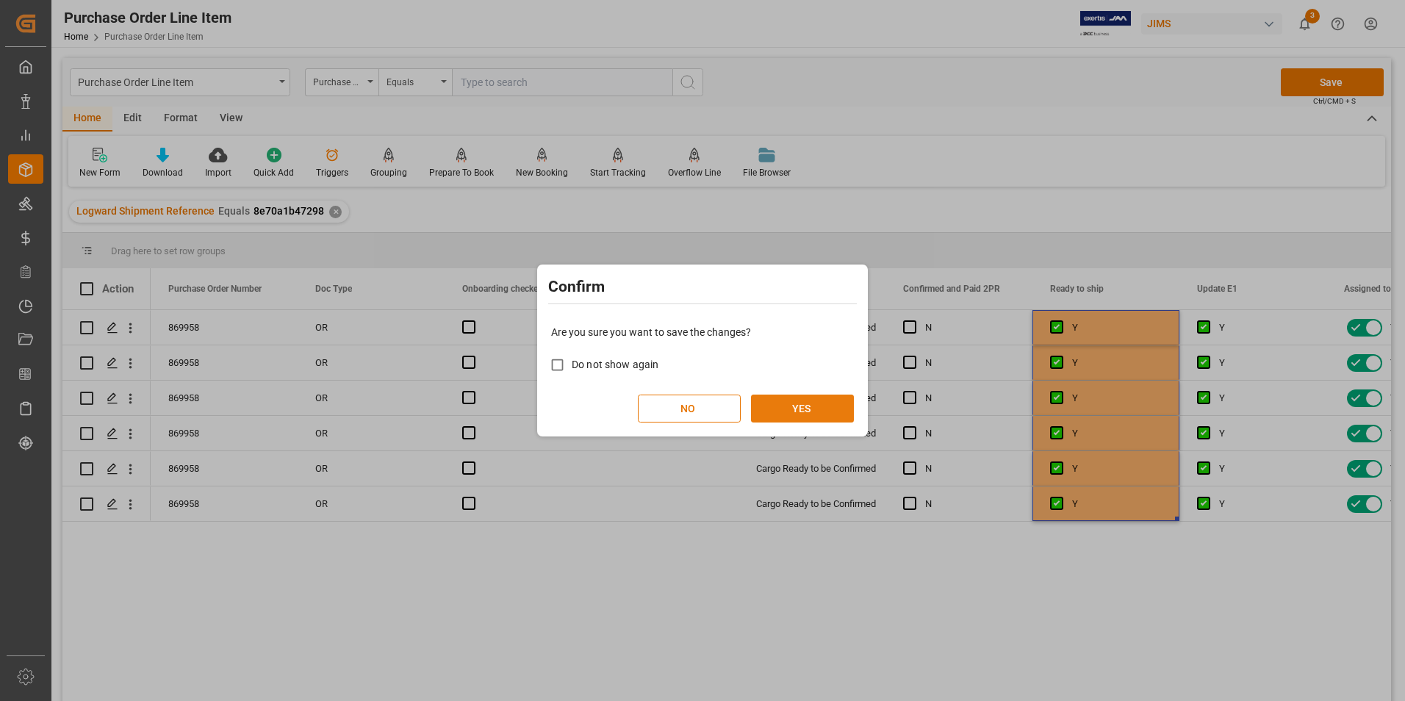
click at [841, 402] on button "YES" at bounding box center [802, 409] width 103 height 28
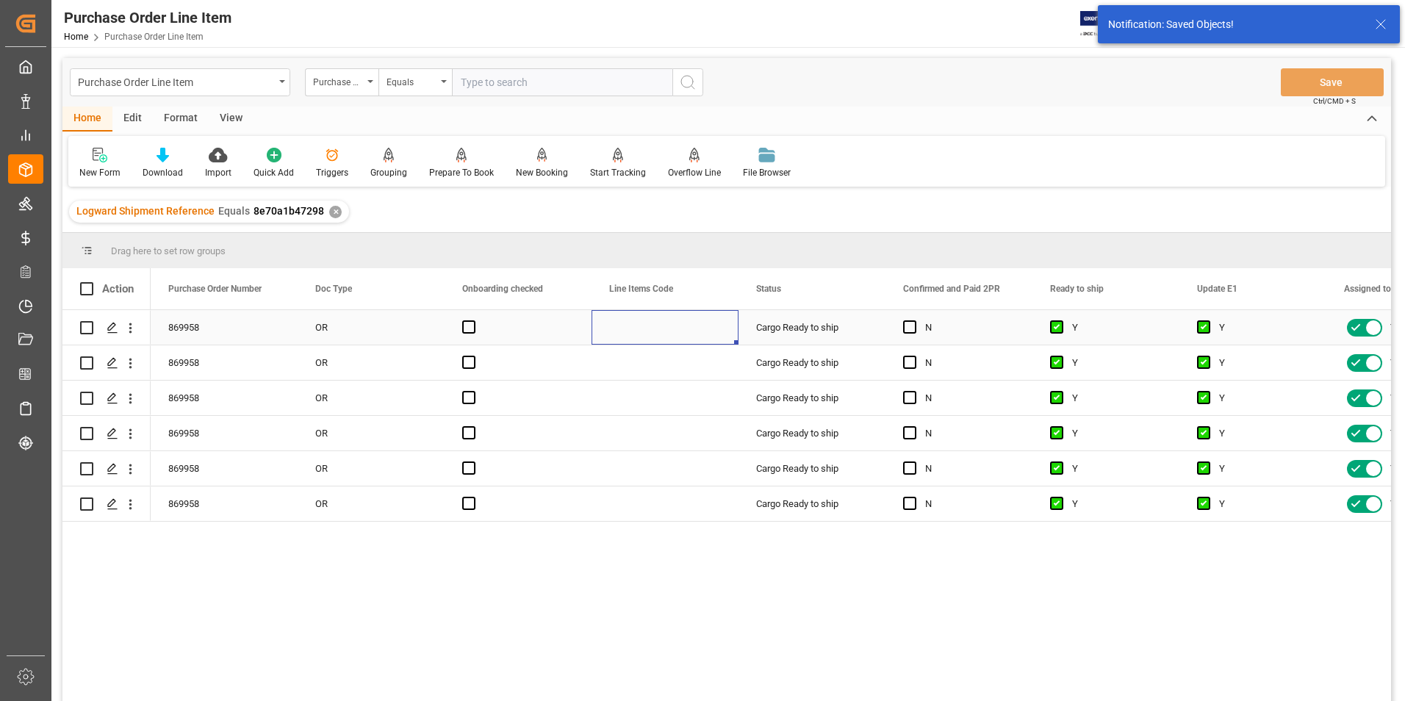
click at [642, 320] on div "Press SPACE to select this row." at bounding box center [665, 327] width 147 height 35
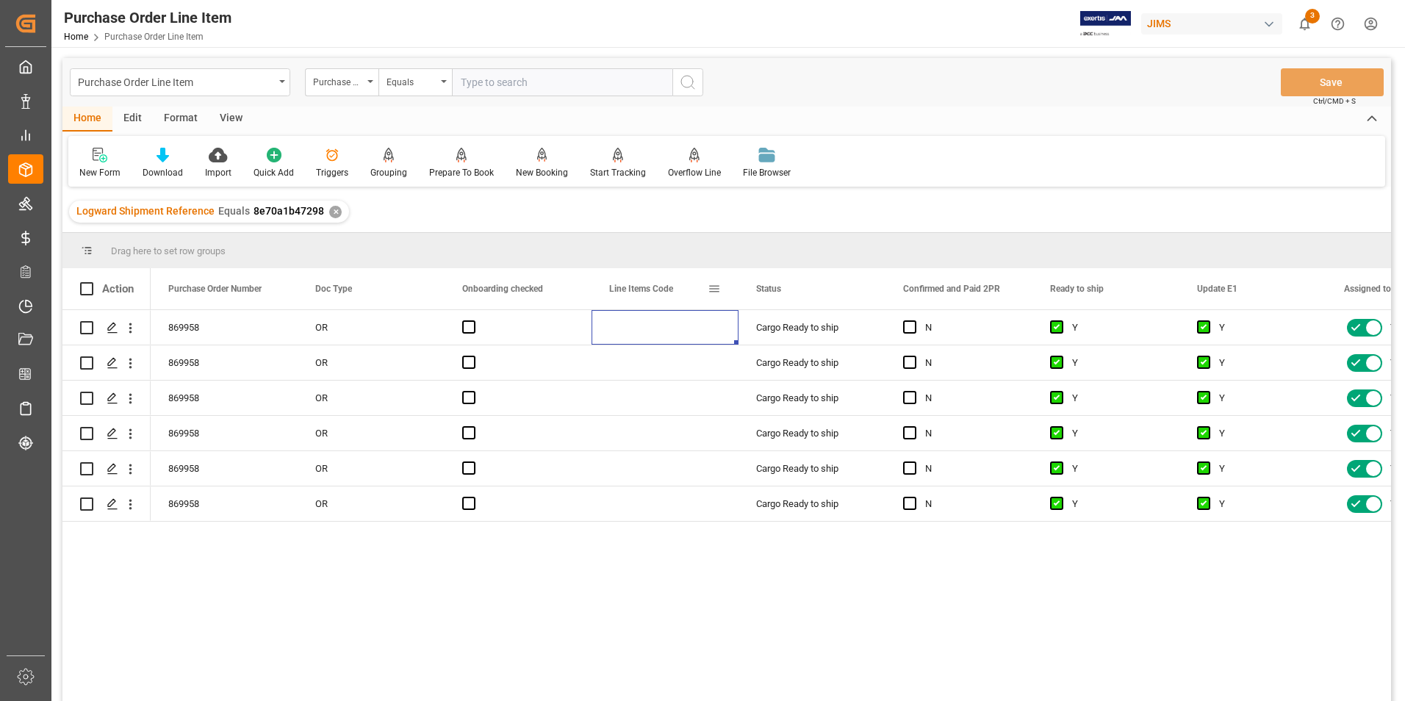
click at [720, 287] on span at bounding box center [714, 288] width 13 height 13
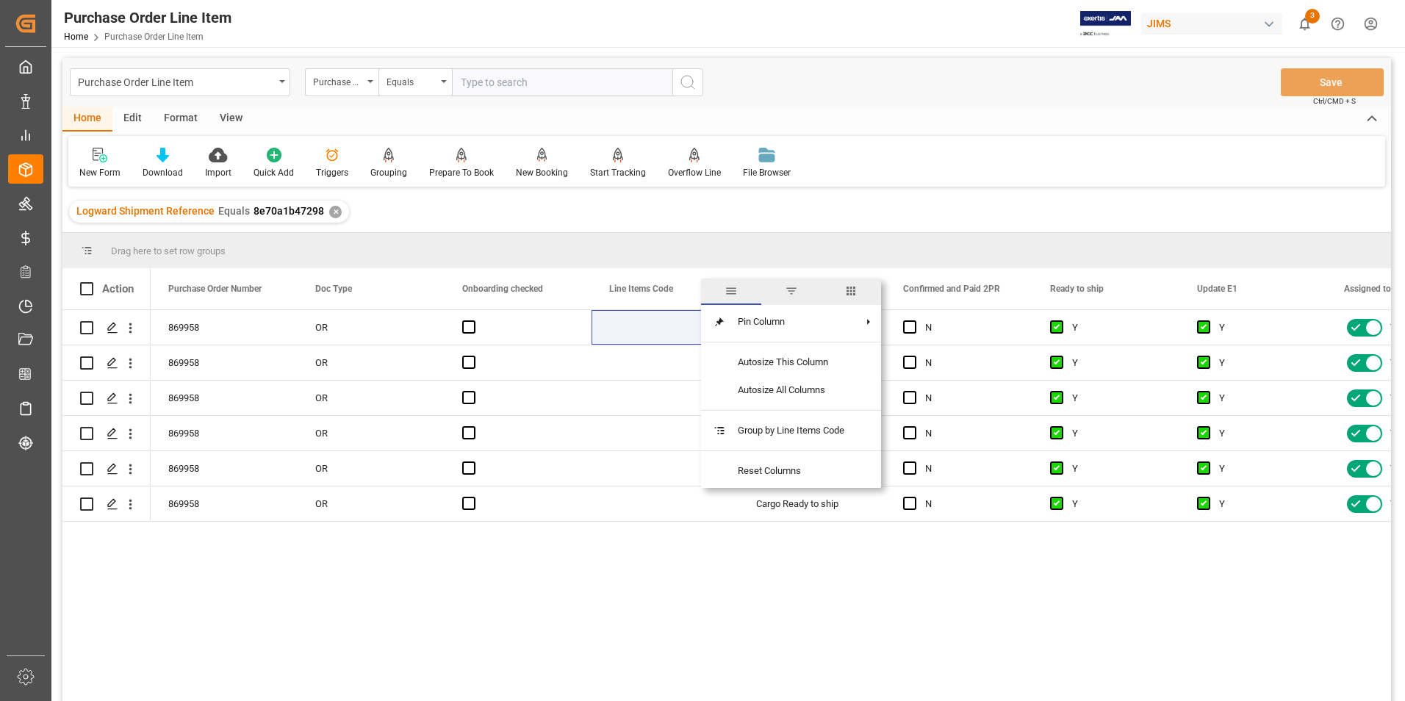
click at [855, 290] on span "columns" at bounding box center [851, 290] width 13 height 13
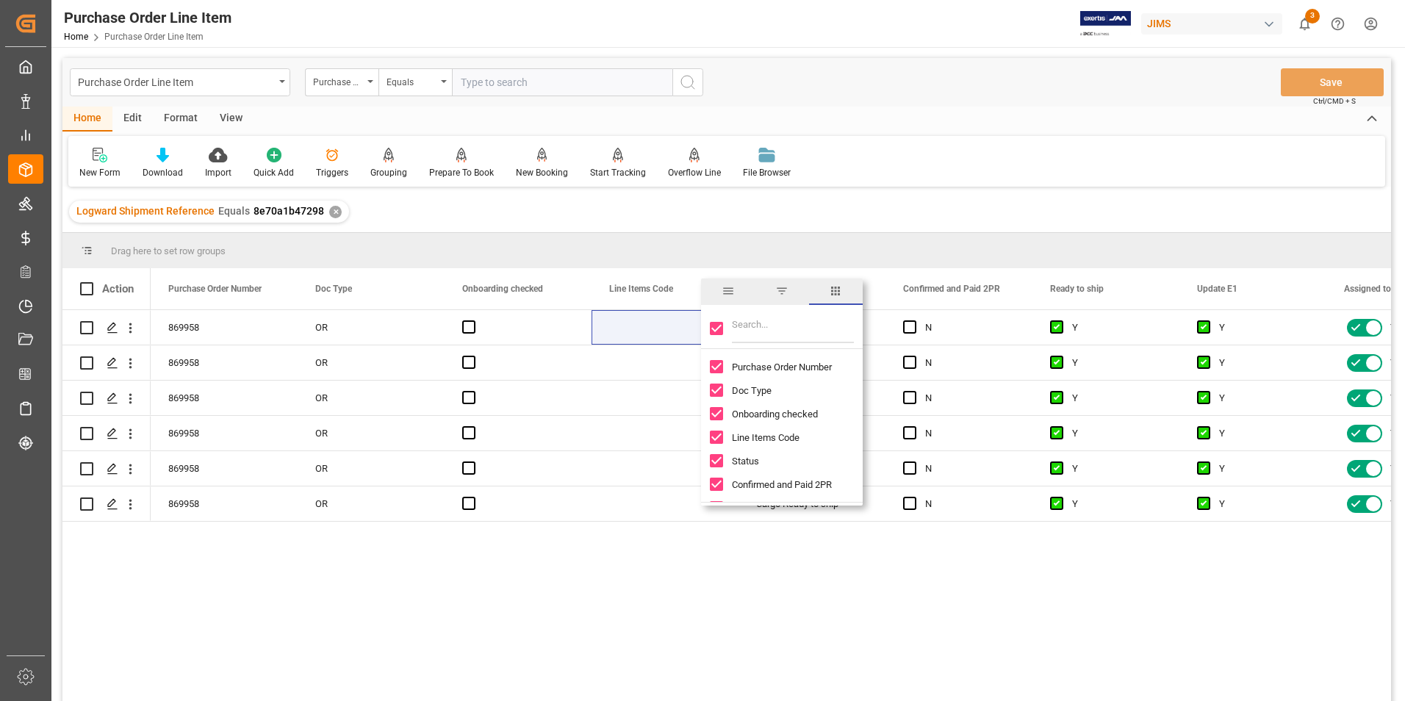
click at [718, 326] on input "Toggle Select All Columns" at bounding box center [716, 328] width 13 height 13
checkbox input "false"
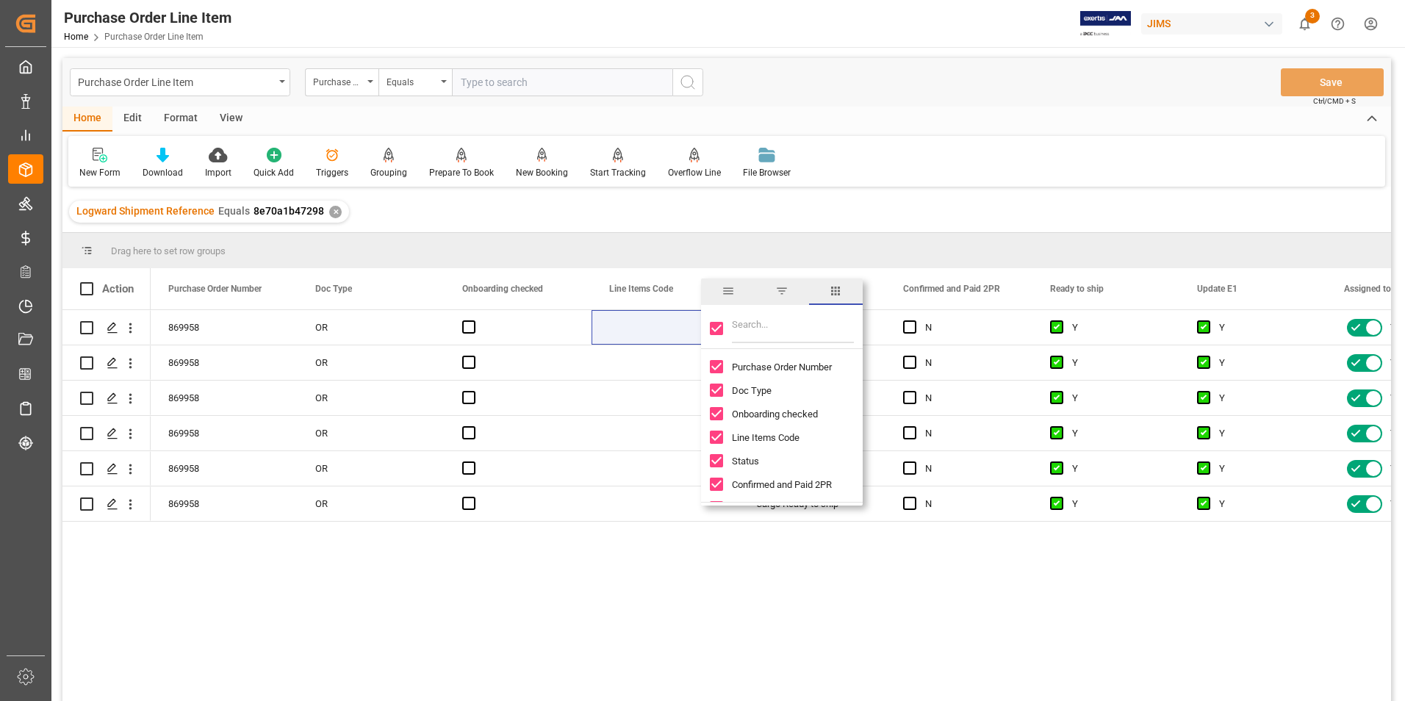
checkbox input "false"
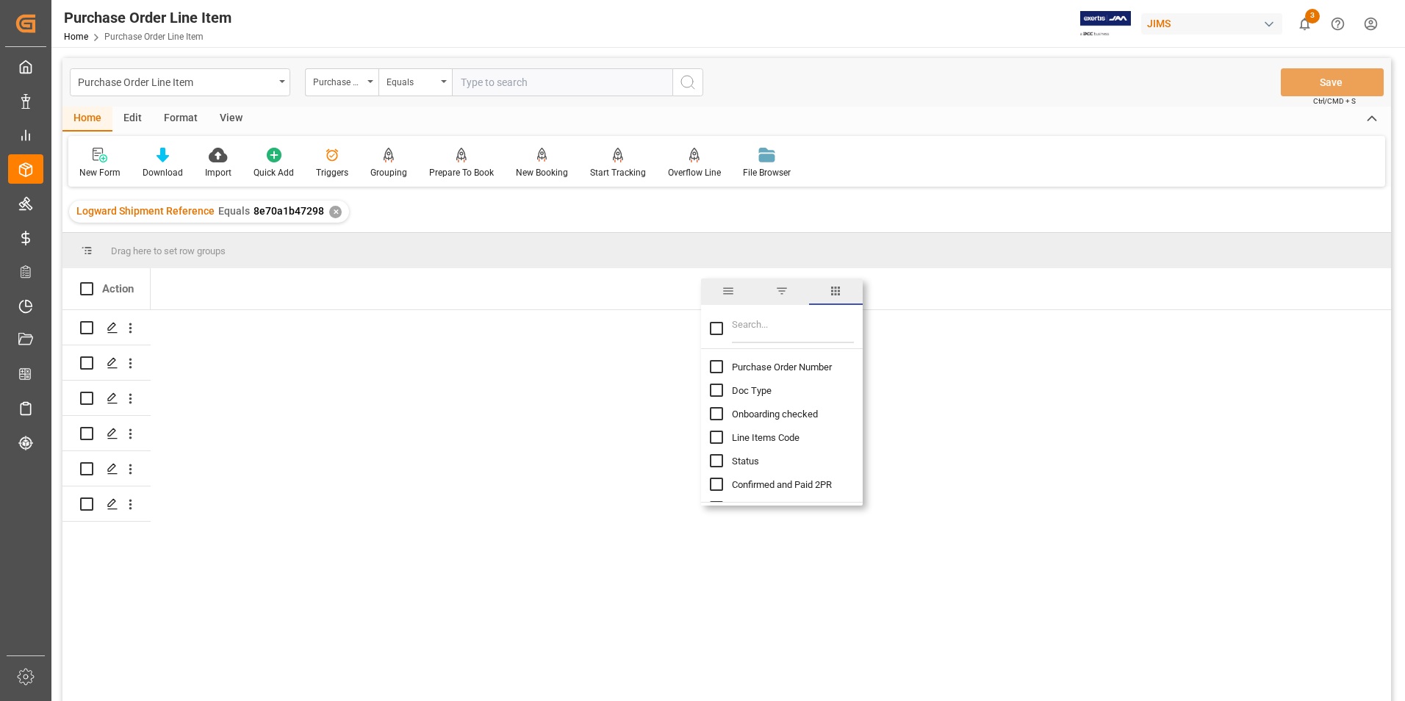
click at [714, 367] on input "Purchase Order Number column toggle visibility (hidden)" at bounding box center [716, 366] width 13 height 13
checkbox input "true"
checkbox input "false"
click at [764, 333] on input "Filter Columns Input" at bounding box center [793, 328] width 122 height 29
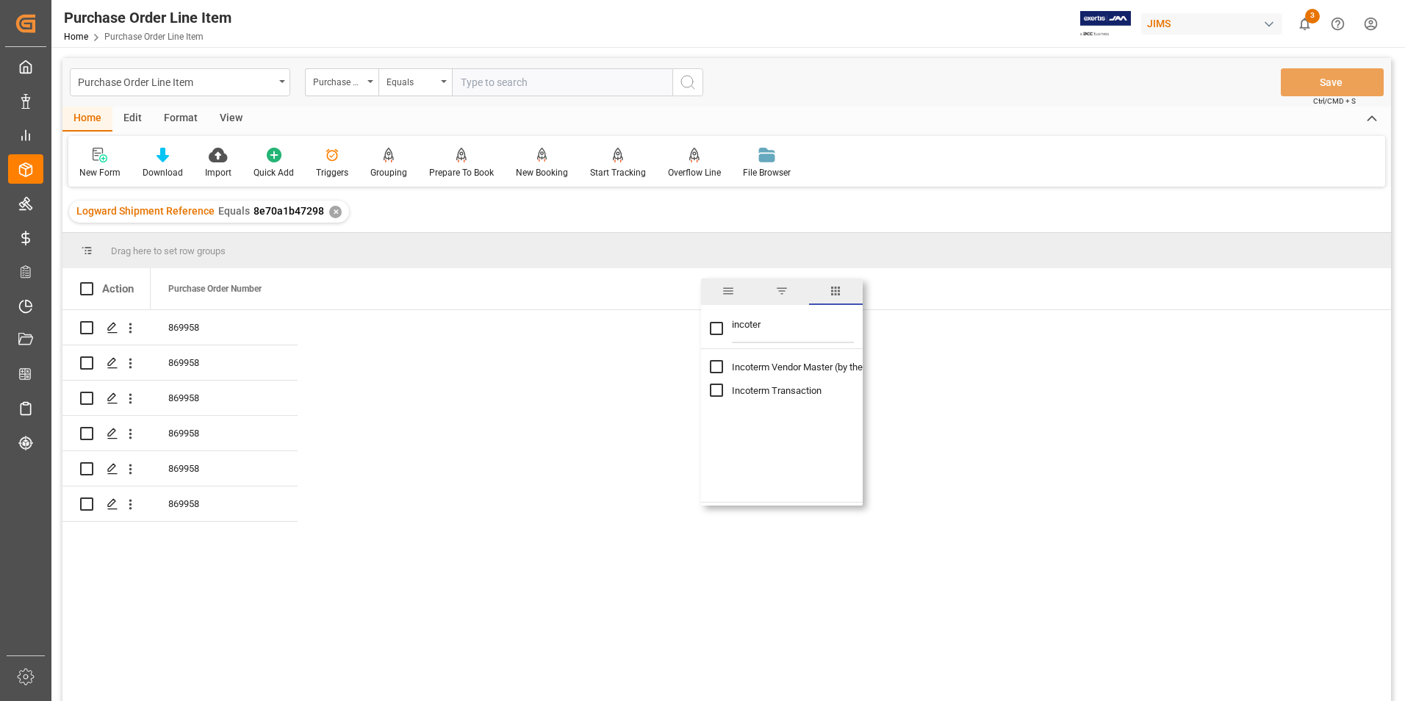
type input "incoter"
checkbox input "true"
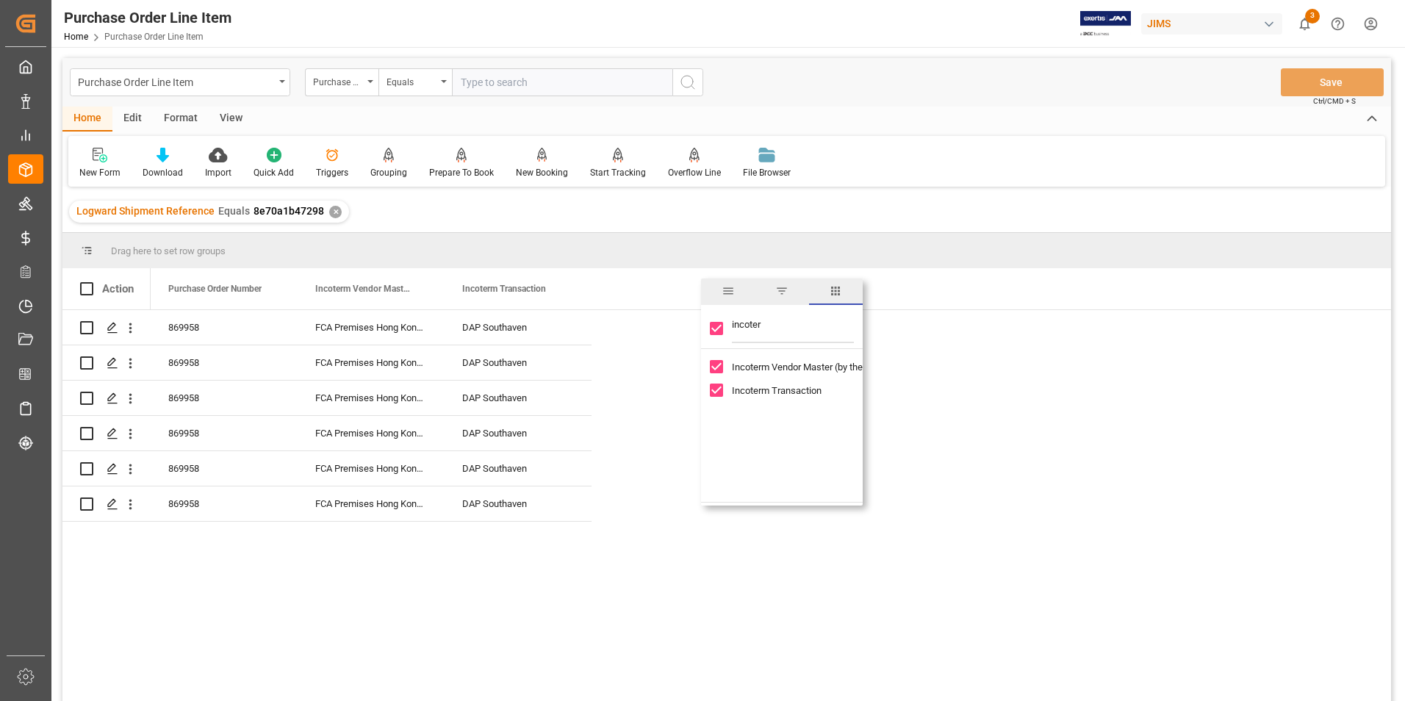
checkbox input "false"
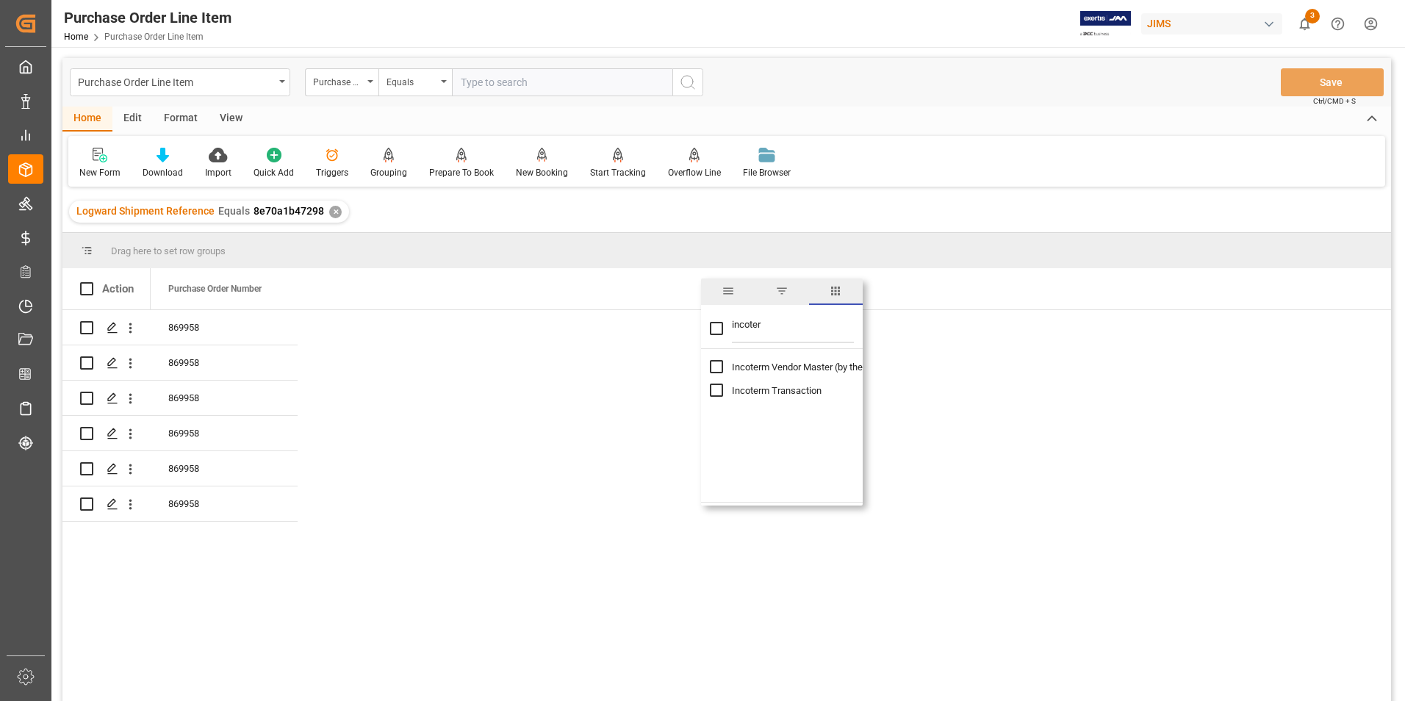
click at [329, 329] on div "869958 869958 869958 869958 869958 869958" at bounding box center [771, 510] width 1241 height 401
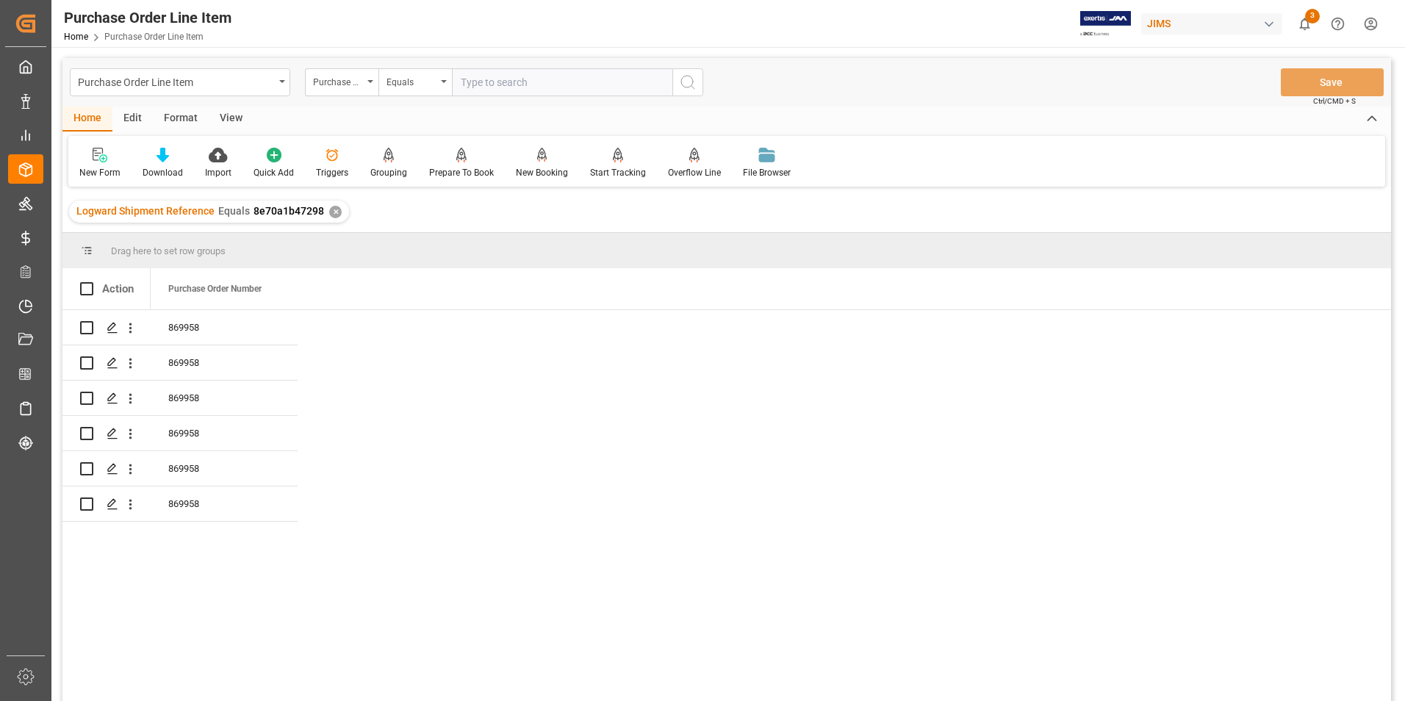
click at [352, 334] on div "869958 869958 869958 869958 869958 869958" at bounding box center [771, 510] width 1241 height 401
click at [404, 289] on div "Purchase Order Number" at bounding box center [771, 288] width 1241 height 41
click at [323, 311] on div "869958 869958 869958 869958 869958 869958" at bounding box center [771, 510] width 1241 height 401
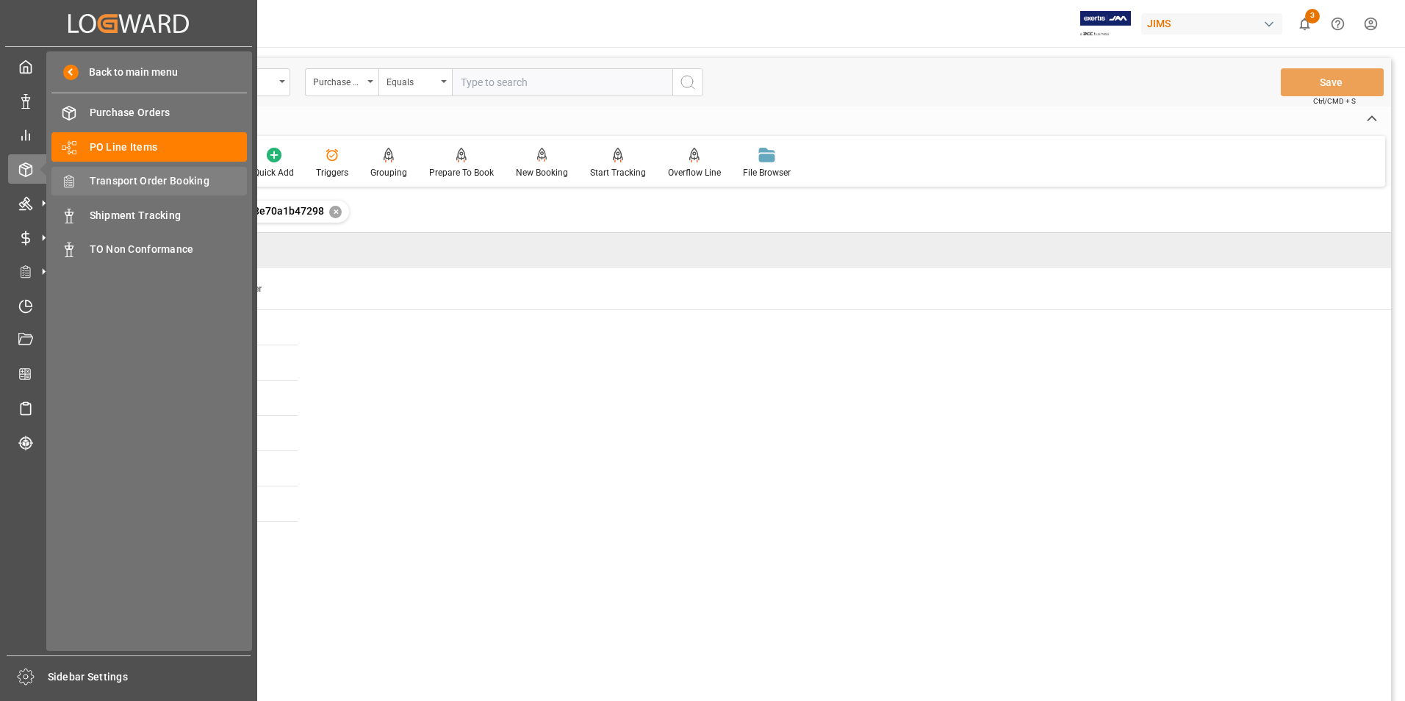
click at [173, 180] on span "Transport Order Booking" at bounding box center [169, 180] width 158 height 15
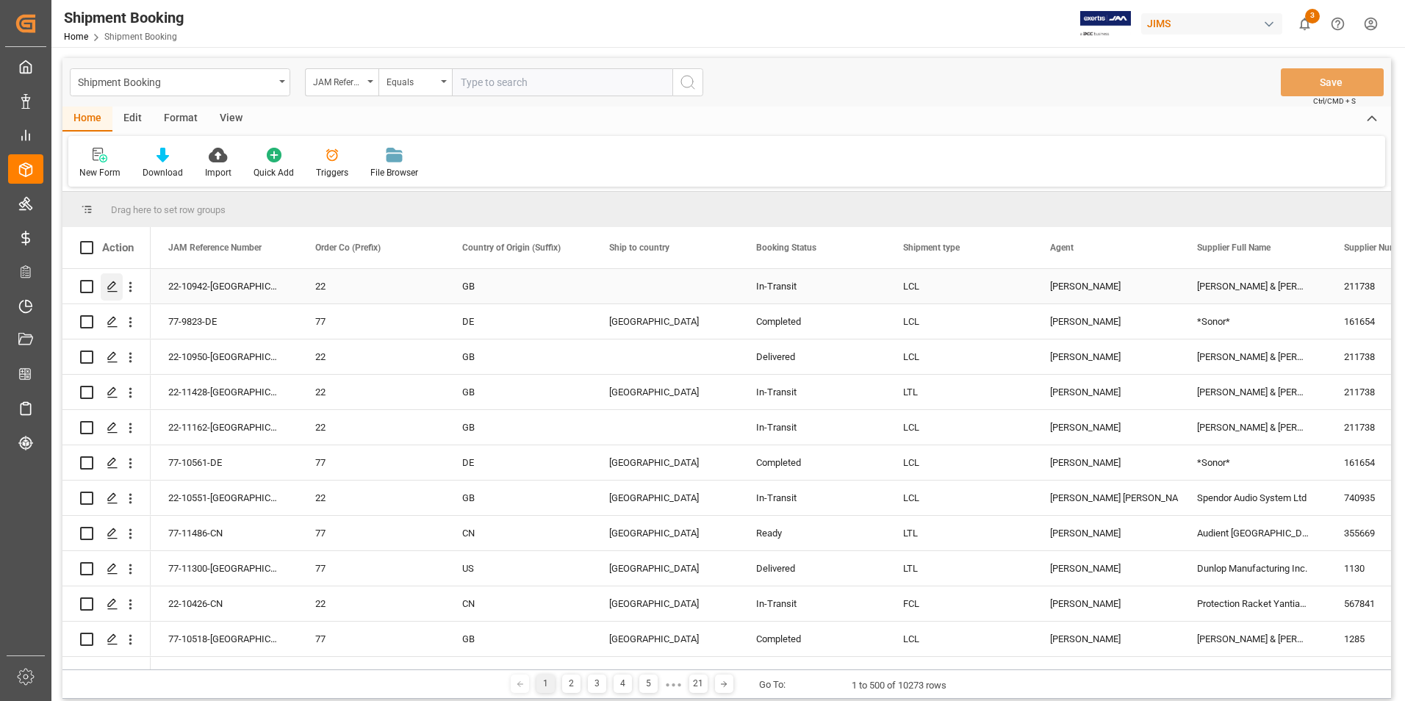
click at [110, 284] on icon "Press SPACE to select this row." at bounding box center [113, 287] width 12 height 12
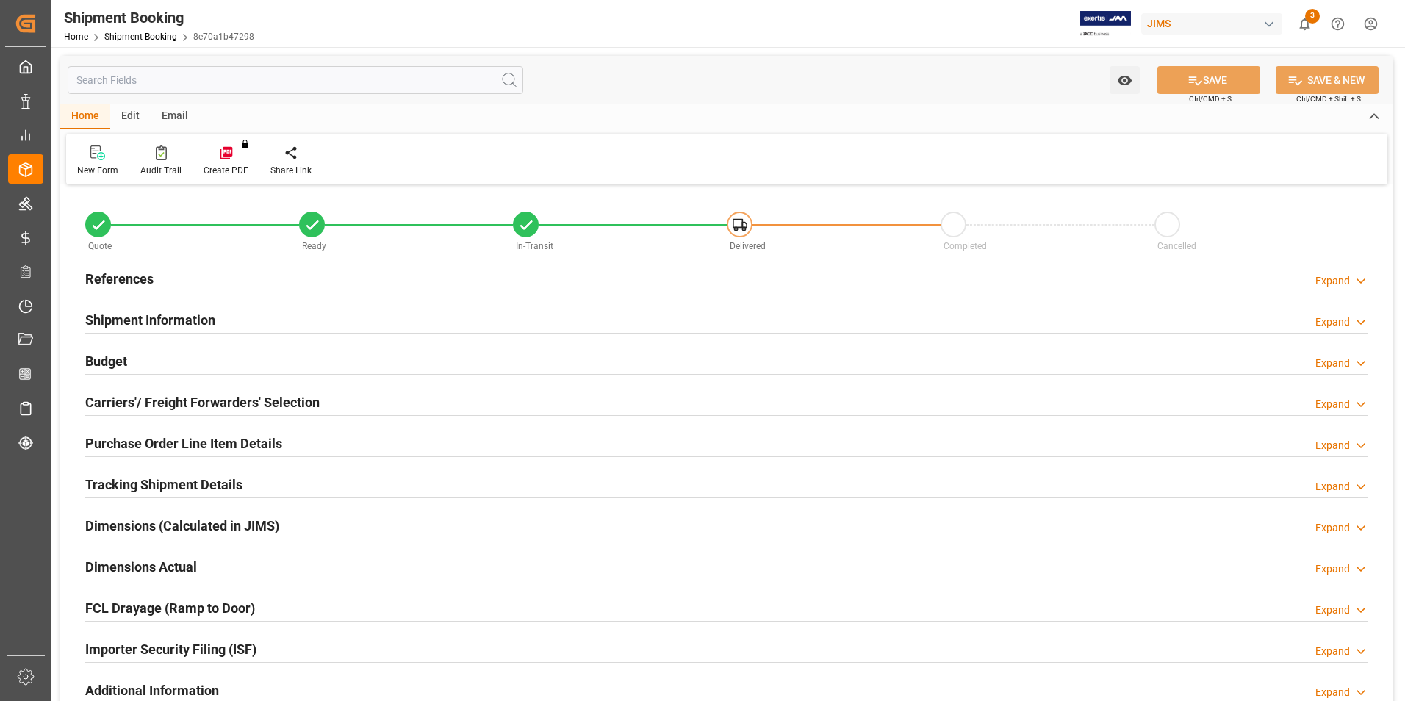
type input "6"
click at [179, 440] on h2 "Purchase Order Line Item Details" at bounding box center [183, 444] width 197 height 20
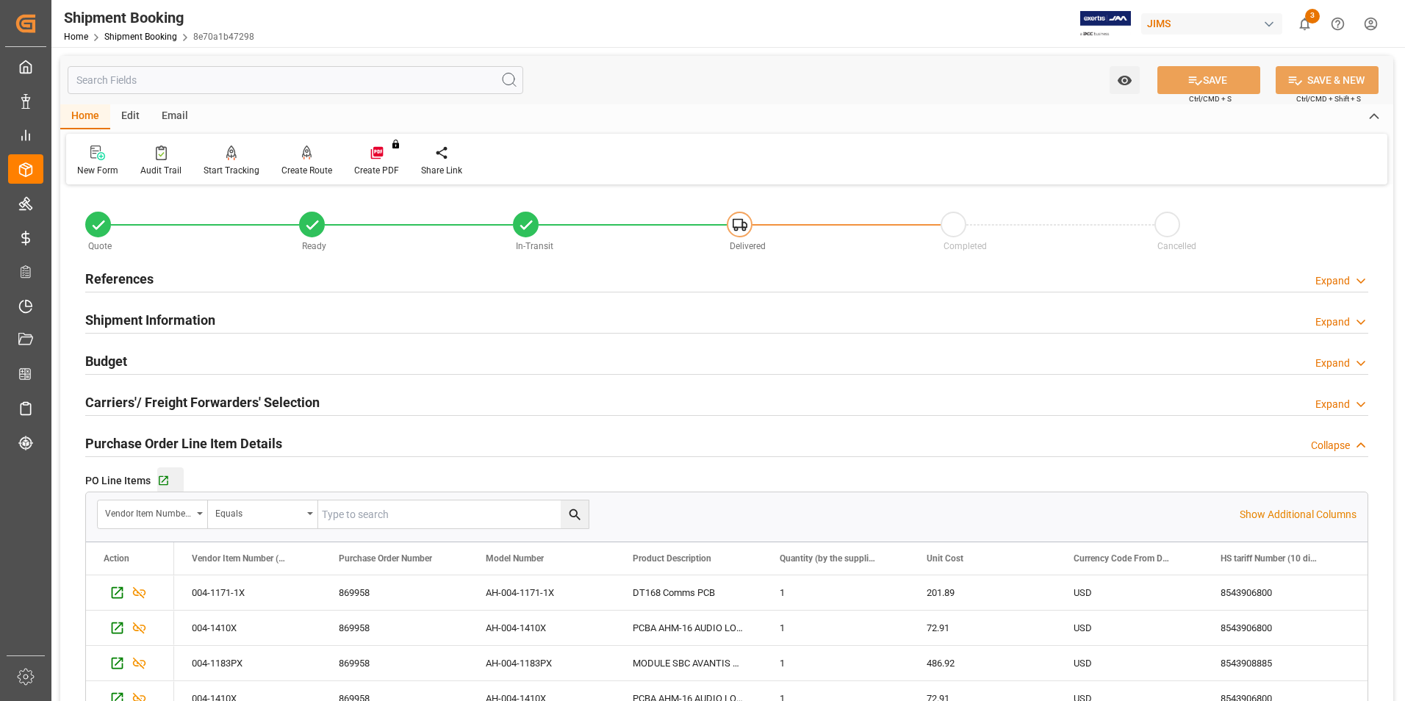
click at [170, 478] on div "Go to Purchase Order Line Item Grid" at bounding box center [170, 481] width 26 height 12
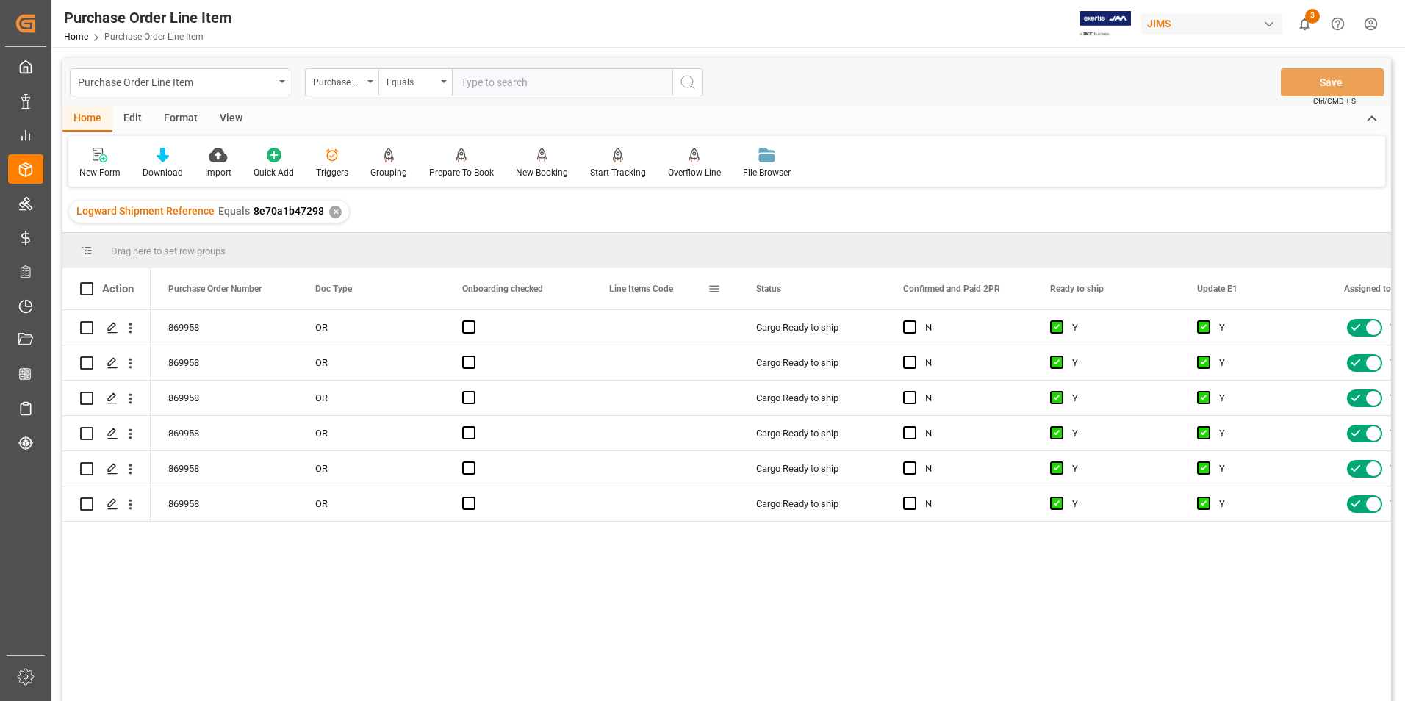
click at [720, 284] on span at bounding box center [714, 288] width 13 height 13
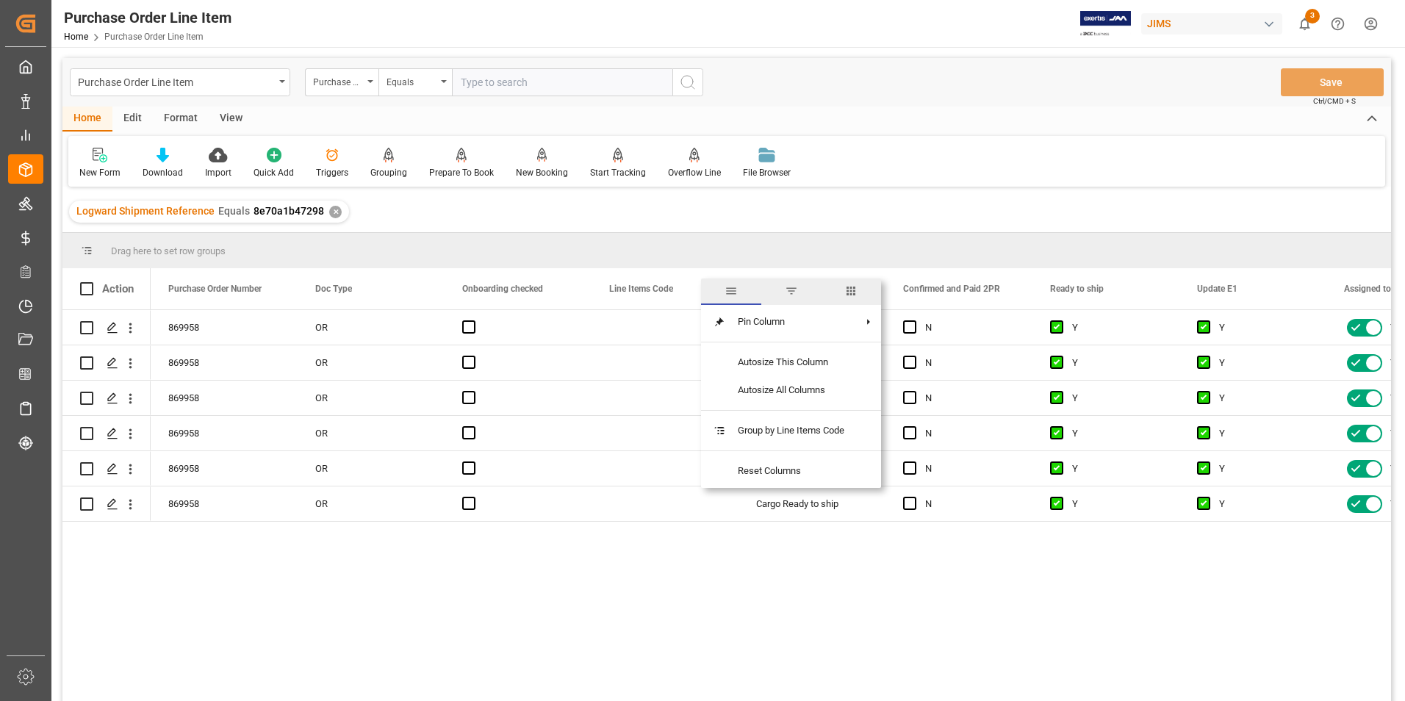
click at [856, 287] on span "columns" at bounding box center [851, 290] width 13 height 13
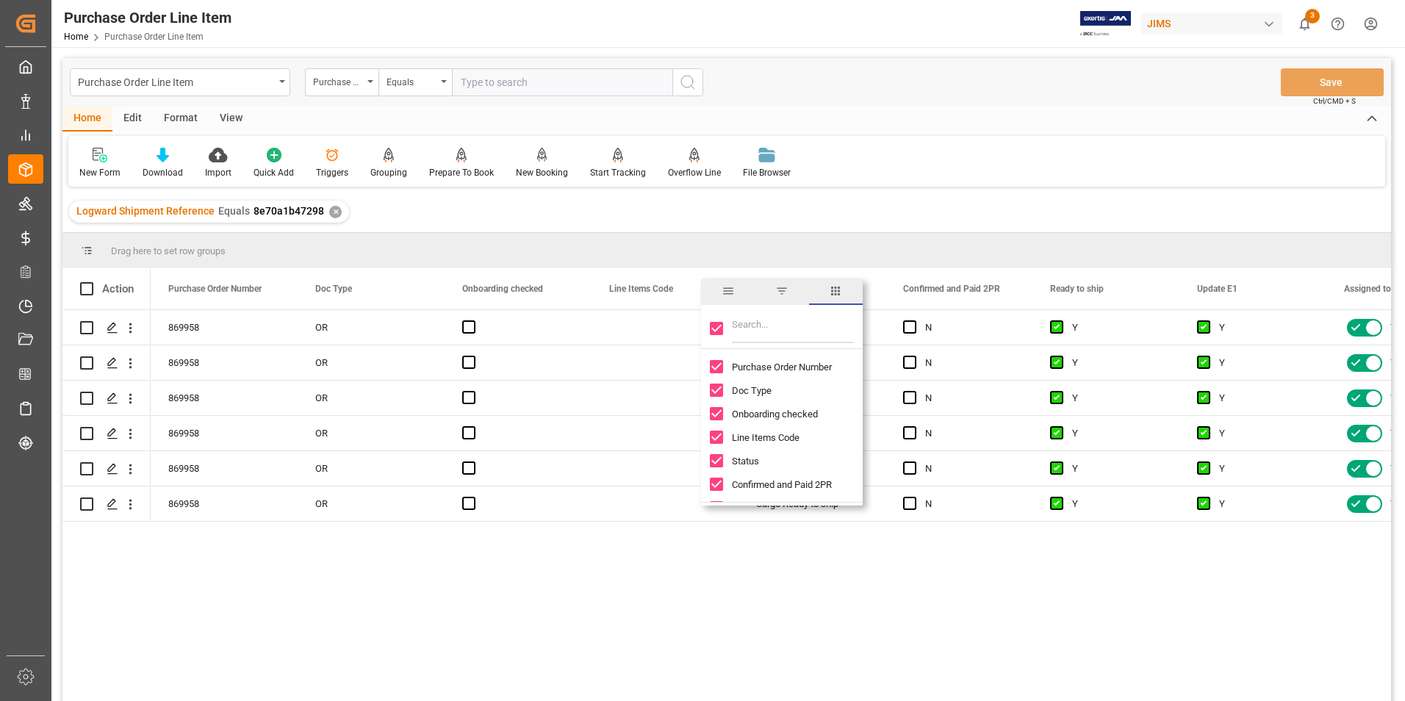
click at [719, 327] on input "Toggle Select All Columns" at bounding box center [716, 328] width 13 height 13
checkbox input "false"
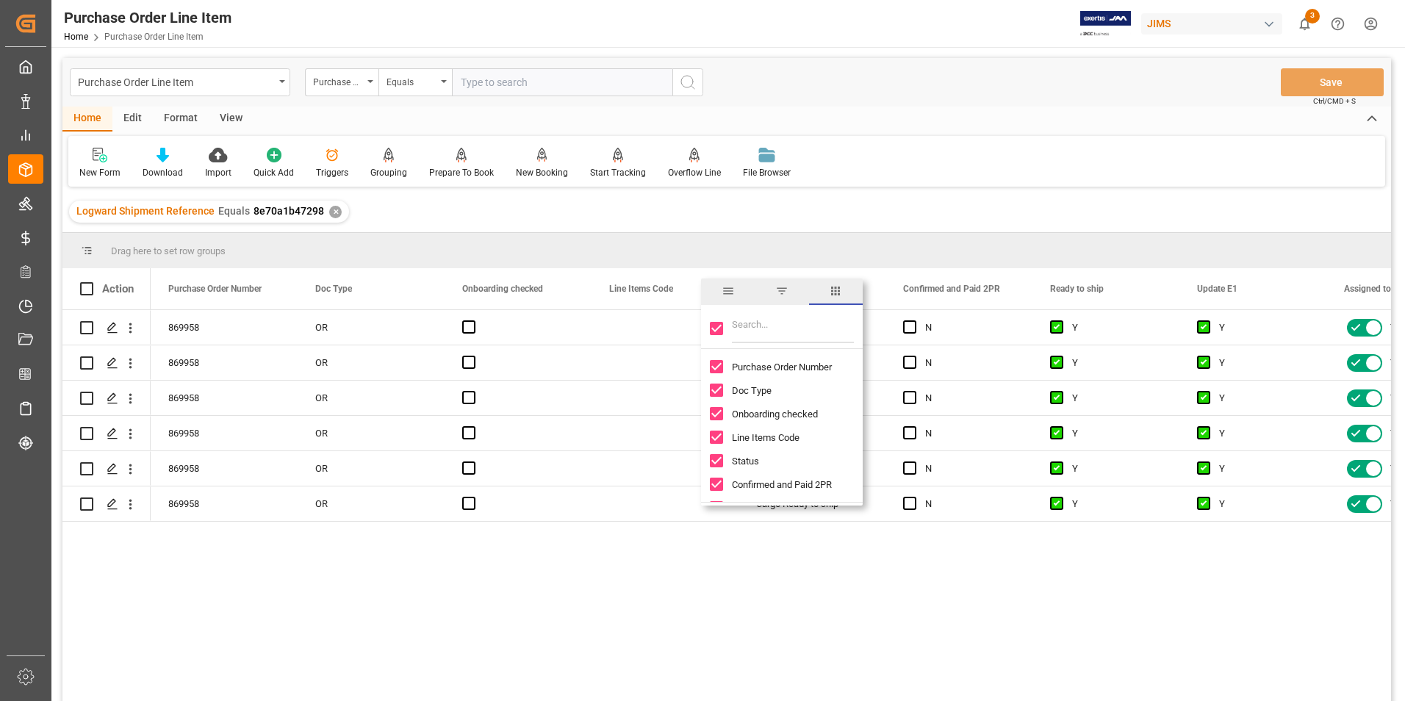
checkbox input "false"
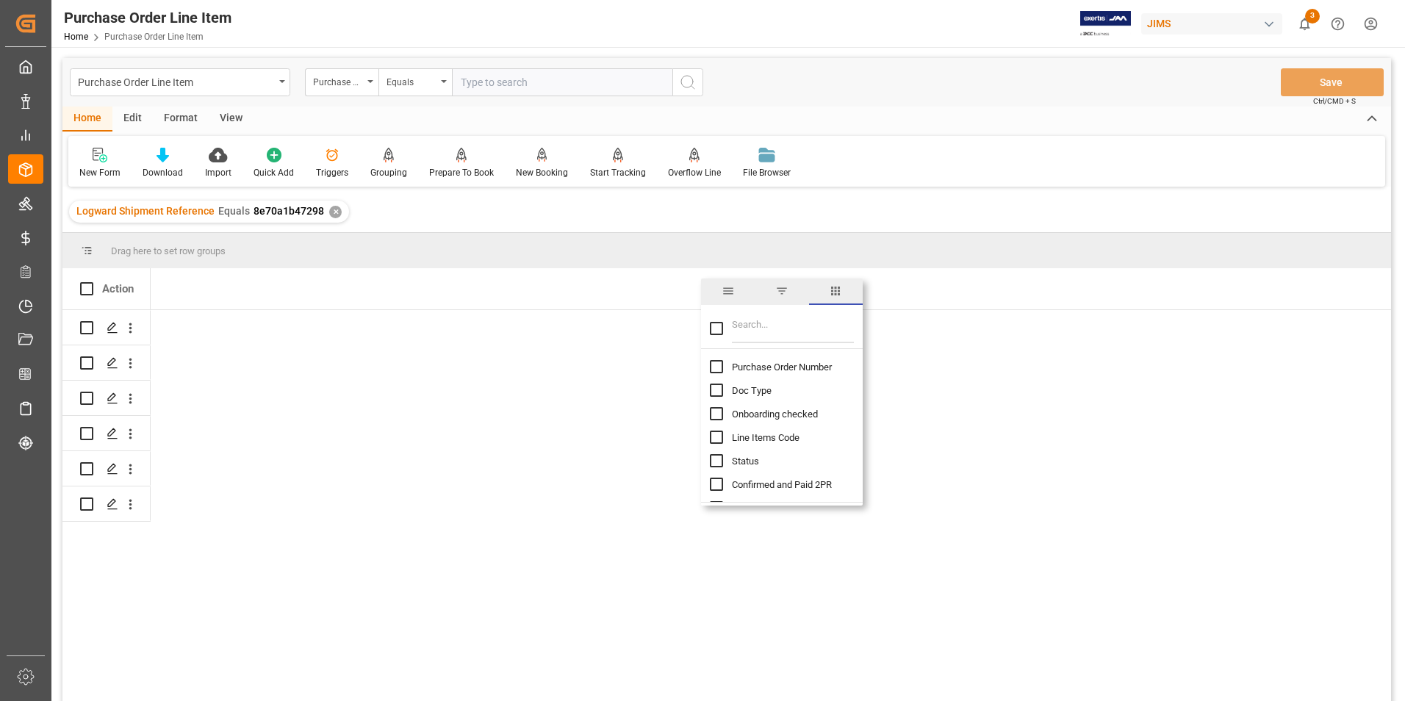
click at [720, 368] on input "Purchase Order Number column toggle visibility (hidden)" at bounding box center [716, 366] width 13 height 13
checkbox input "true"
checkbox input "false"
click at [751, 331] on input "Filter Columns Input" at bounding box center [793, 328] width 122 height 29
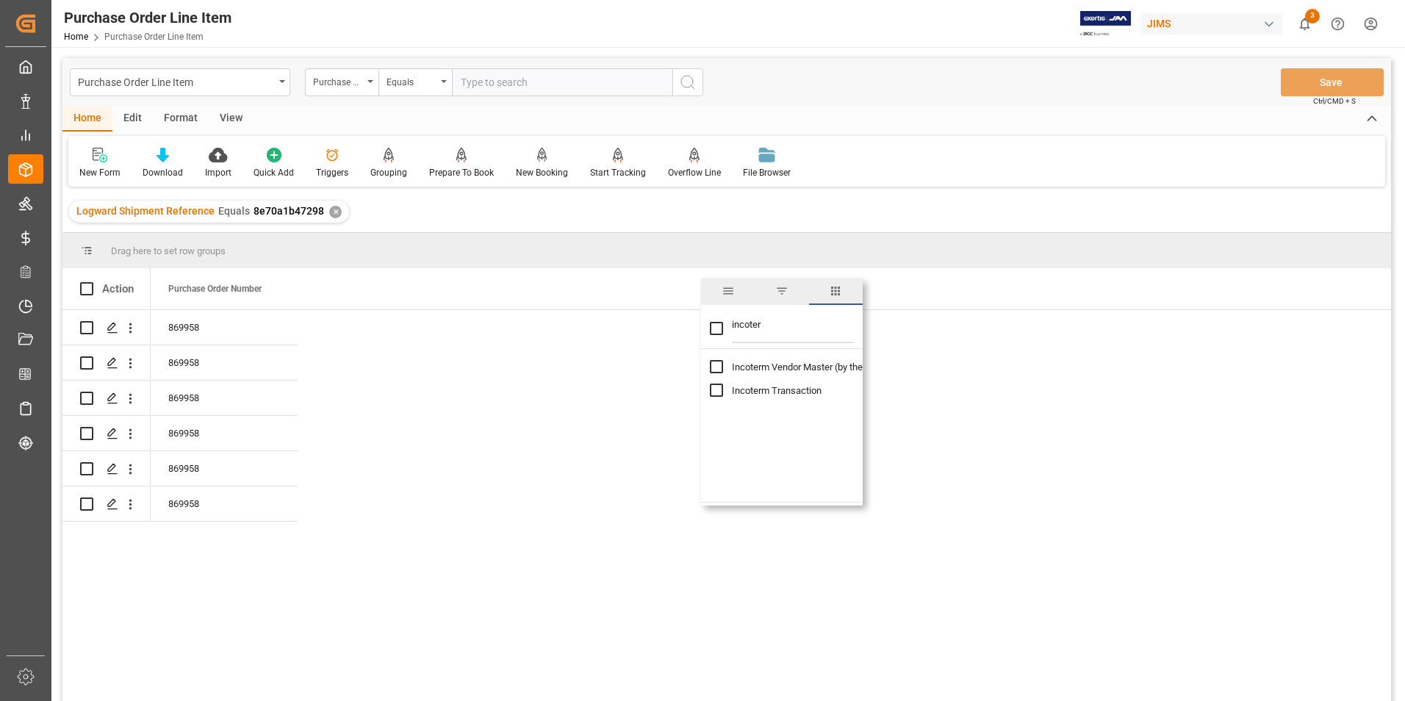
type input "incoter"
checkbox input "true"
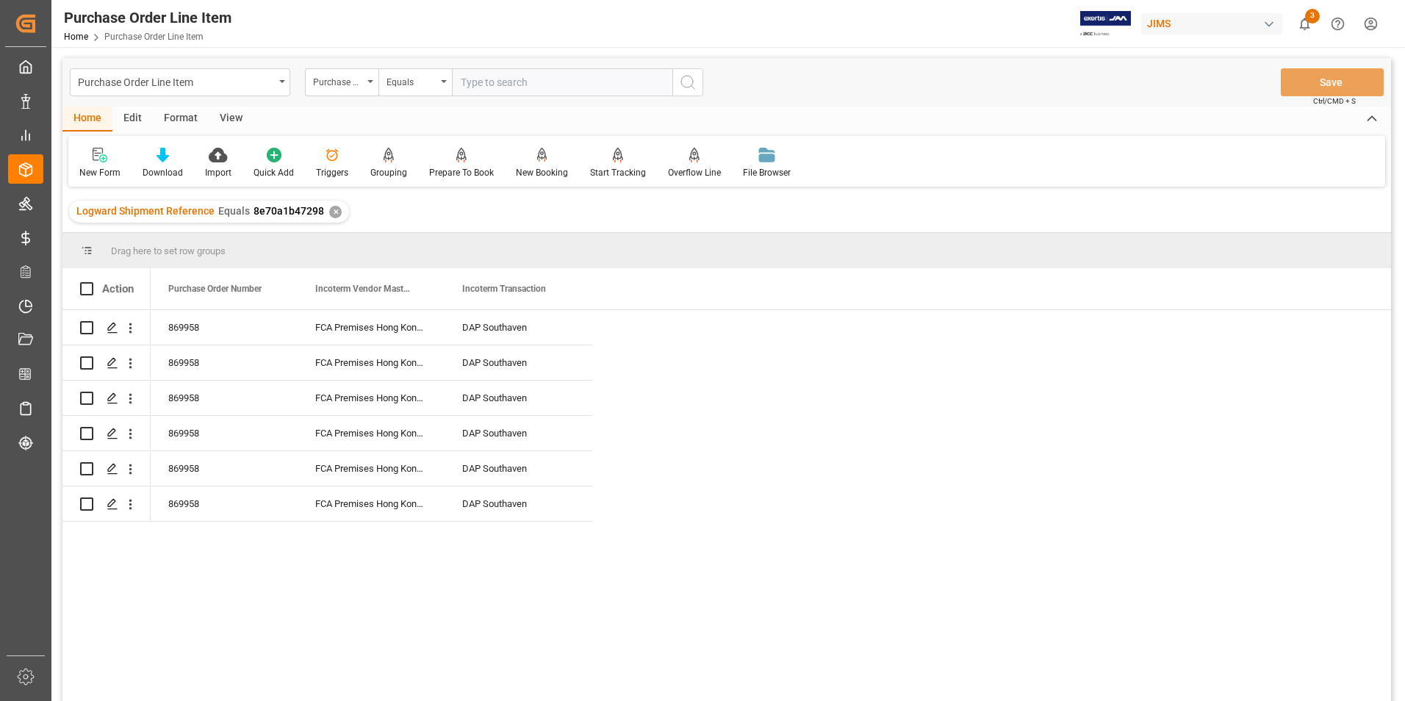
click at [515, 599] on div "869958 FCA Premises Hong Kong HK DAP Southaven 869958 FCA Premises Hong Kong HK…" at bounding box center [771, 510] width 1241 height 401
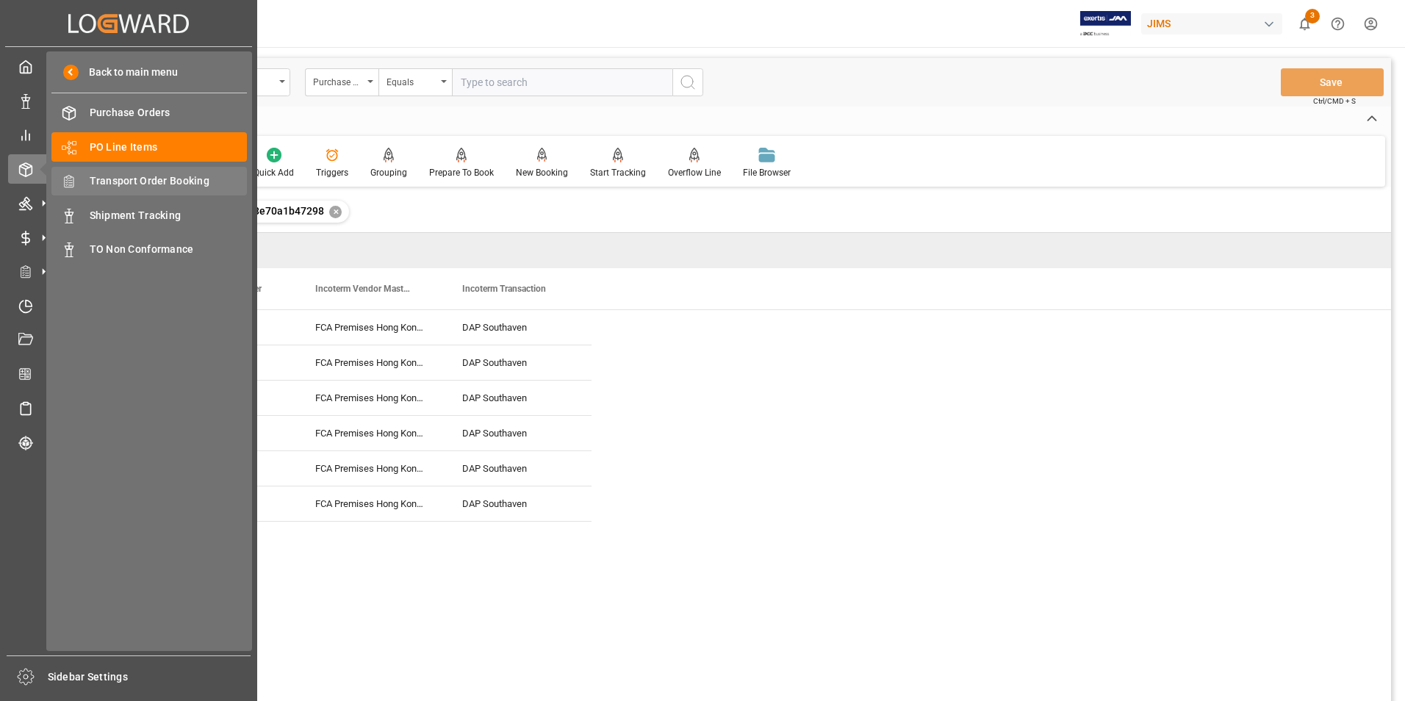
click at [156, 174] on span "Transport Order Booking" at bounding box center [169, 180] width 158 height 15
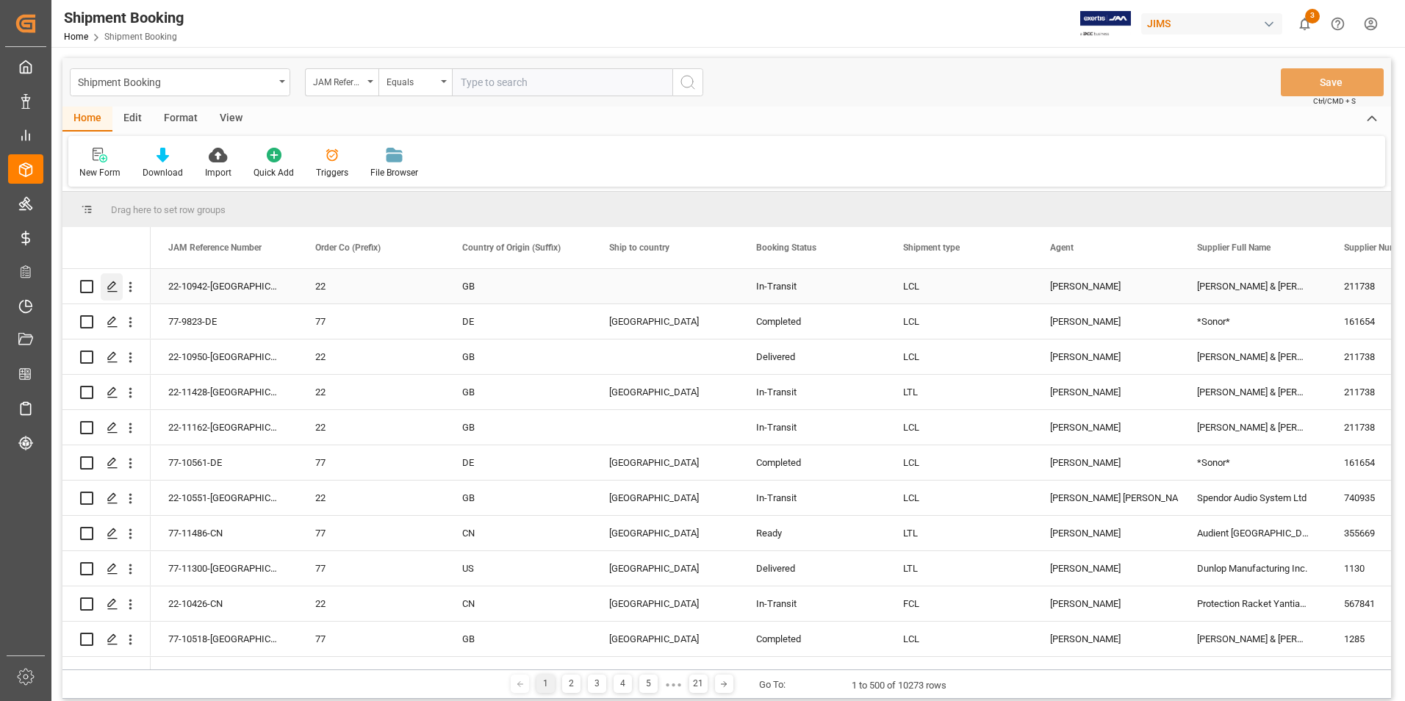
click at [117, 278] on div "Press SPACE to select this row." at bounding box center [112, 286] width 22 height 27
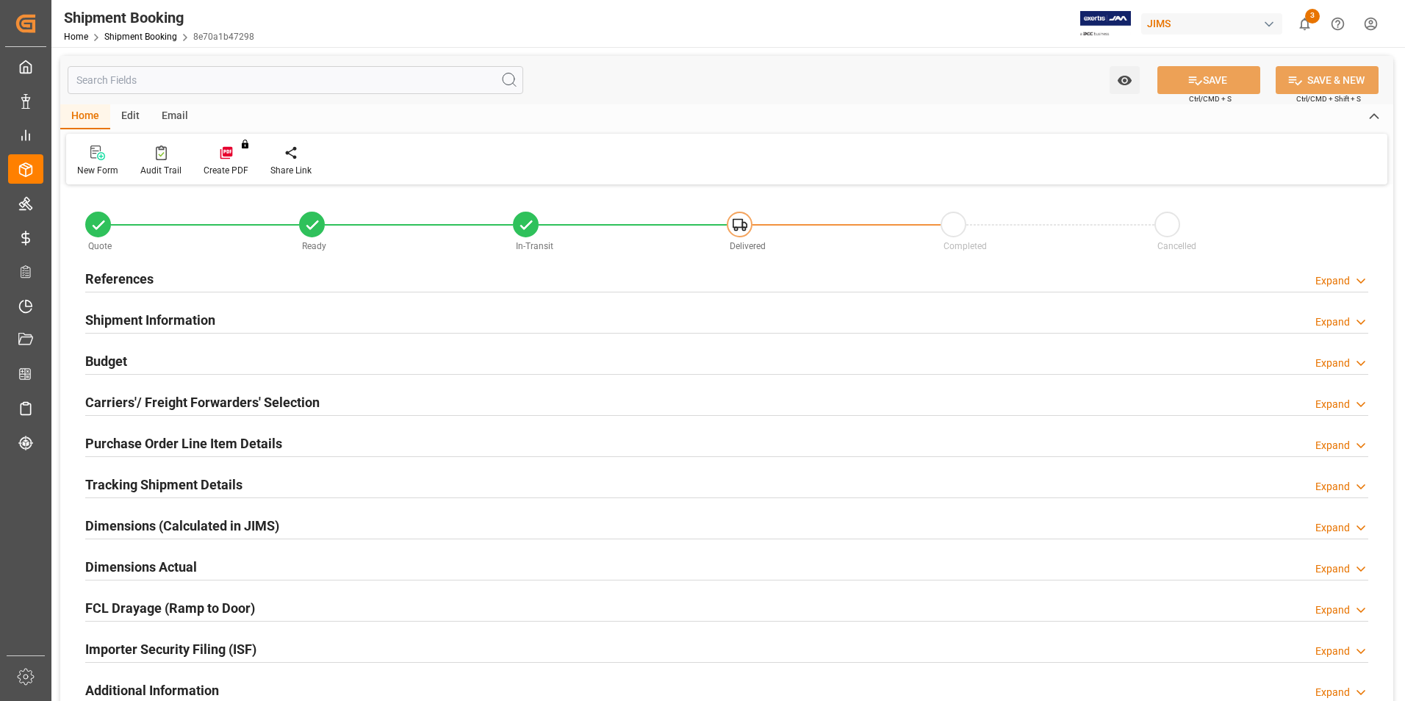
type input "6"
click at [151, 444] on h2 "Purchase Order Line Item Details" at bounding box center [183, 444] width 197 height 20
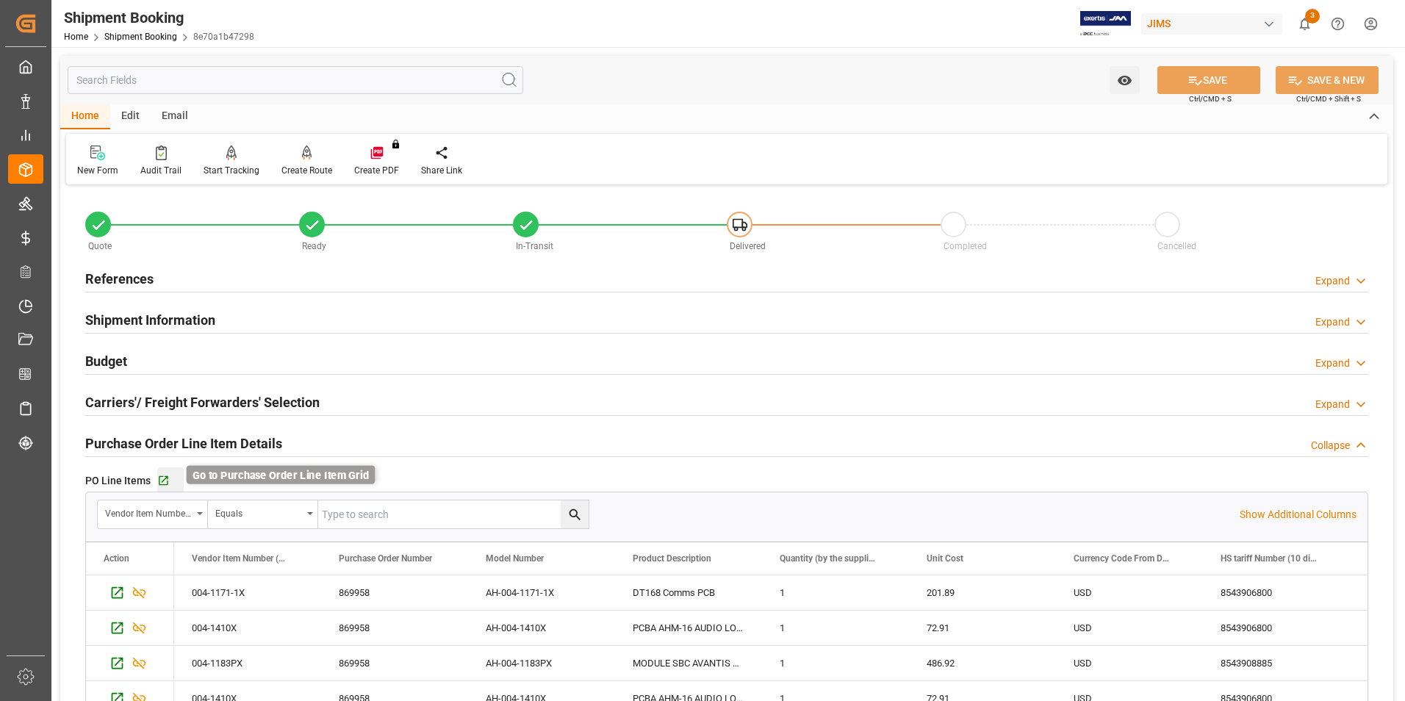
click at [163, 479] on icon "button" at bounding box center [164, 481] width 10 height 10
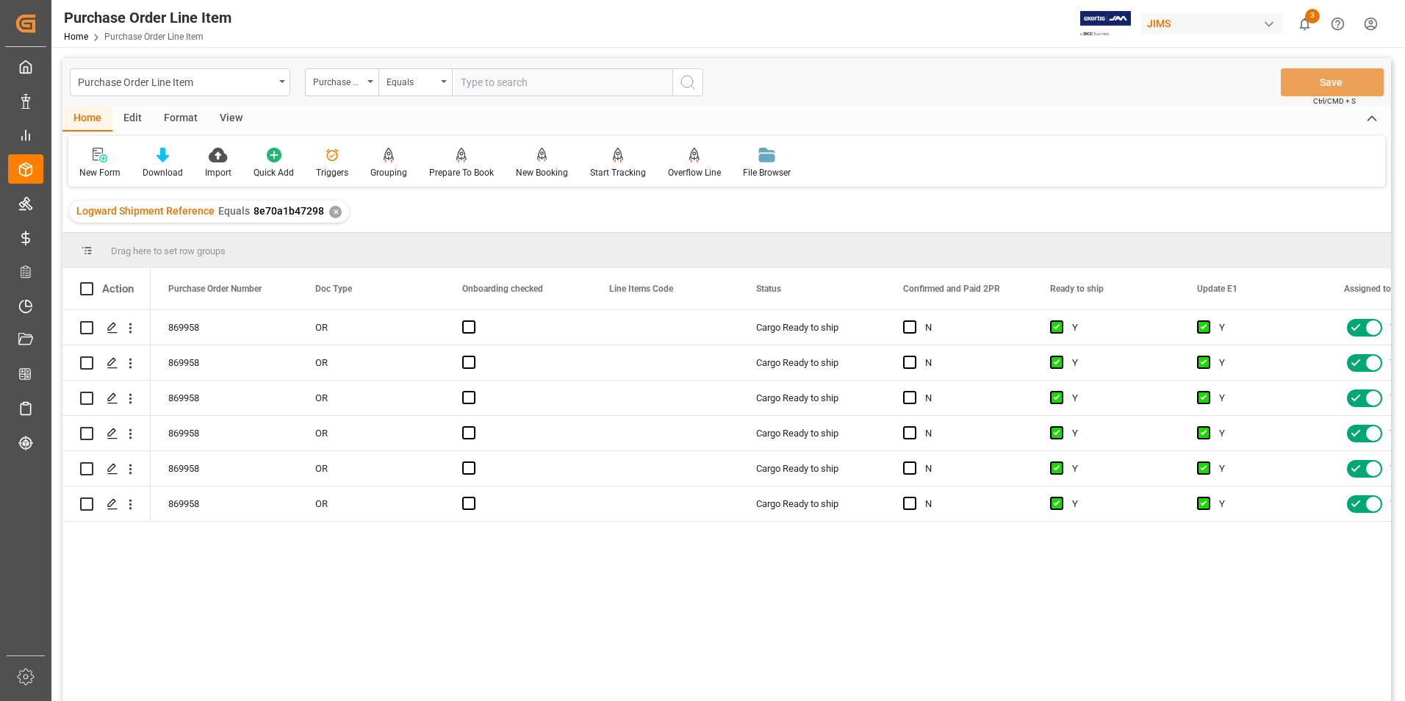
click at [226, 116] on div "View" at bounding box center [231, 119] width 45 height 25
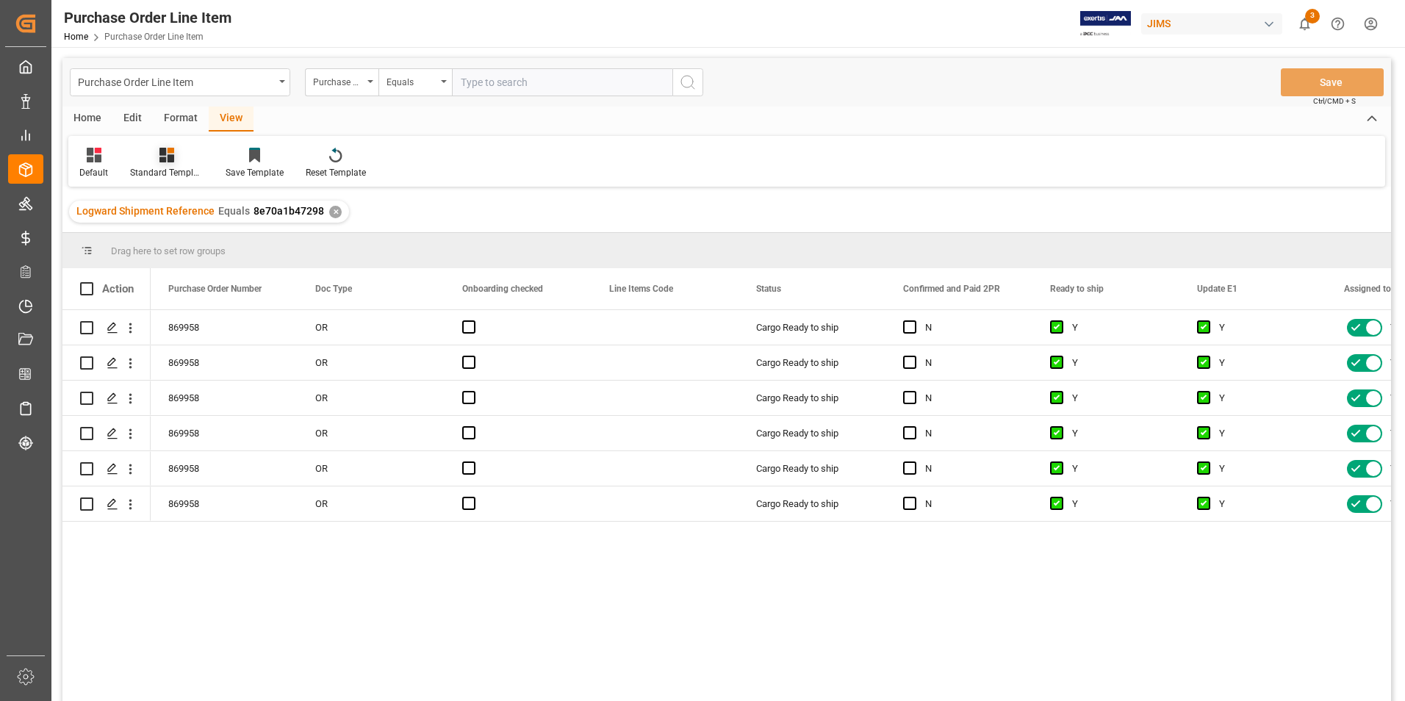
click at [179, 167] on div "Standard Templates" at bounding box center [167, 172] width 74 height 13
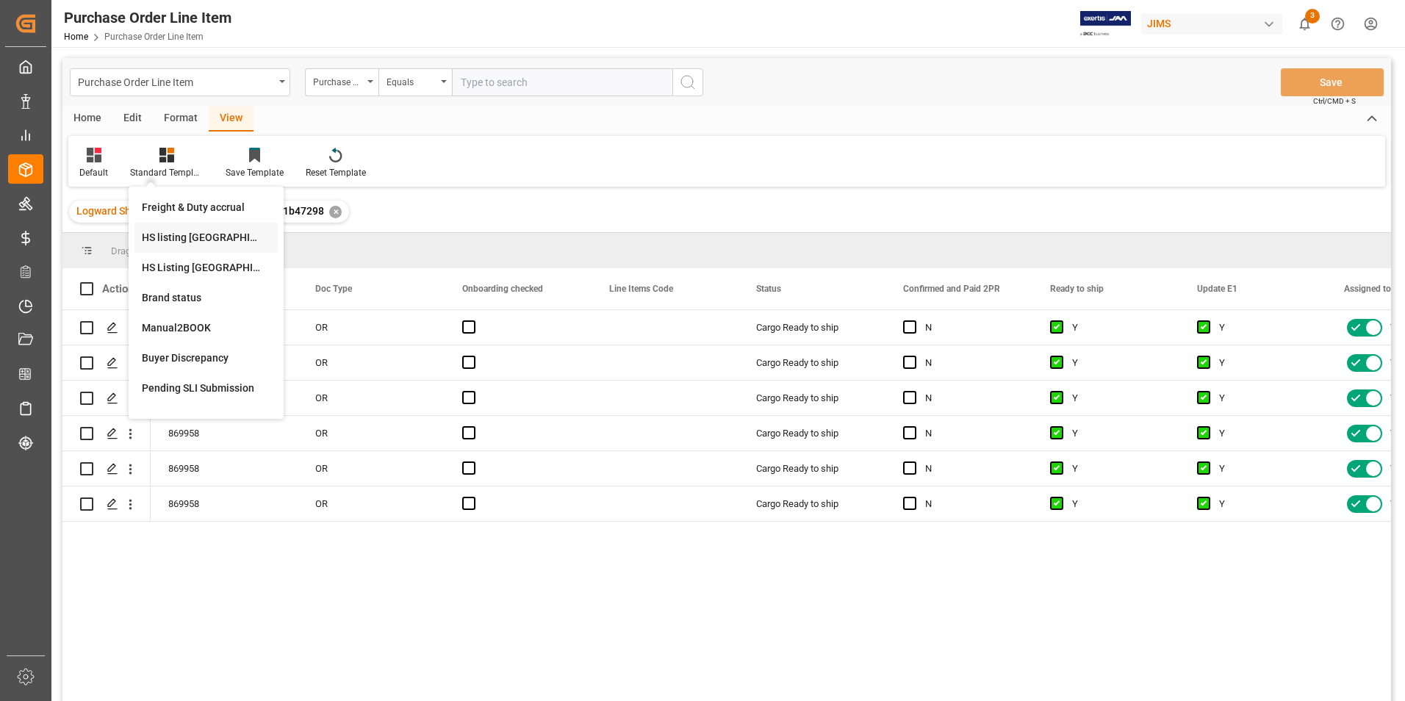
click at [174, 237] on div "HS listing [GEOGRAPHIC_DATA]" at bounding box center [206, 237] width 129 height 15
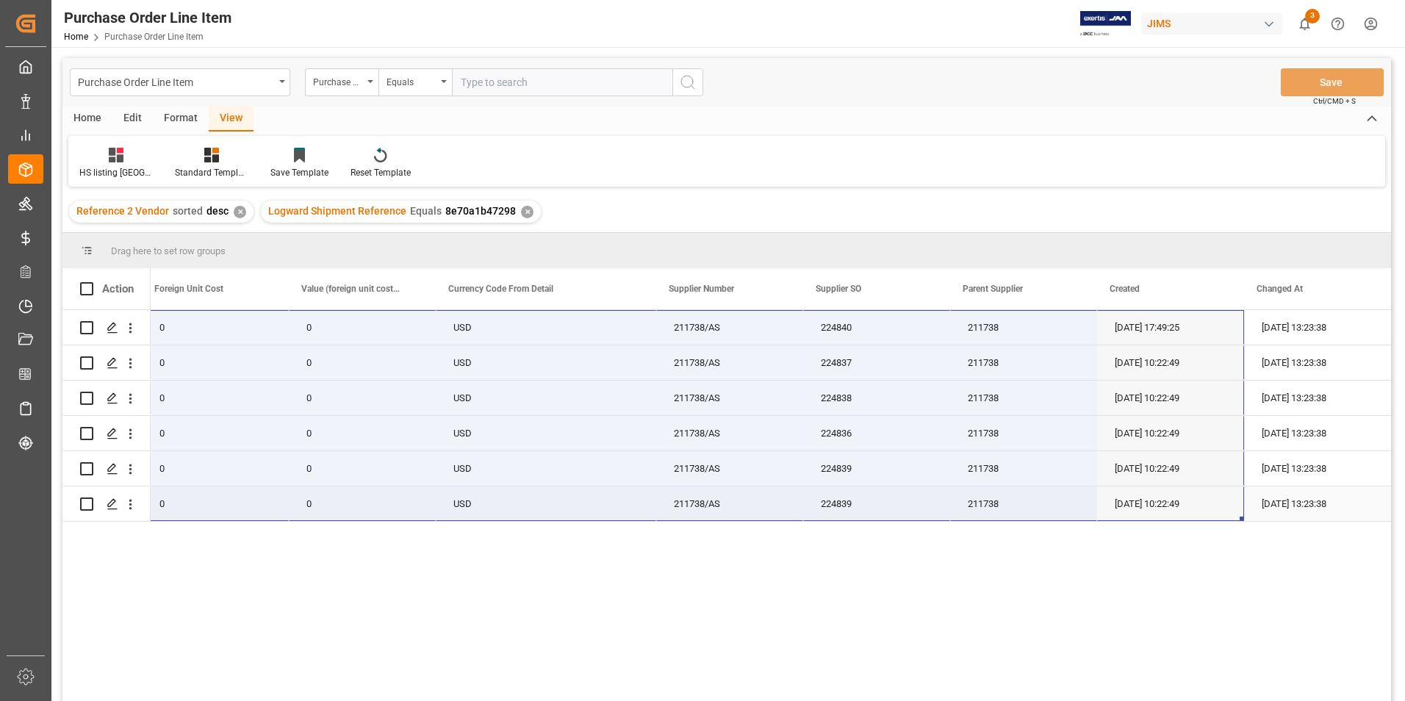
drag, startPoint x: 185, startPoint y: 323, endPoint x: 1191, endPoint y: 510, distance: 1023.6
click at [1191, 510] on div "22-10942-GB 201.89 0 0 USD 211738/AS 224840 211738 [DATE] 17:49:25 [DATE] 13:23…" at bounding box center [105, 416] width 2573 height 212
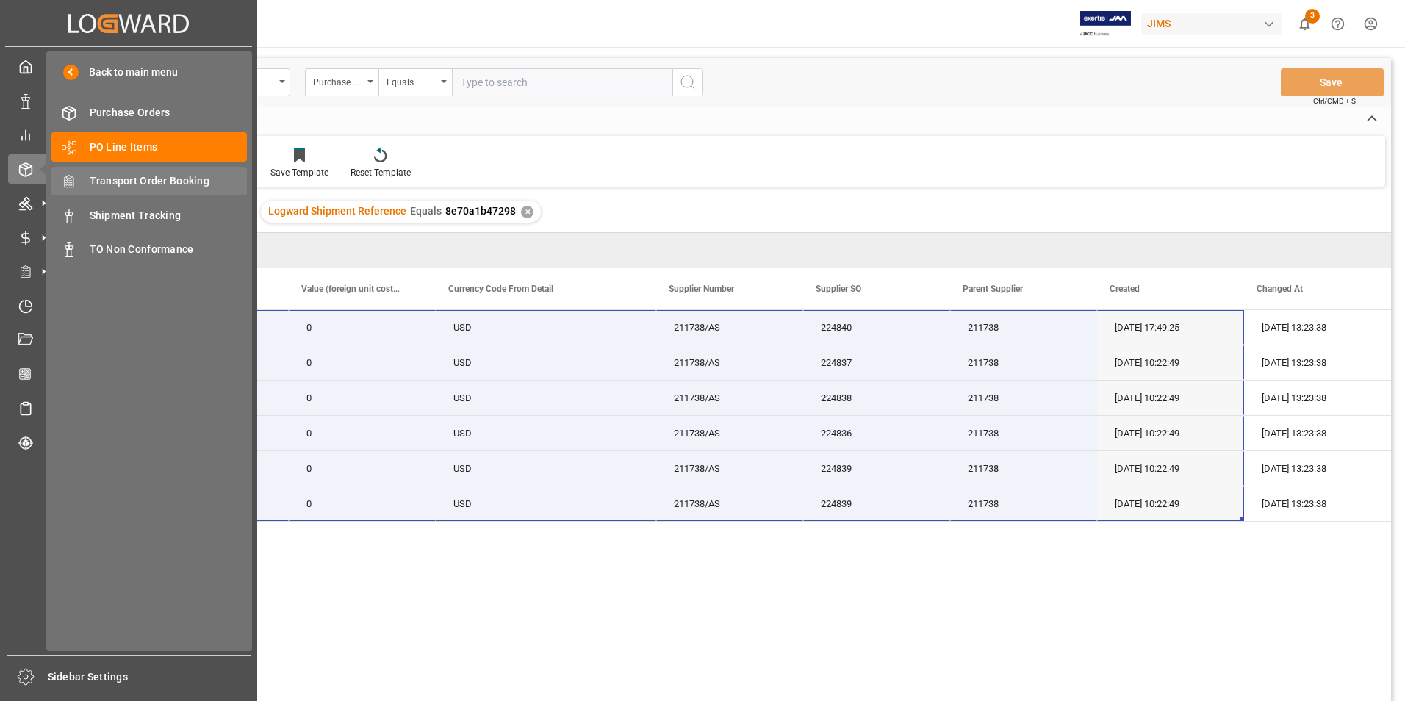
click at [190, 179] on span "Transport Order Booking" at bounding box center [169, 180] width 158 height 15
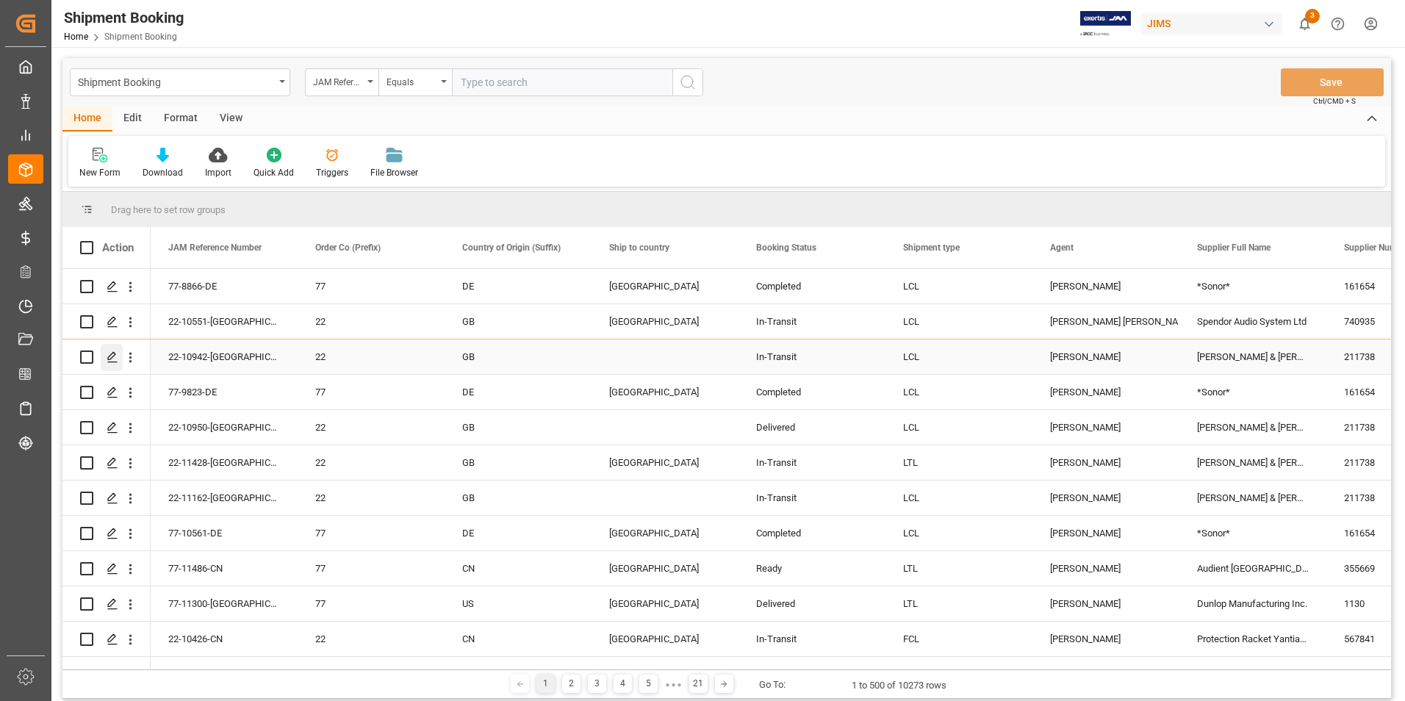
click at [111, 356] on icon "Press SPACE to select this row." at bounding box center [113, 357] width 12 height 12
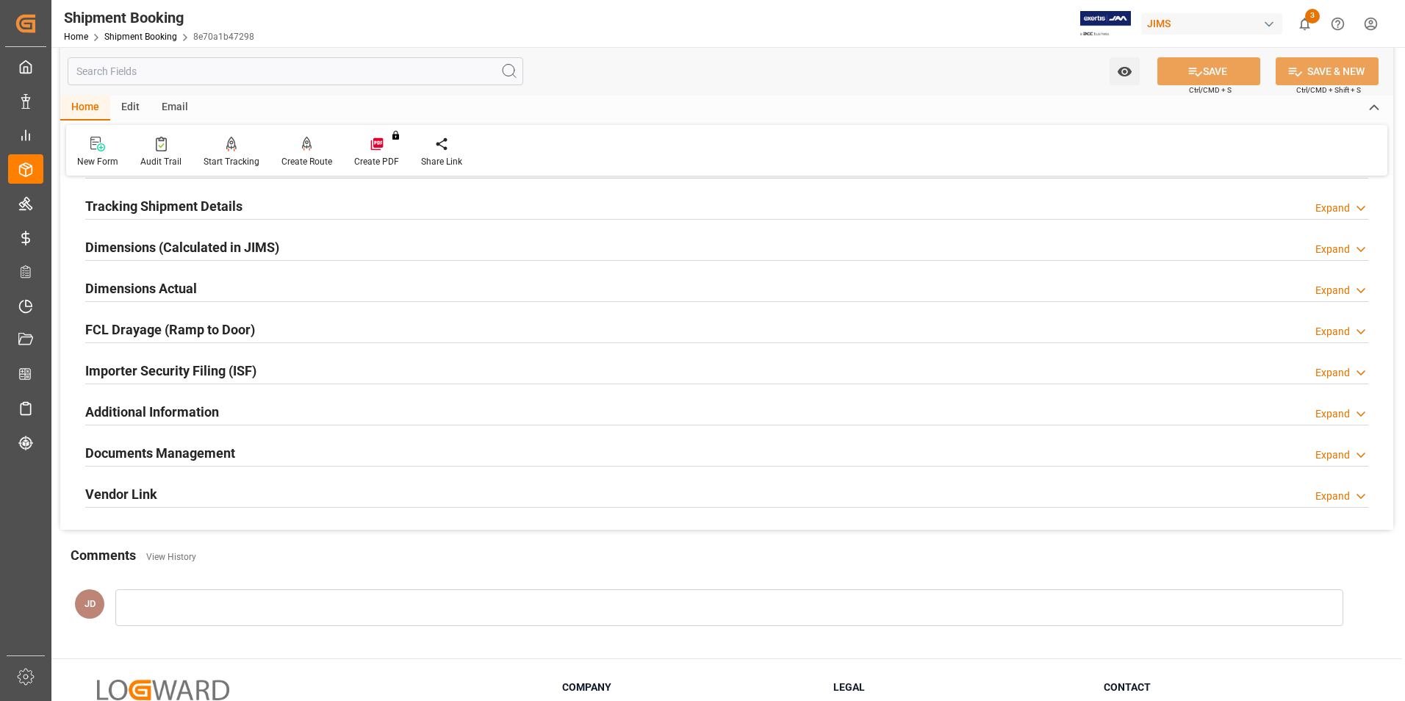
scroll to position [368, 0]
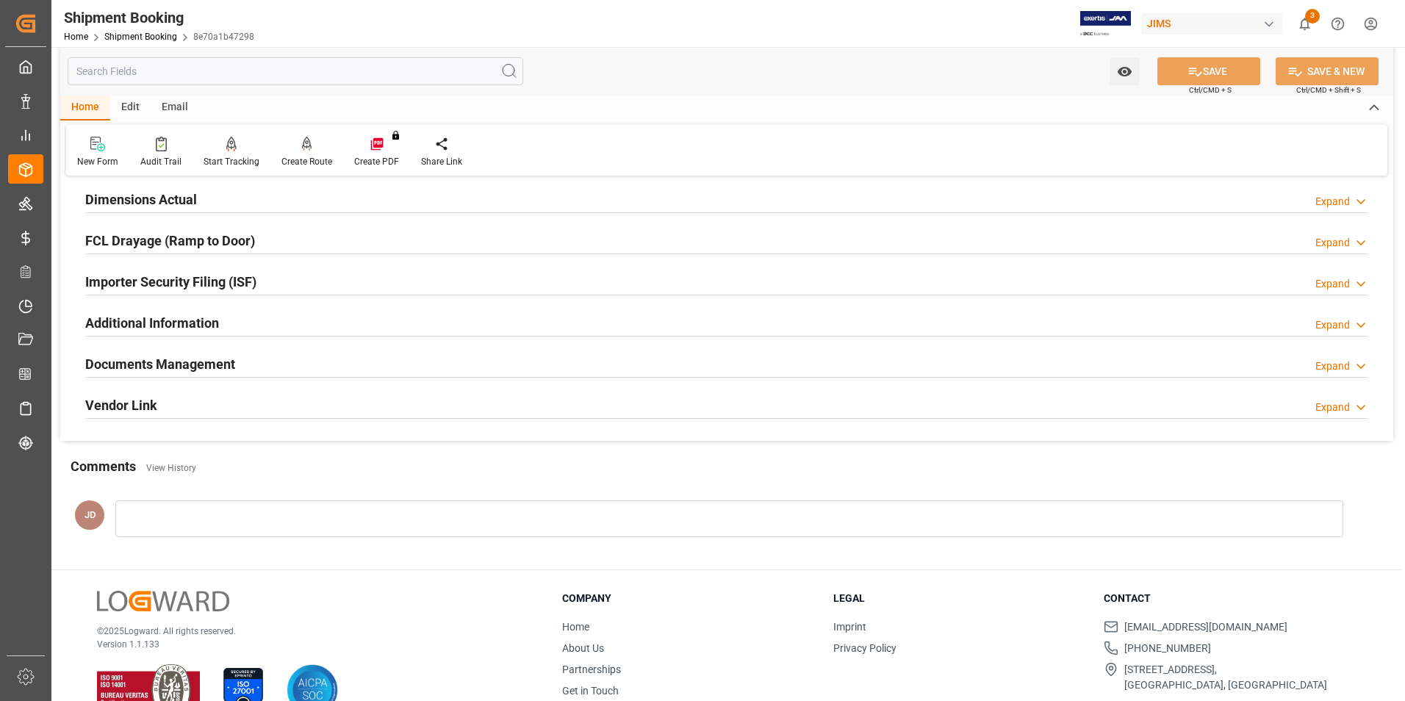
click at [194, 361] on h2 "Documents Management" at bounding box center [160, 364] width 150 height 20
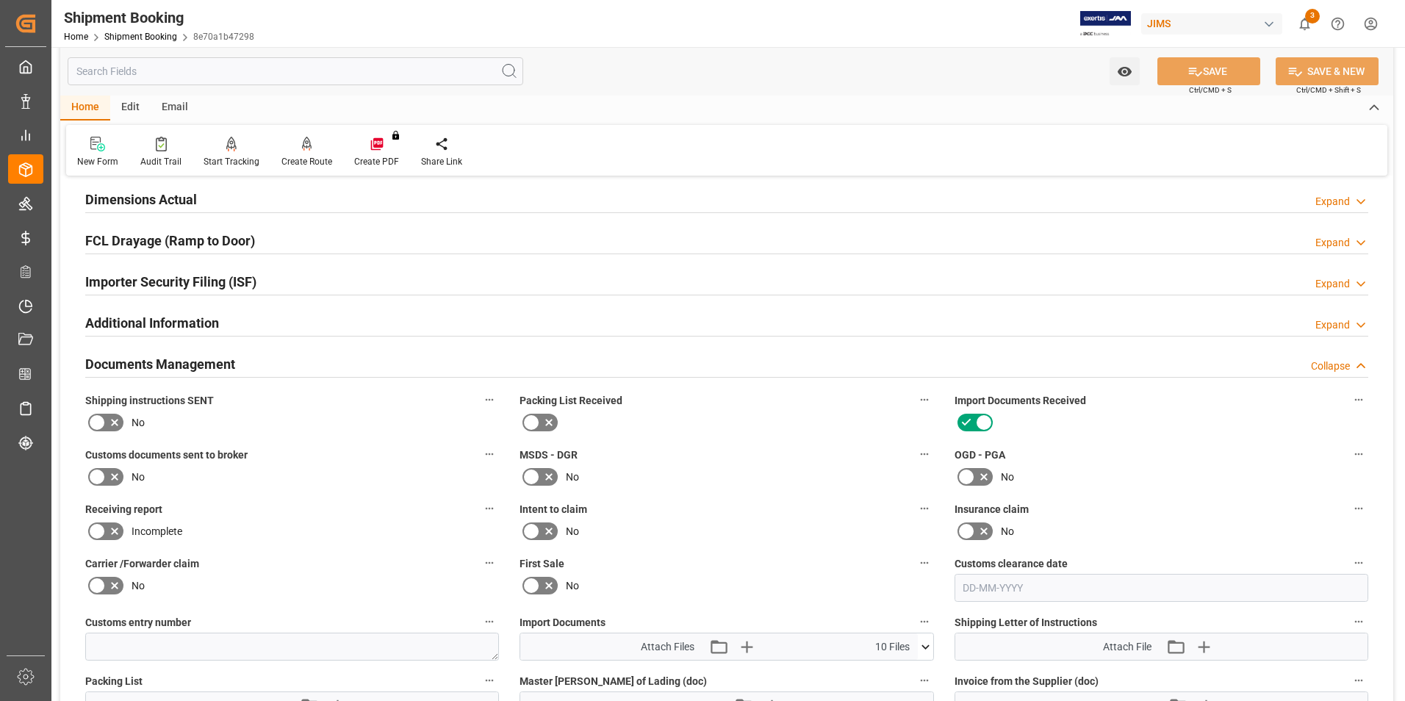
click at [110, 474] on icon at bounding box center [115, 477] width 18 height 18
click at [0, 0] on input "checkbox" at bounding box center [0, 0] width 0 height 0
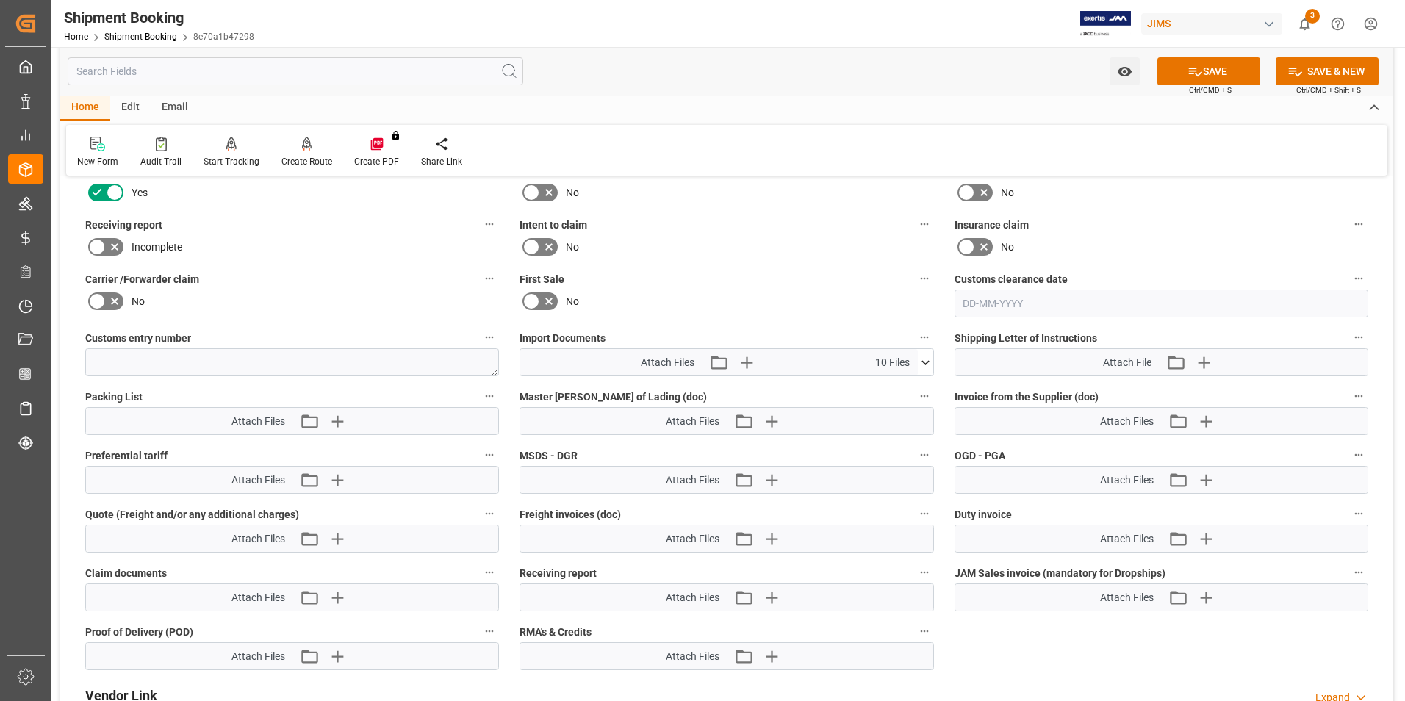
scroll to position [662, 0]
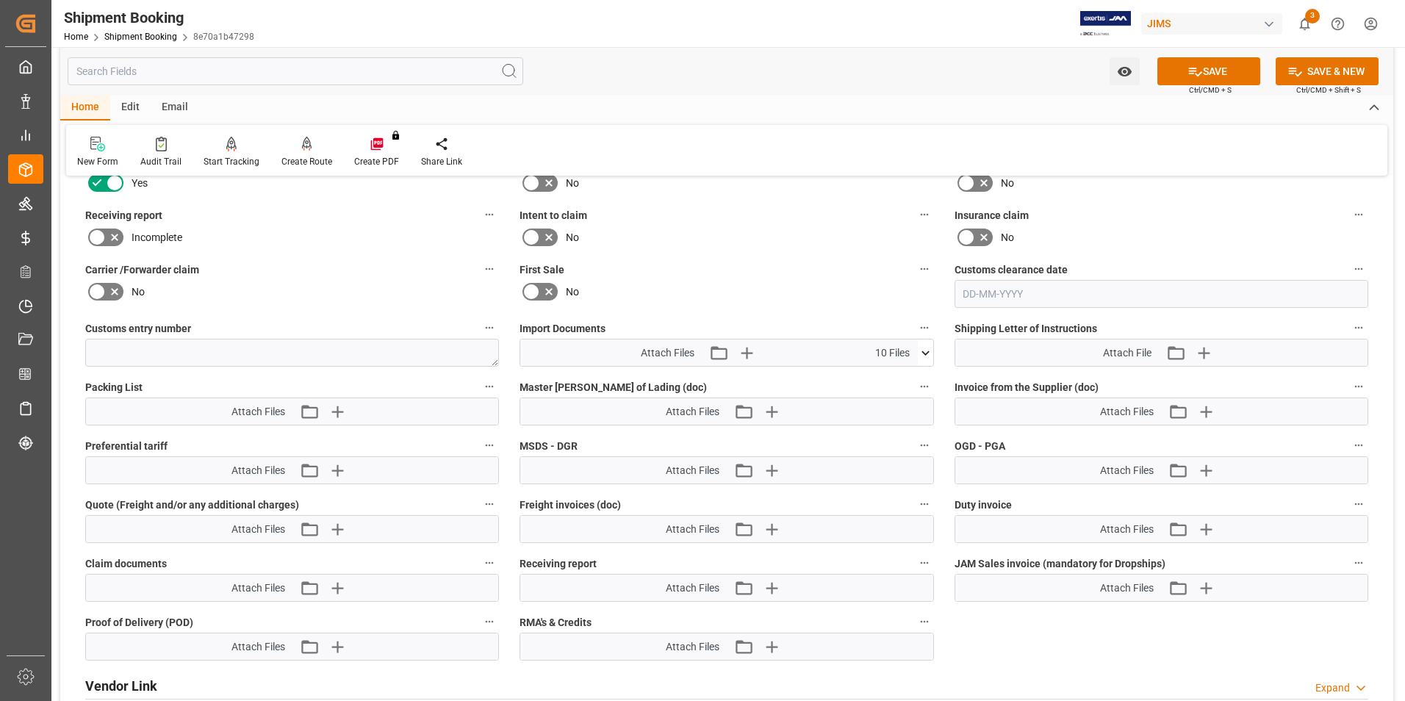
click at [926, 351] on icon at bounding box center [925, 352] width 15 height 15
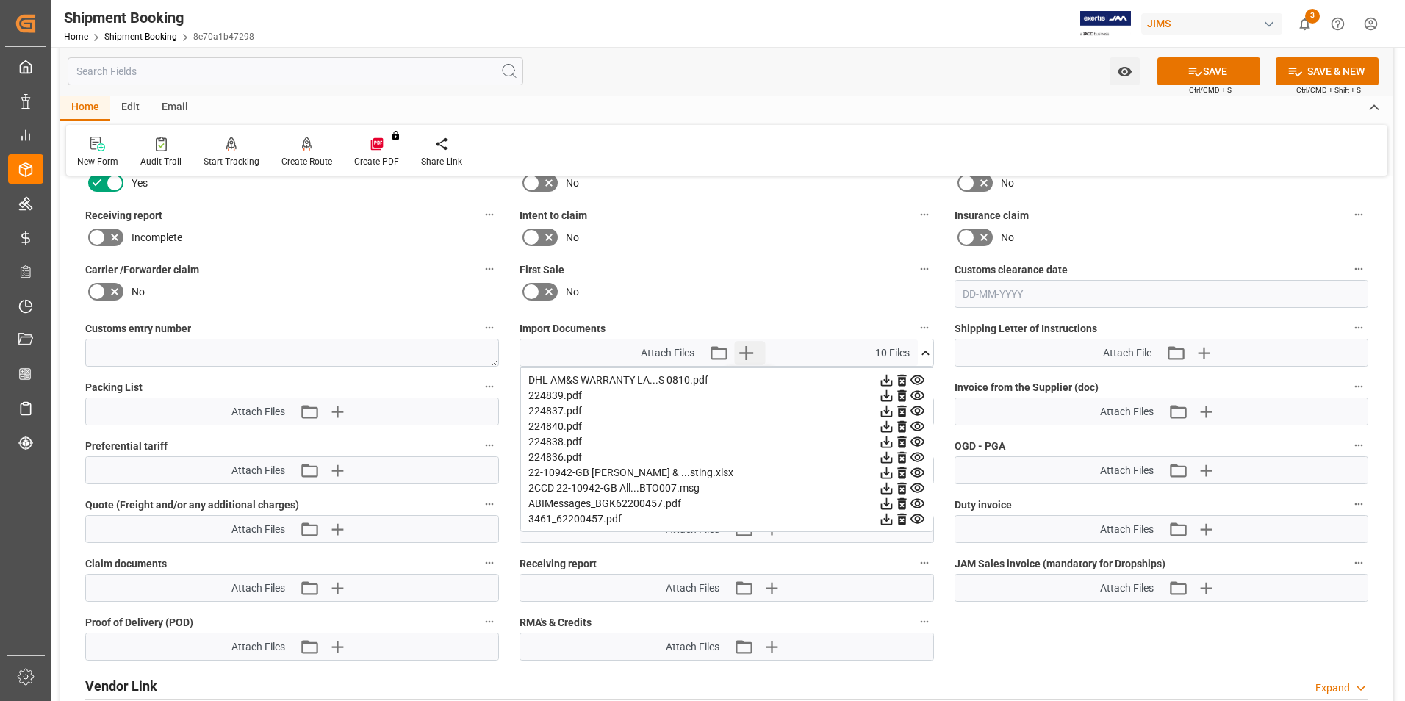
click at [744, 351] on icon "button" at bounding box center [746, 353] width 24 height 24
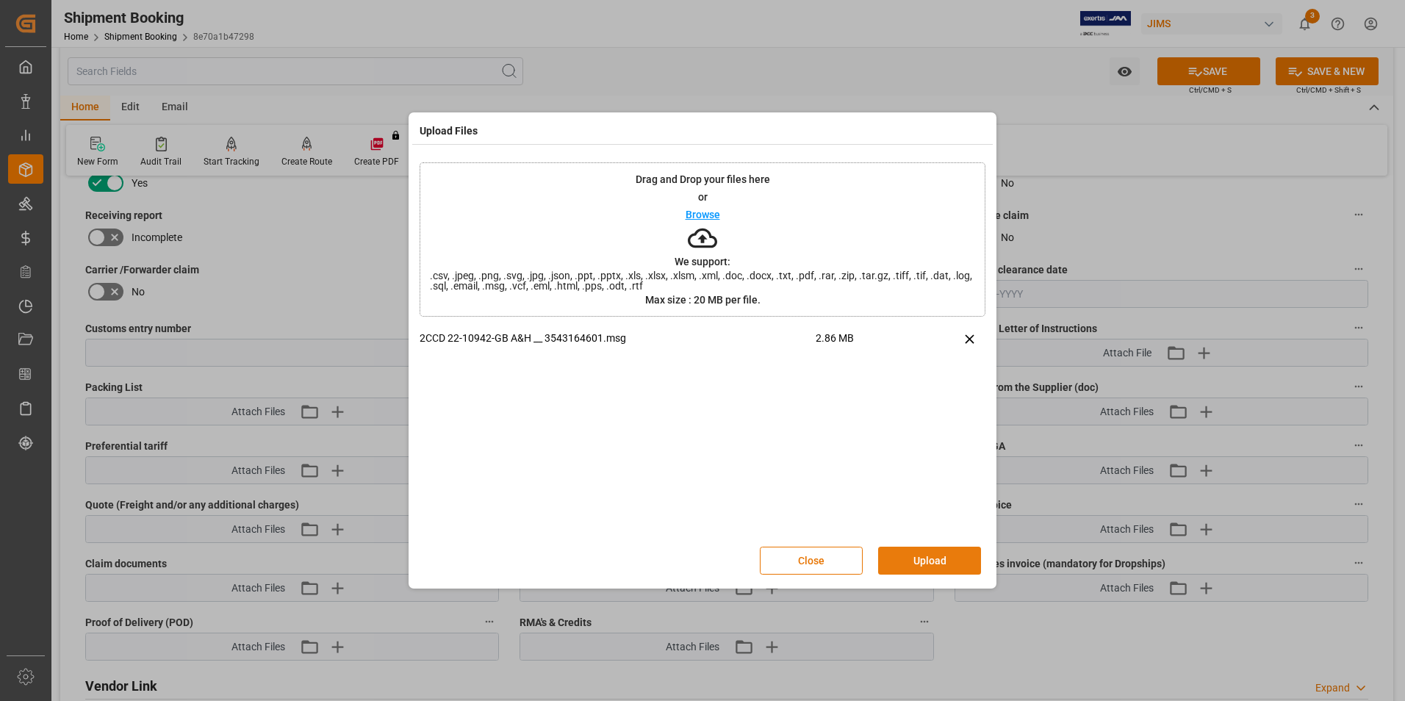
click at [914, 559] on button "Upload" at bounding box center [929, 561] width 103 height 28
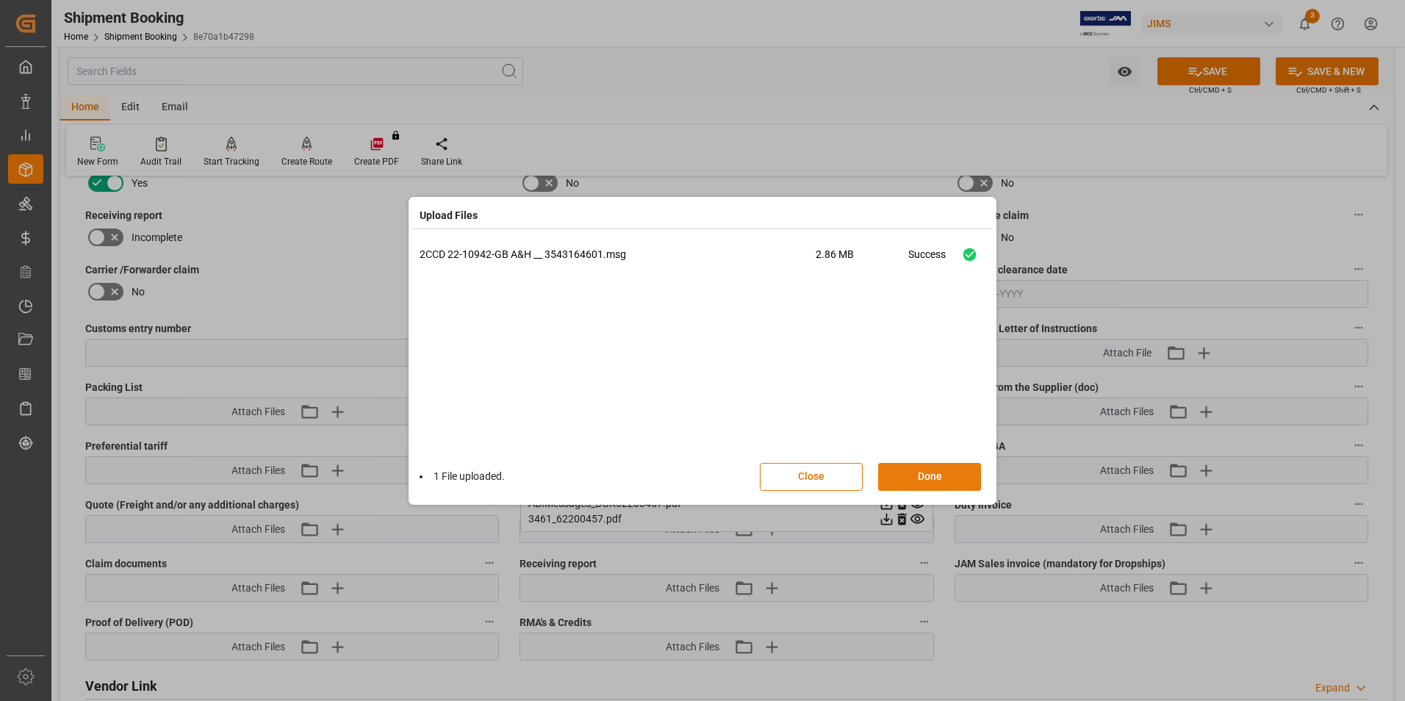
click at [911, 479] on button "Done" at bounding box center [929, 477] width 103 height 28
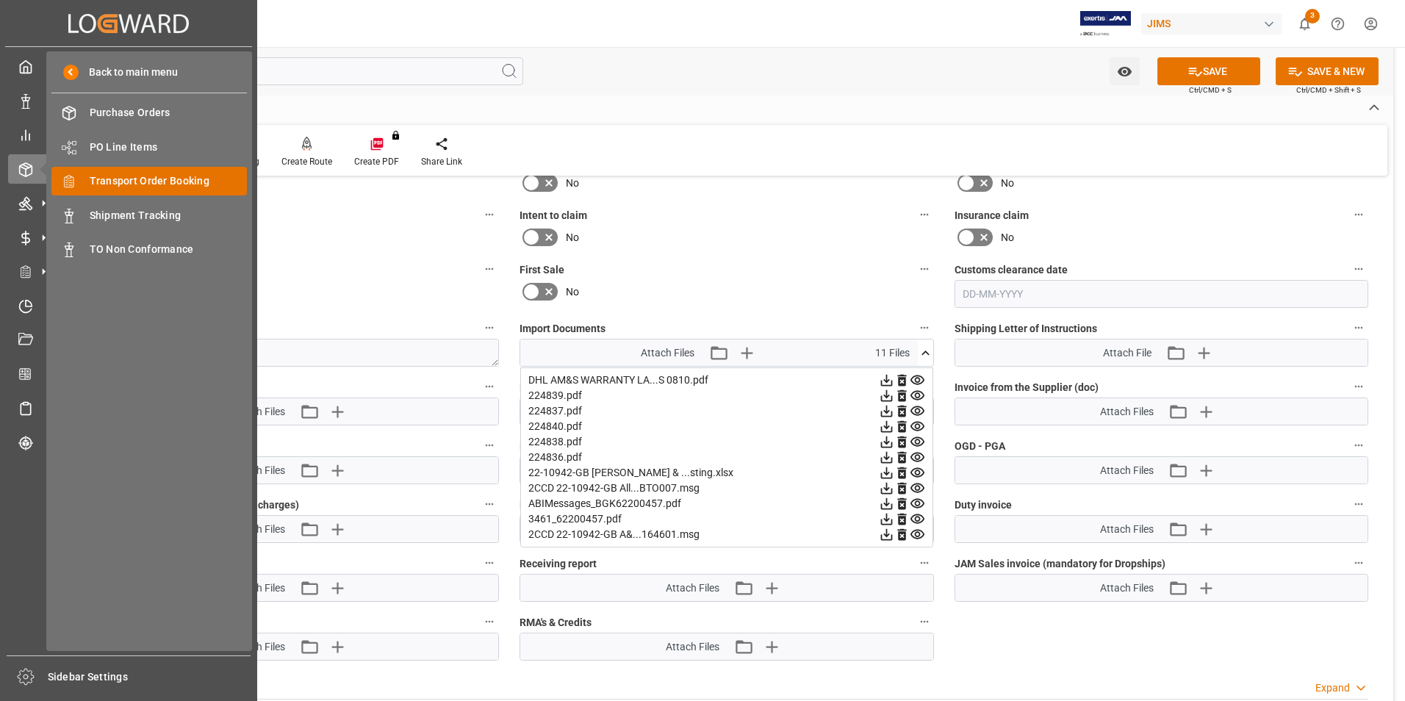
click at [171, 175] on span "Transport Order Booking" at bounding box center [169, 180] width 158 height 15
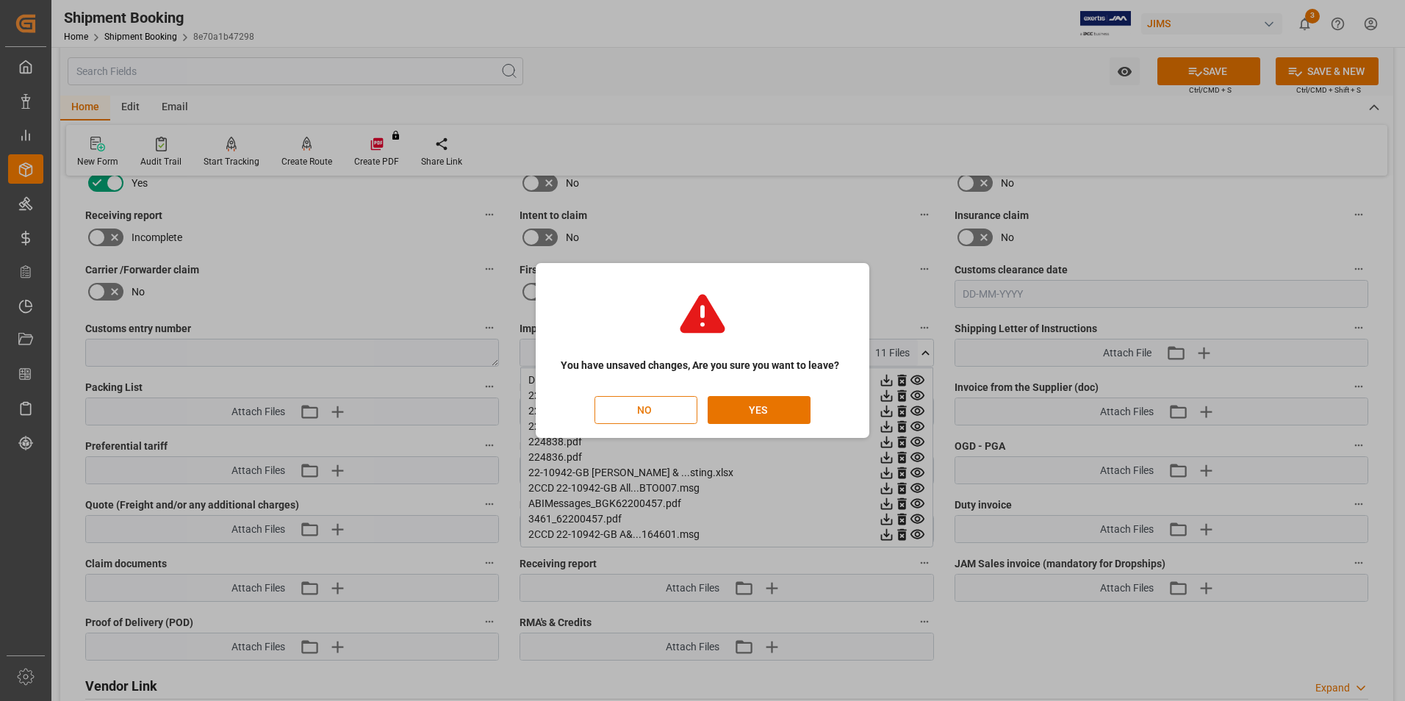
click at [642, 404] on button "NO" at bounding box center [646, 410] width 103 height 28
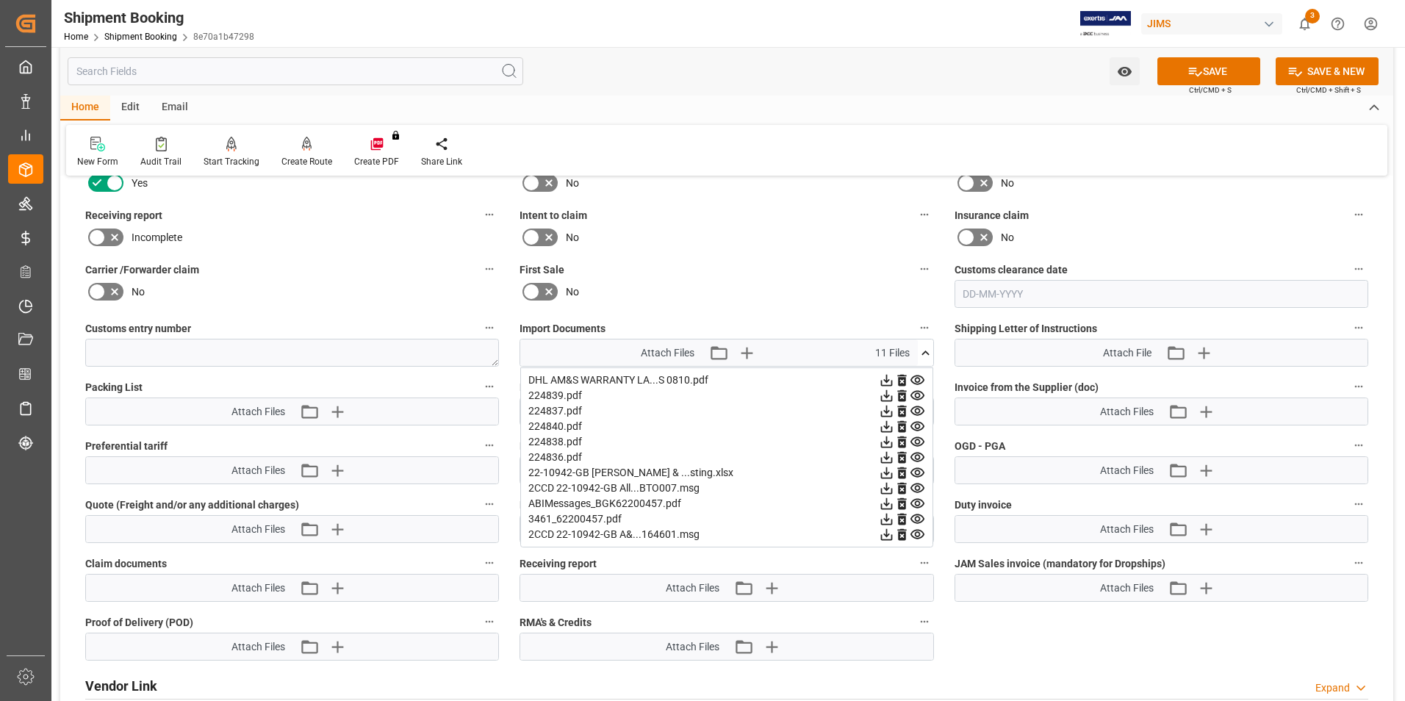
scroll to position [0, 41]
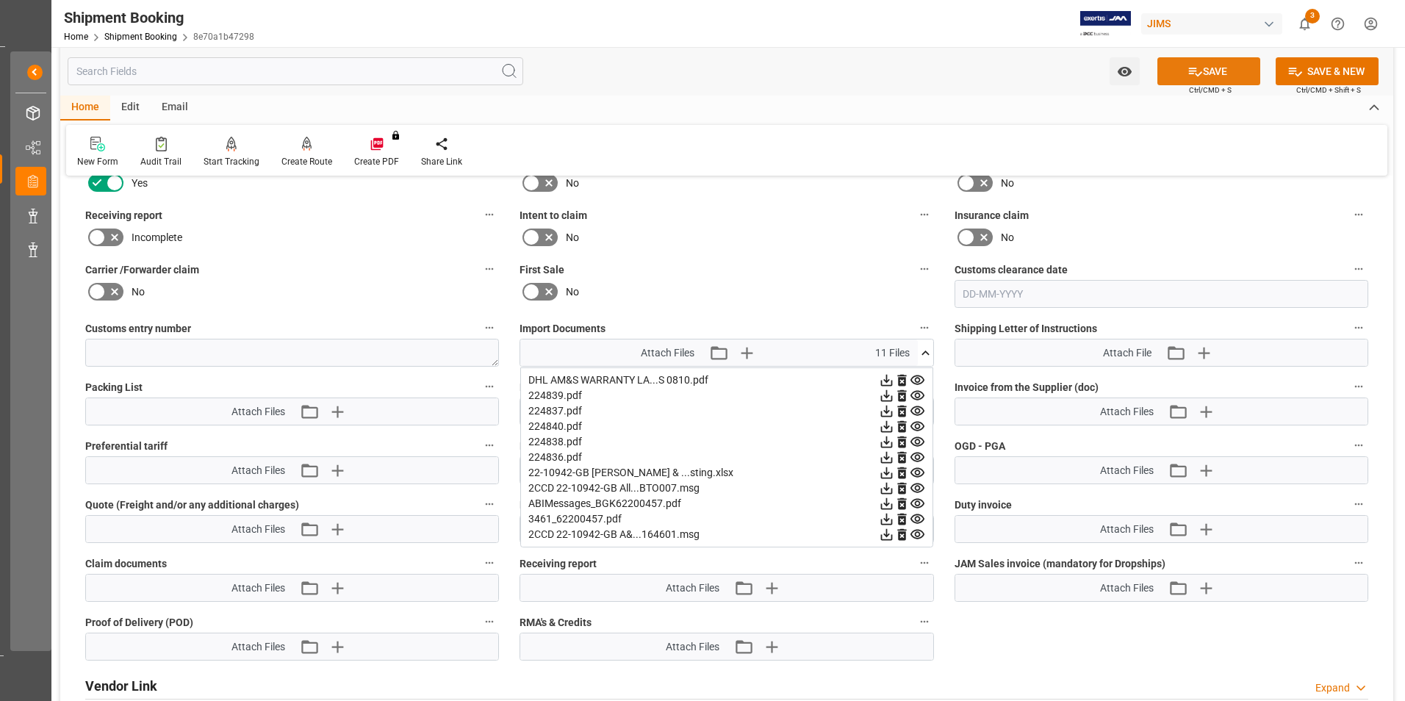
click at [1191, 73] on icon at bounding box center [1195, 71] width 15 height 15
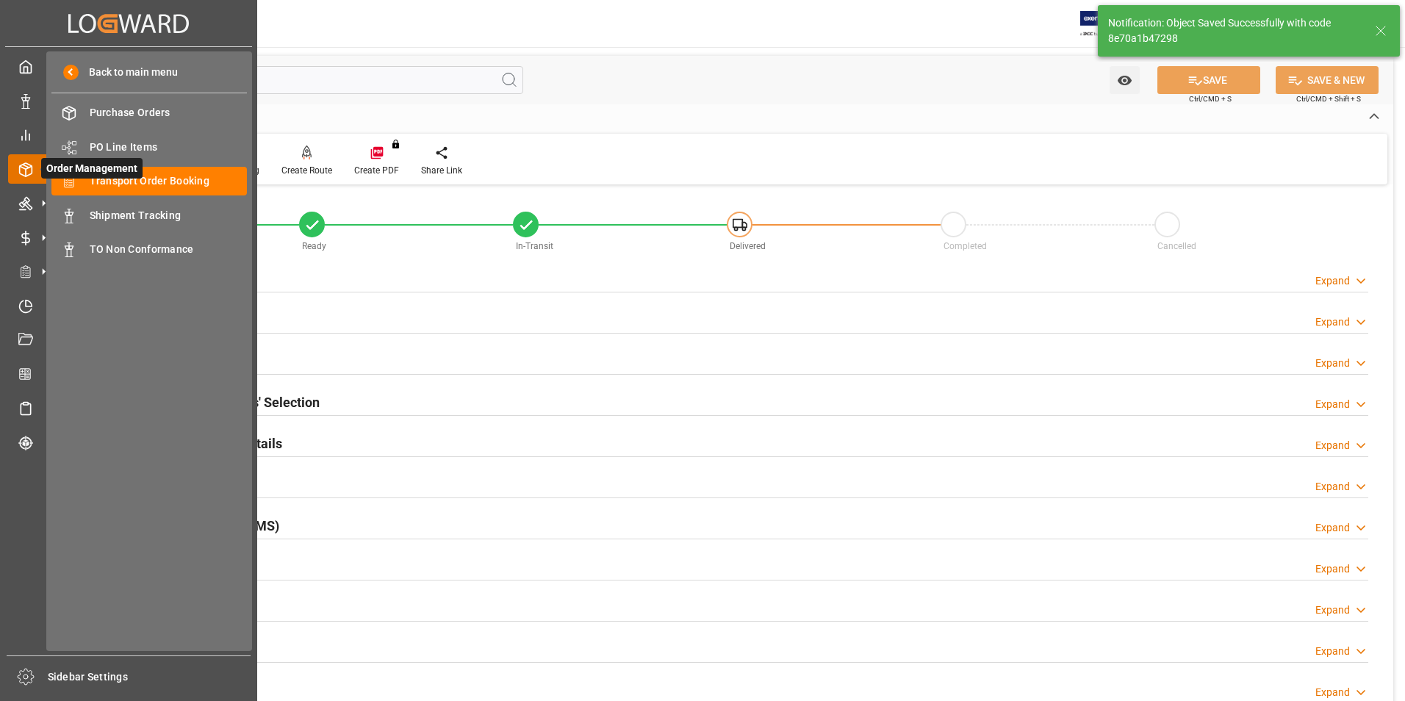
scroll to position [0, 0]
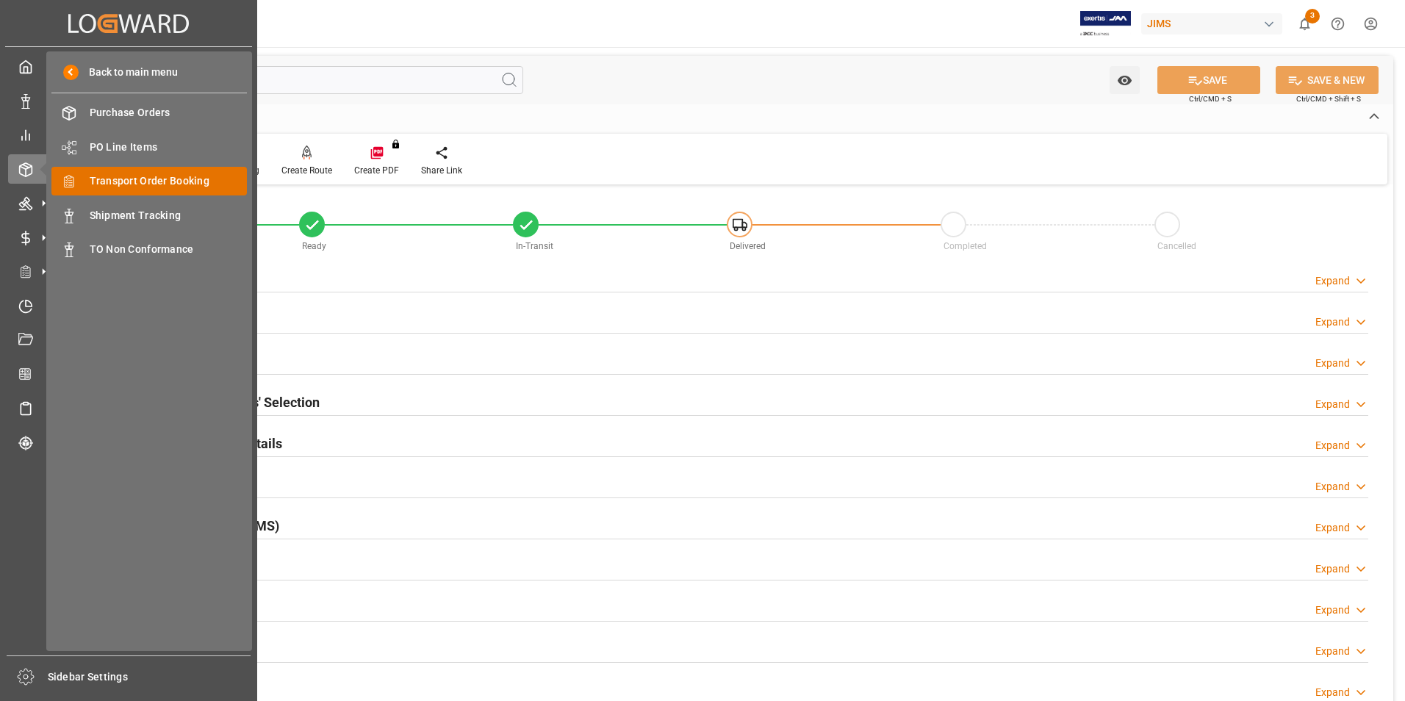
click at [196, 179] on span "Transport Order Booking" at bounding box center [169, 180] width 158 height 15
